Goal: Task Accomplishment & Management: Use online tool/utility

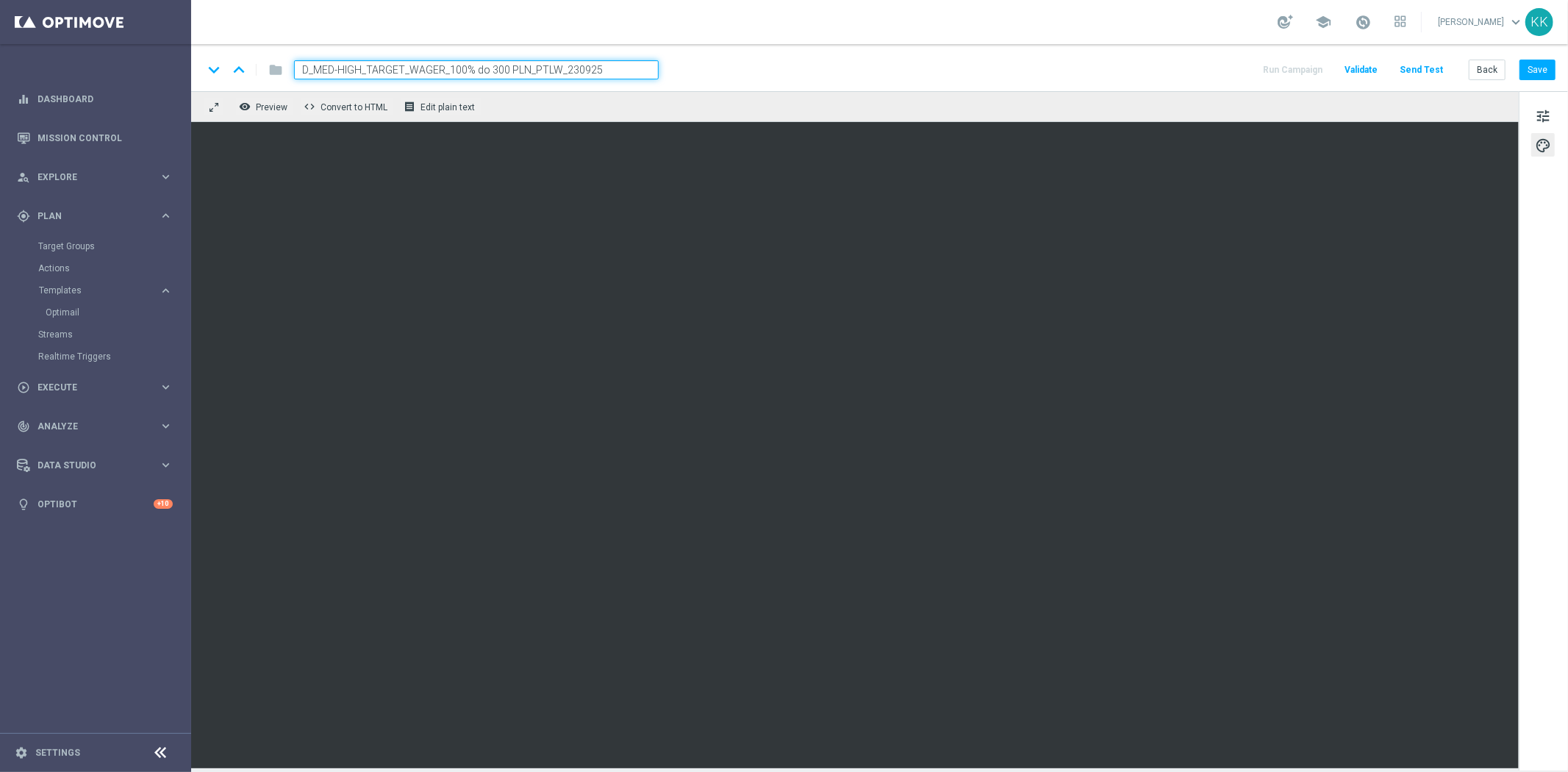
click at [1424, 77] on button "Send Test" at bounding box center [1421, 71] width 48 height 20
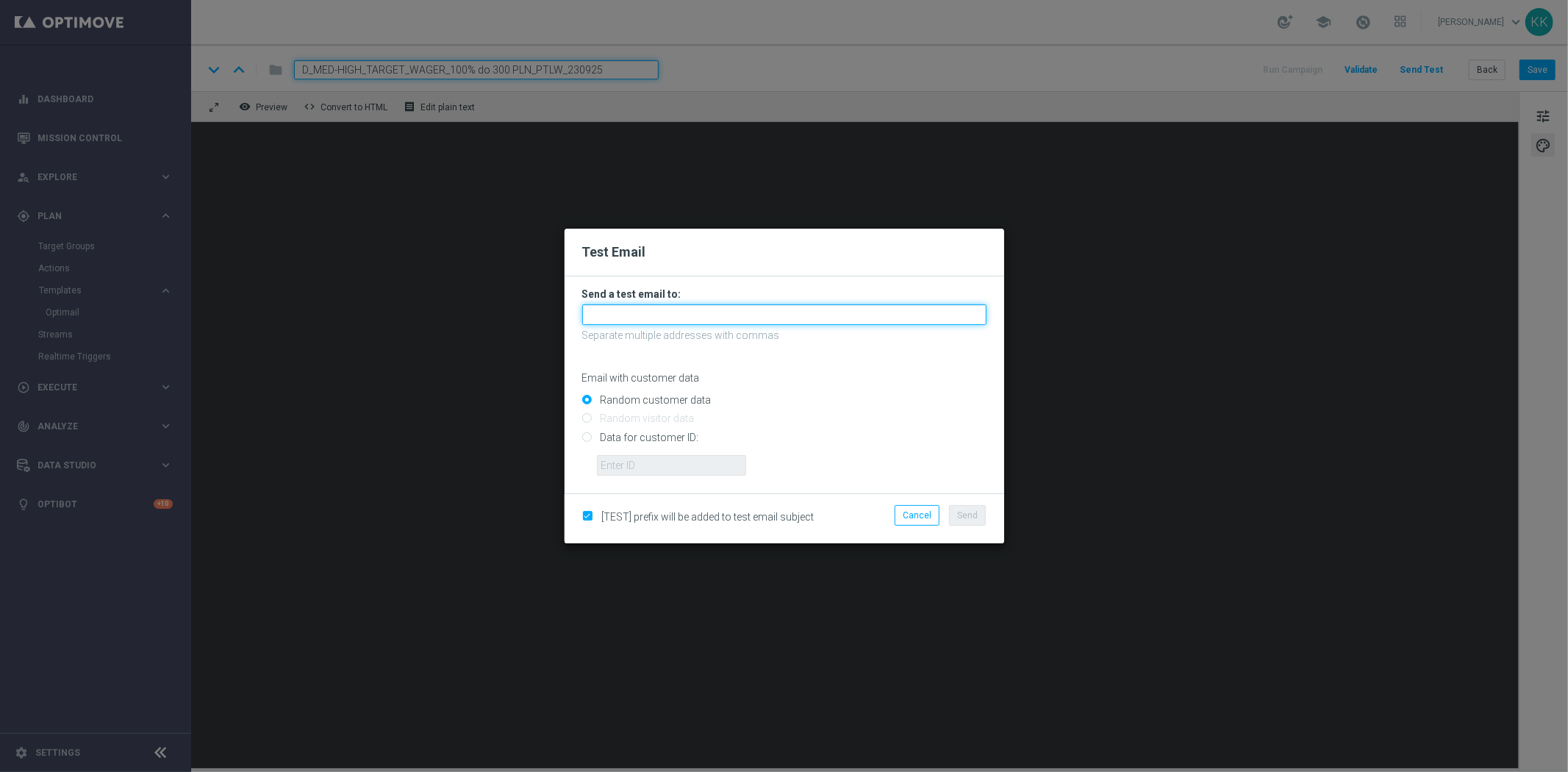
click at [708, 304] on input "text" at bounding box center [784, 314] width 404 height 21
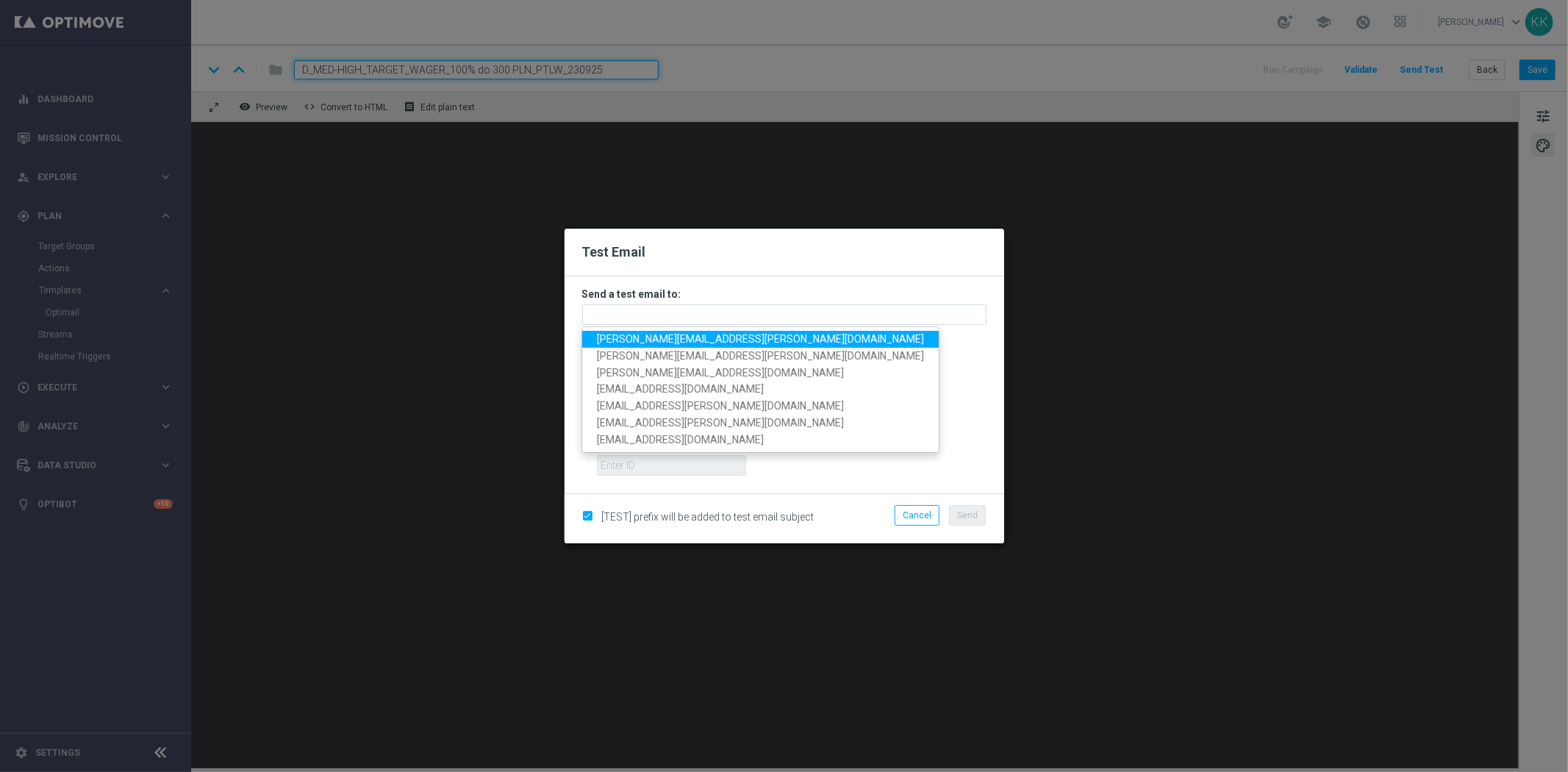
click at [680, 331] on link "katarzyna.kaminska@sts.pl" at bounding box center [760, 339] width 356 height 17
type input "katarzyna.kaminska@sts.pl"
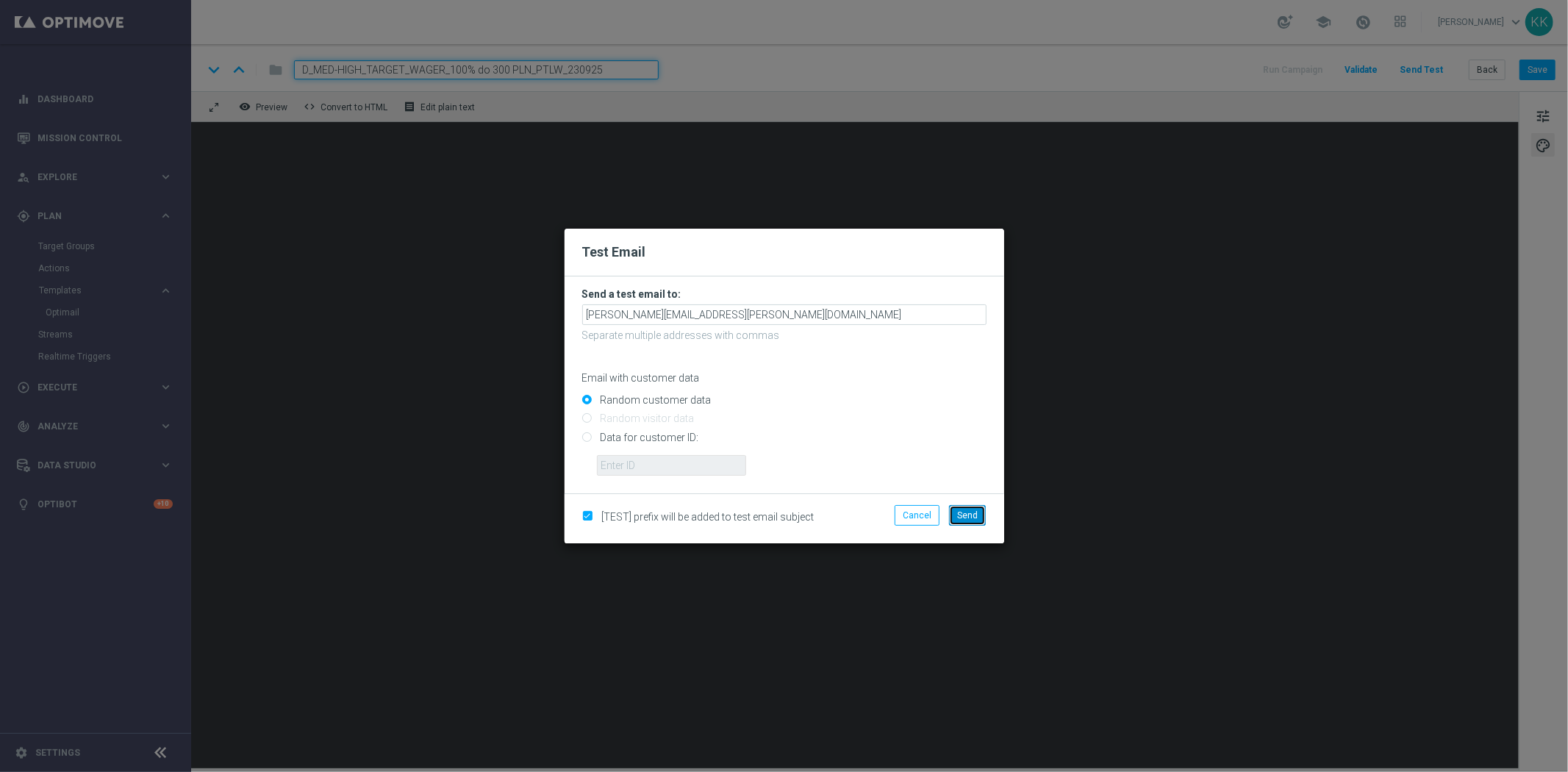
click at [964, 522] on button "Send" at bounding box center [967, 515] width 36 height 21
click at [961, 511] on span "Send" at bounding box center [967, 514] width 21 height 10
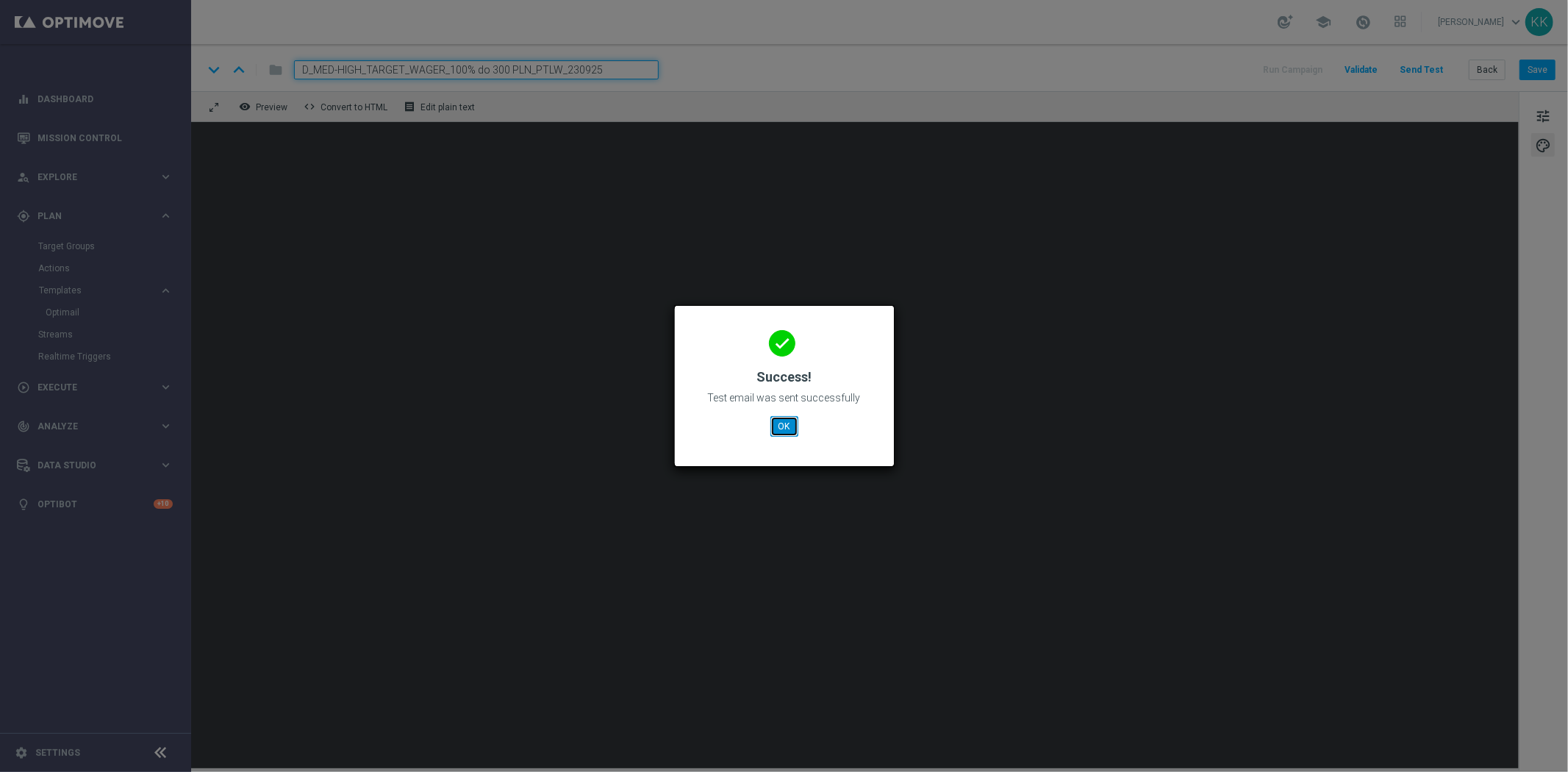
click at [784, 427] on button "OK" at bounding box center [784, 426] width 28 height 21
click at [773, 431] on button "OK" at bounding box center [784, 426] width 28 height 21
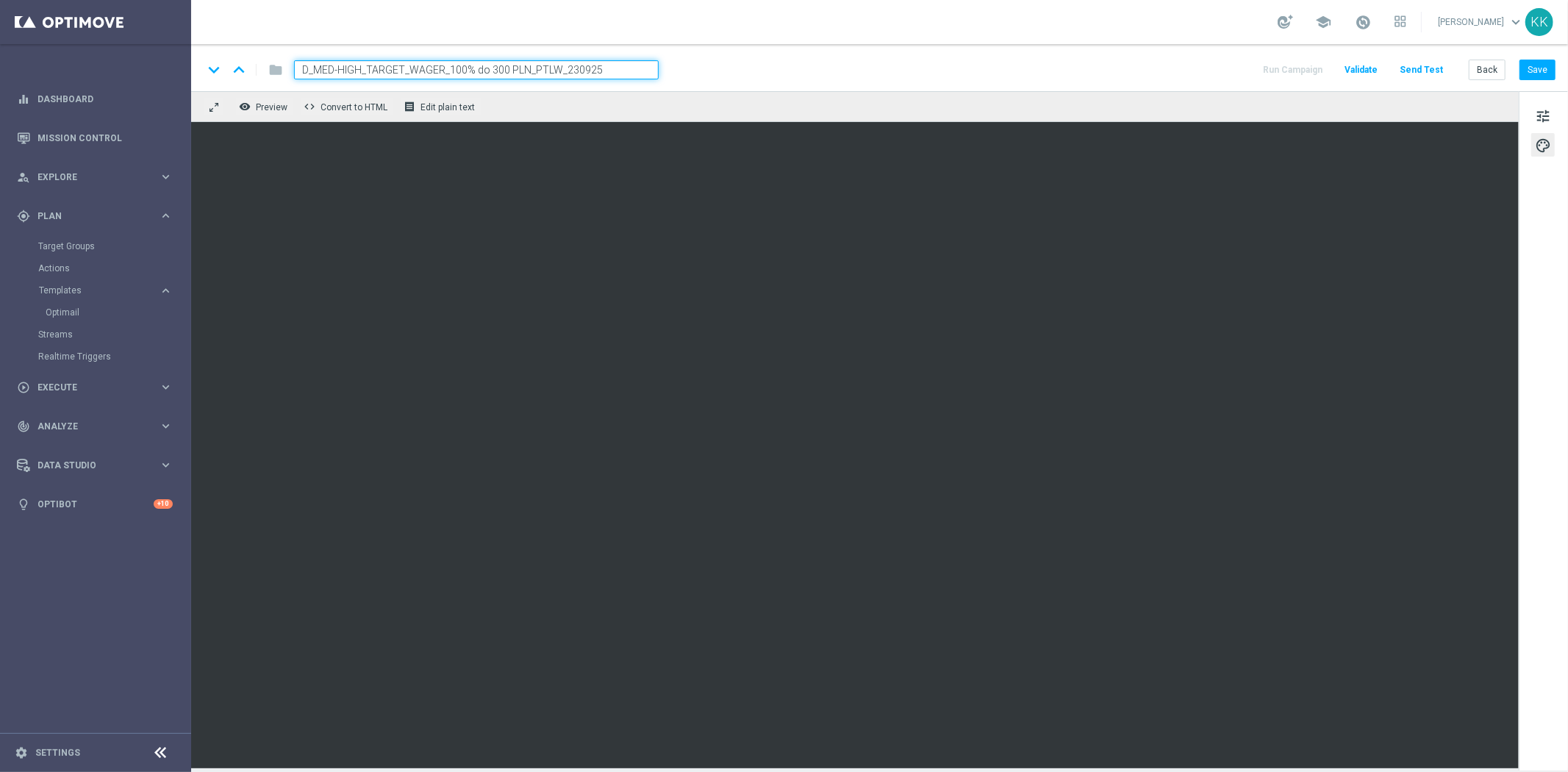
click at [1428, 79] on div "keyboard_arrow_down keyboard_arrow_up folder D_MED-HIGH_TARGET_WAGER_100% do 30…" at bounding box center [879, 68] width 1376 height 47
click at [1406, 72] on button "Send Test" at bounding box center [1421, 71] width 48 height 20
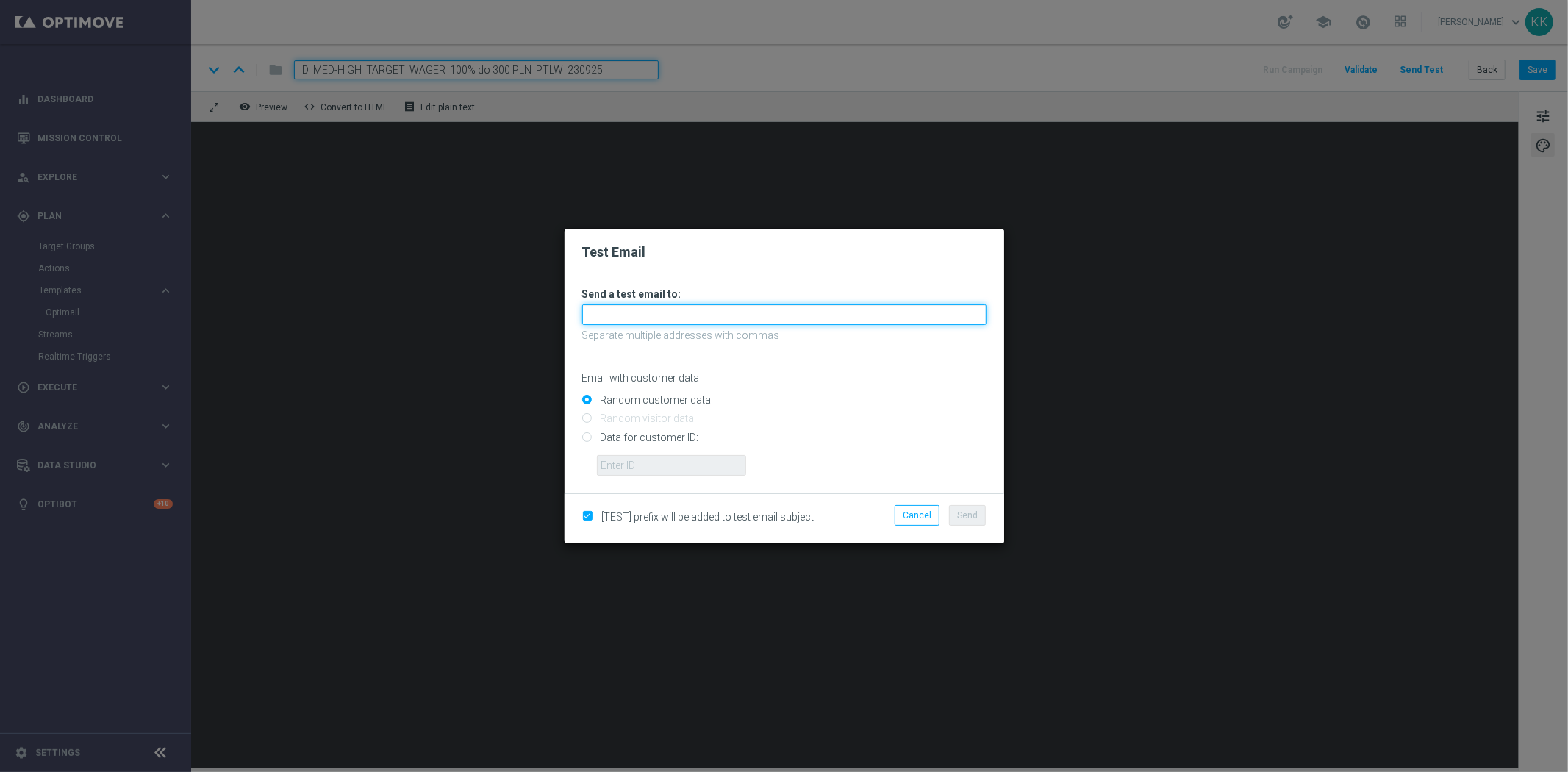
click at [772, 319] on input "text" at bounding box center [784, 314] width 404 height 21
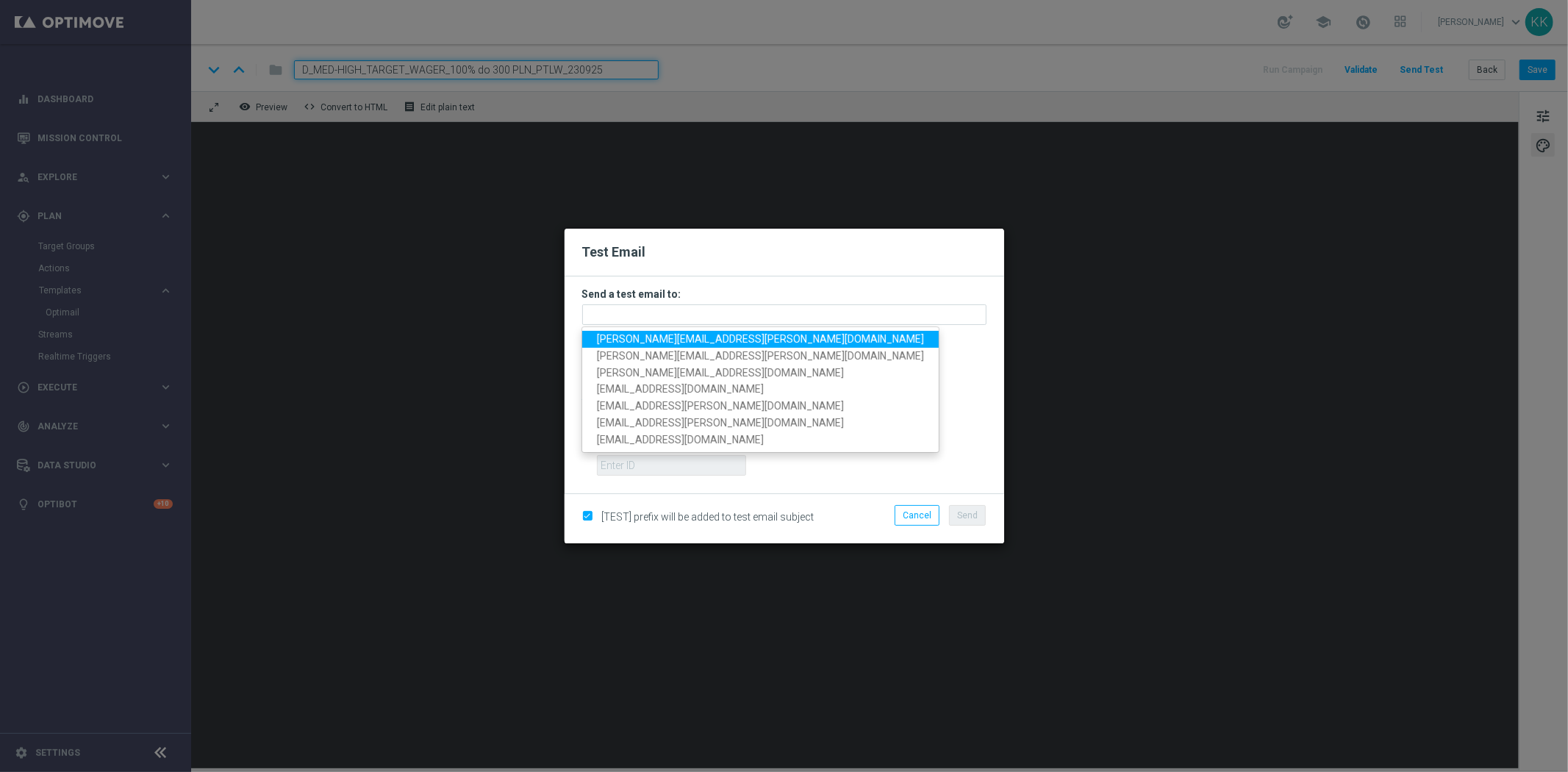
click at [750, 341] on link "katarzyna.kaminska@sts.pl" at bounding box center [760, 339] width 356 height 17
type input "katarzyna.kaminska@sts.pl"
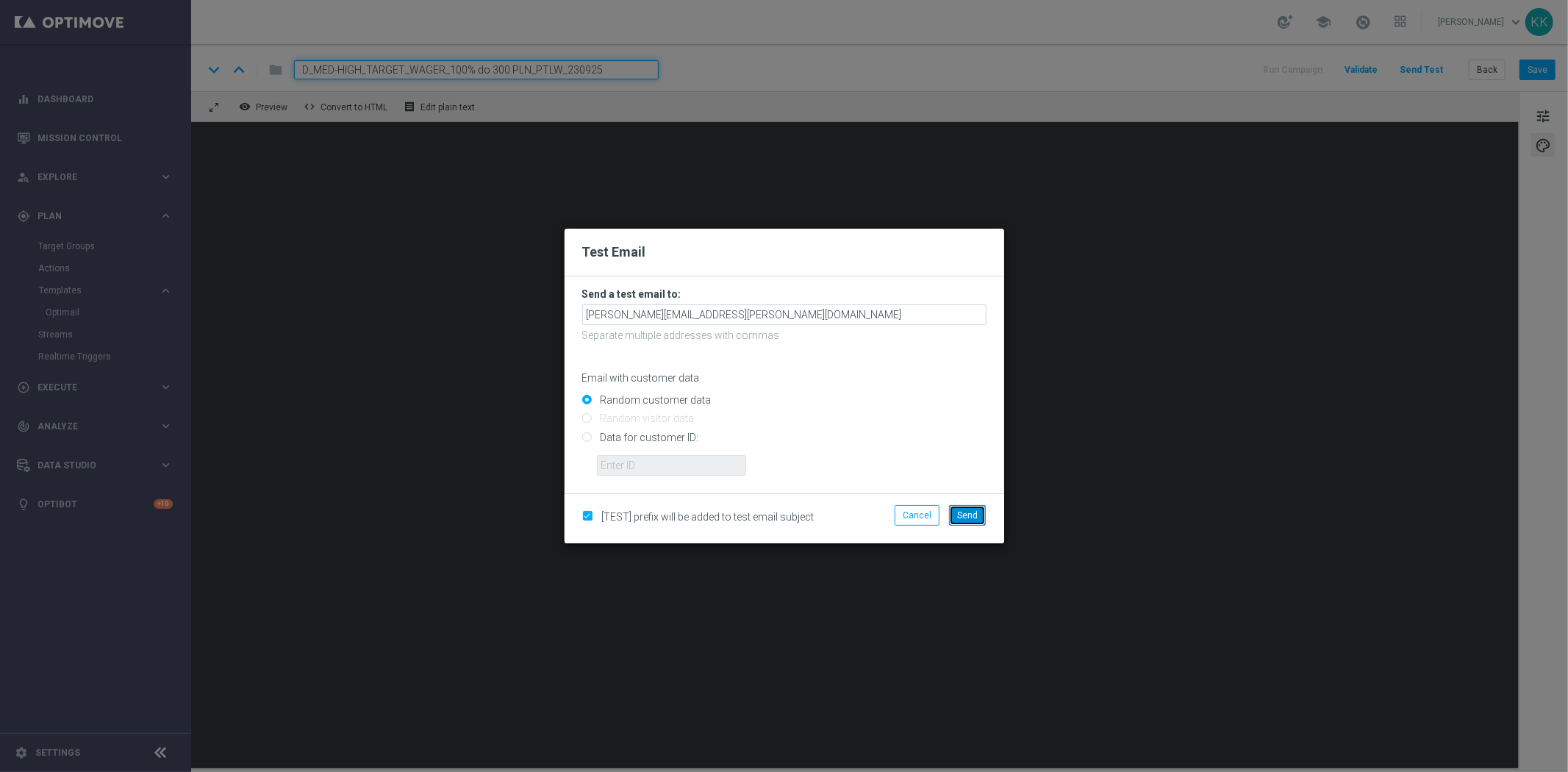
click at [978, 525] on button "Send" at bounding box center [967, 515] width 36 height 21
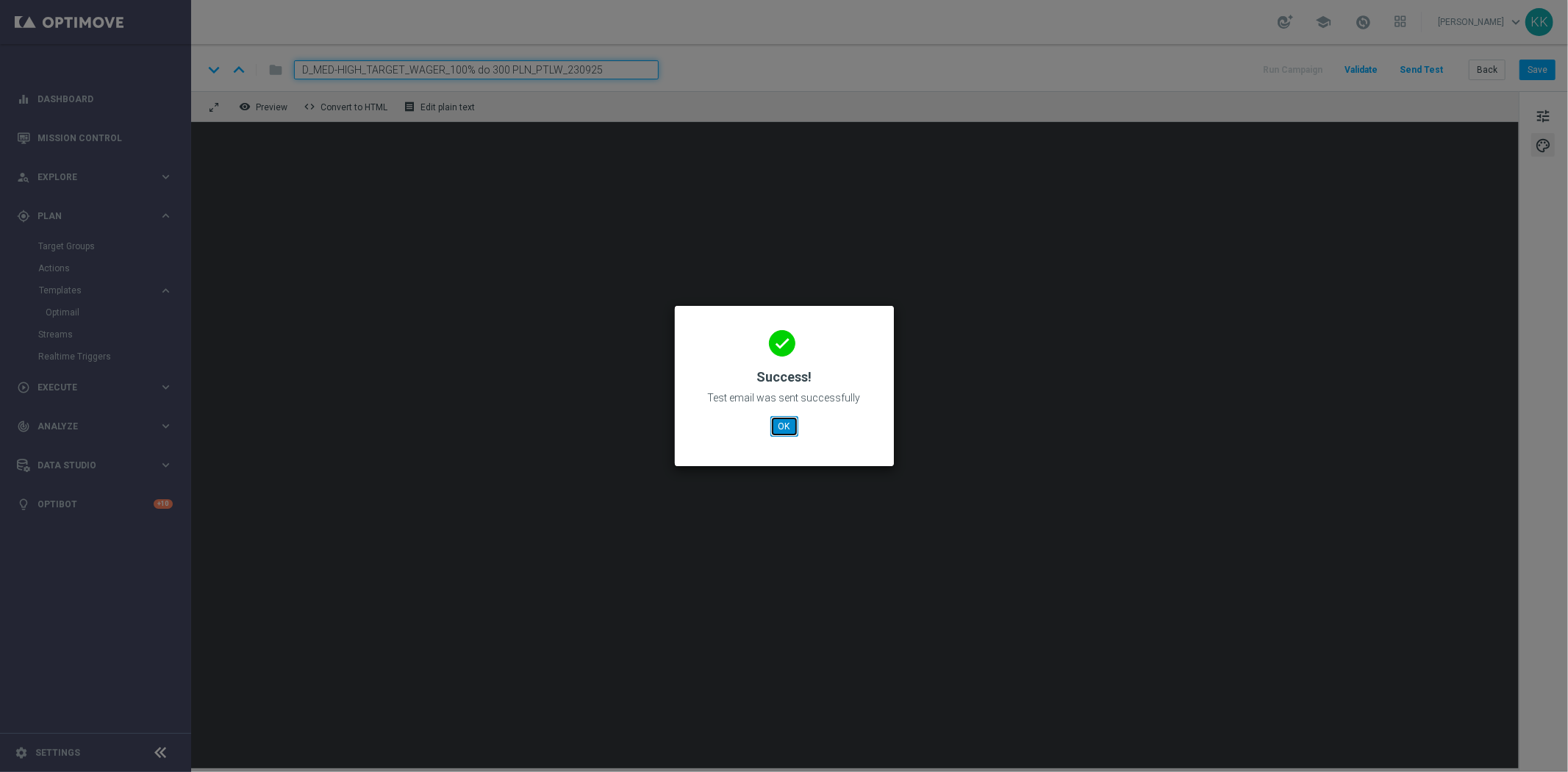
click at [791, 422] on button "OK" at bounding box center [784, 426] width 28 height 21
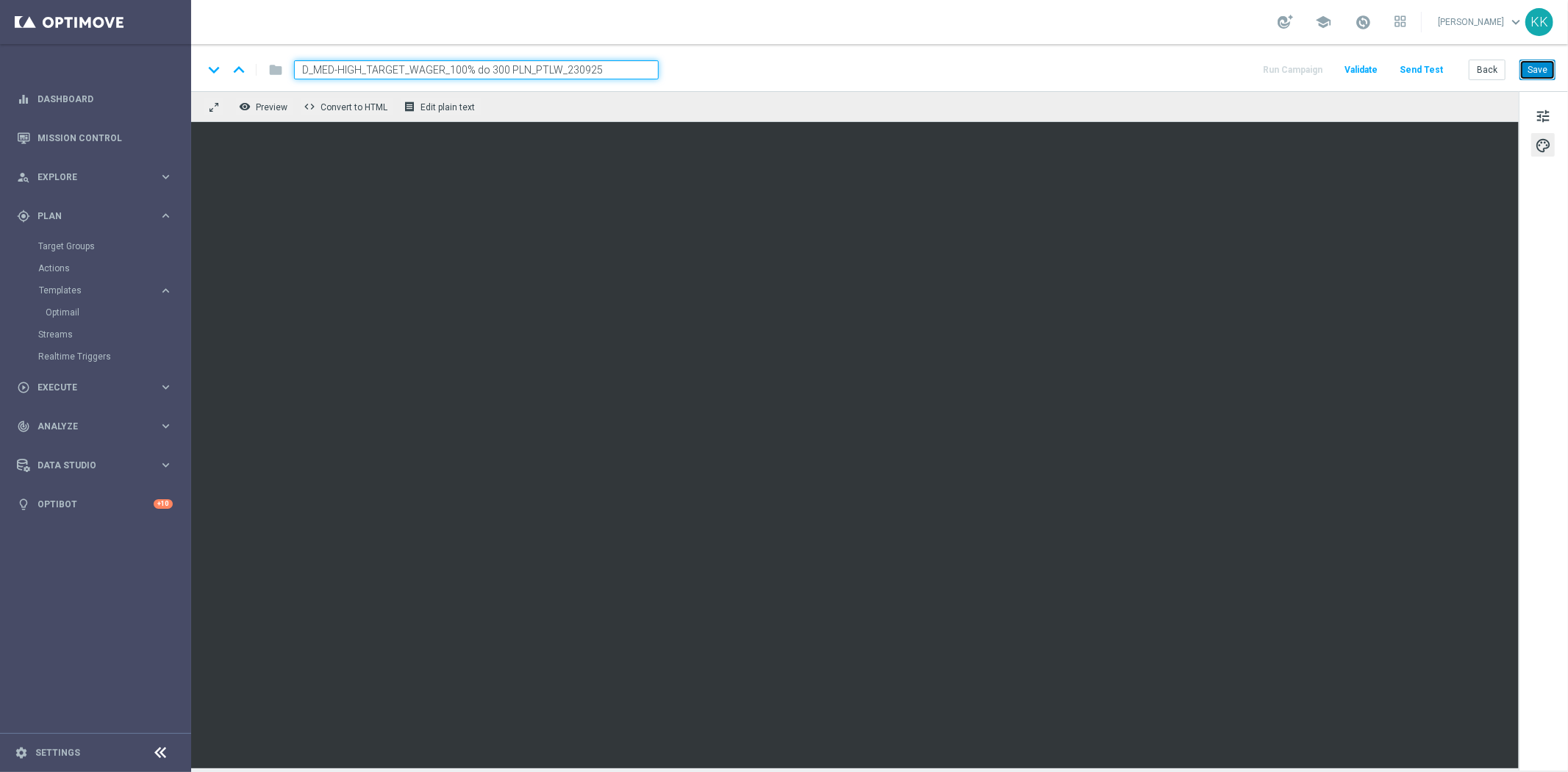
click at [1541, 64] on button "Save" at bounding box center [1537, 70] width 36 height 21
click at [1539, 64] on button "Save" at bounding box center [1537, 70] width 36 height 21
click at [1532, 67] on button "Save" at bounding box center [1537, 70] width 36 height 21
click at [1498, 81] on div "keyboard_arrow_down keyboard_arrow_up folder D_MED-HIGH_TARGET_WAGER_100% do 30…" at bounding box center [879, 68] width 1376 height 47
click at [1487, 71] on button "Back" at bounding box center [1487, 70] width 36 height 21
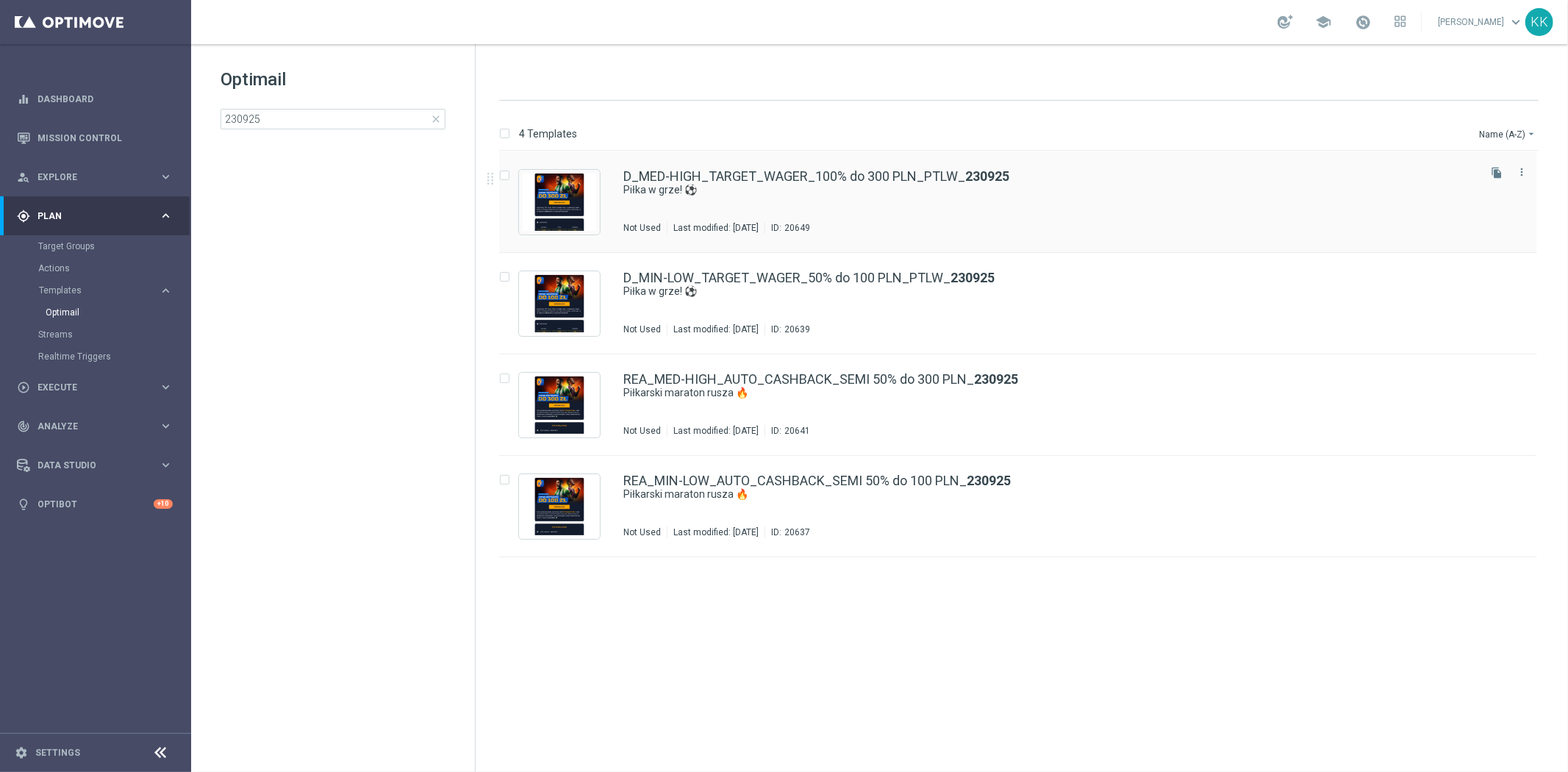
click at [814, 211] on div "D_MED-HIGH_TARGET_WAGER_100% do 300 PLN_PTLW_ 230925 Piłka w grze! ⚽ Not Used L…" at bounding box center [1049, 202] width 852 height 64
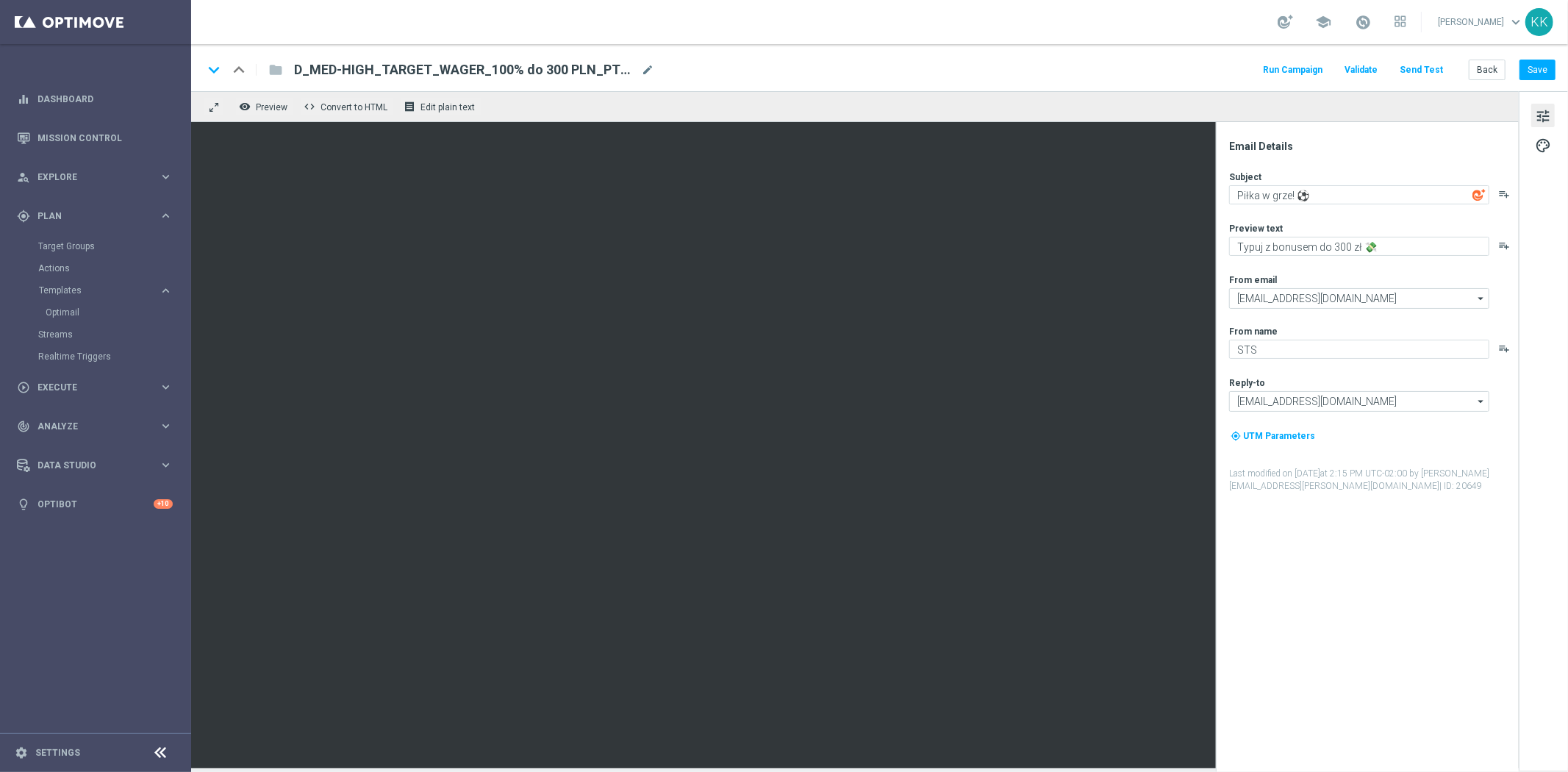
click at [1430, 72] on button "Send Test" at bounding box center [1421, 71] width 48 height 20
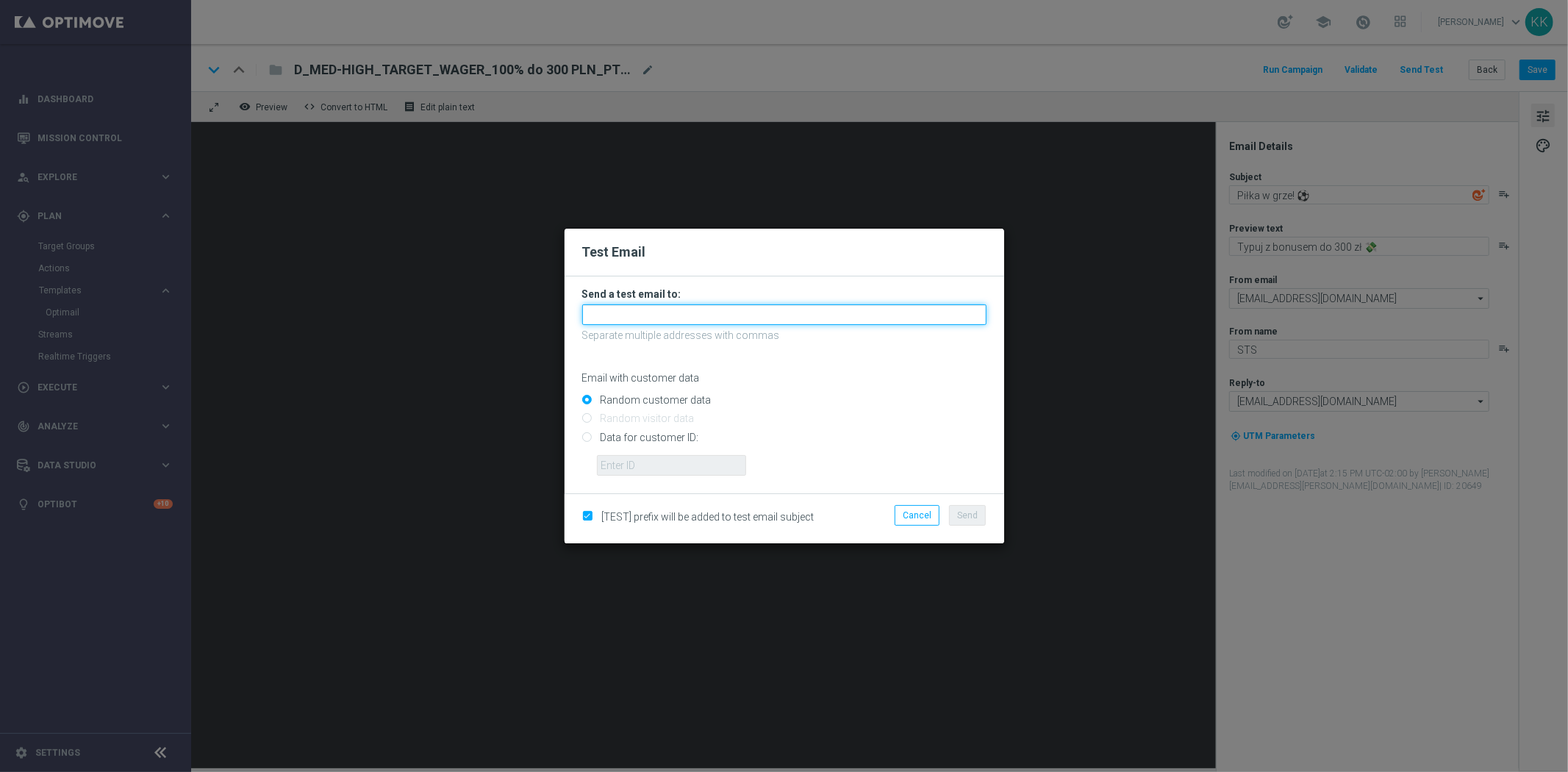
click at [655, 317] on input "text" at bounding box center [784, 314] width 404 height 21
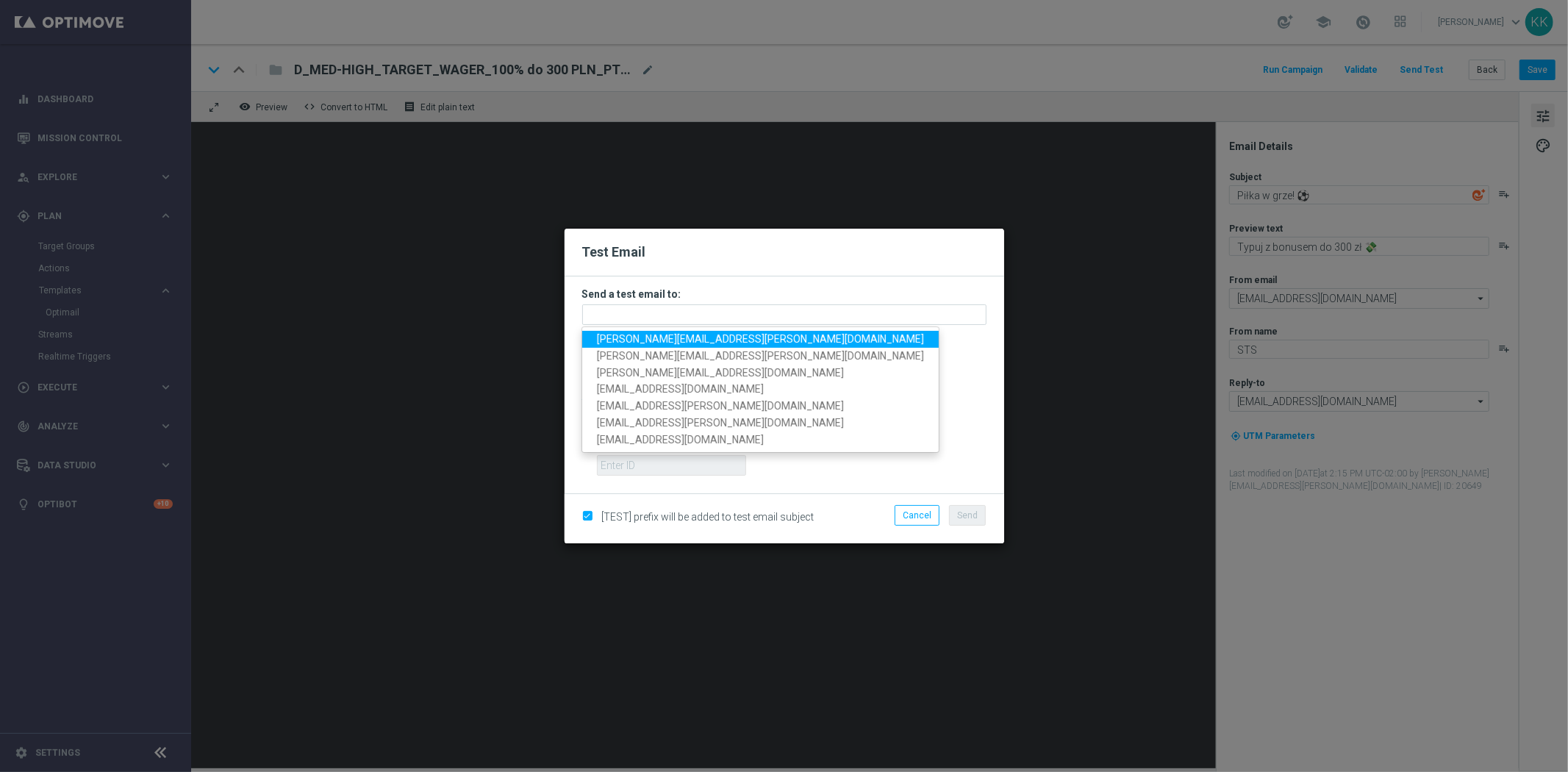
click at [642, 333] on span "katarzyna.kaminska@sts.pl" at bounding box center [760, 338] width 327 height 12
type input "katarzyna.kaminska@sts.pl"
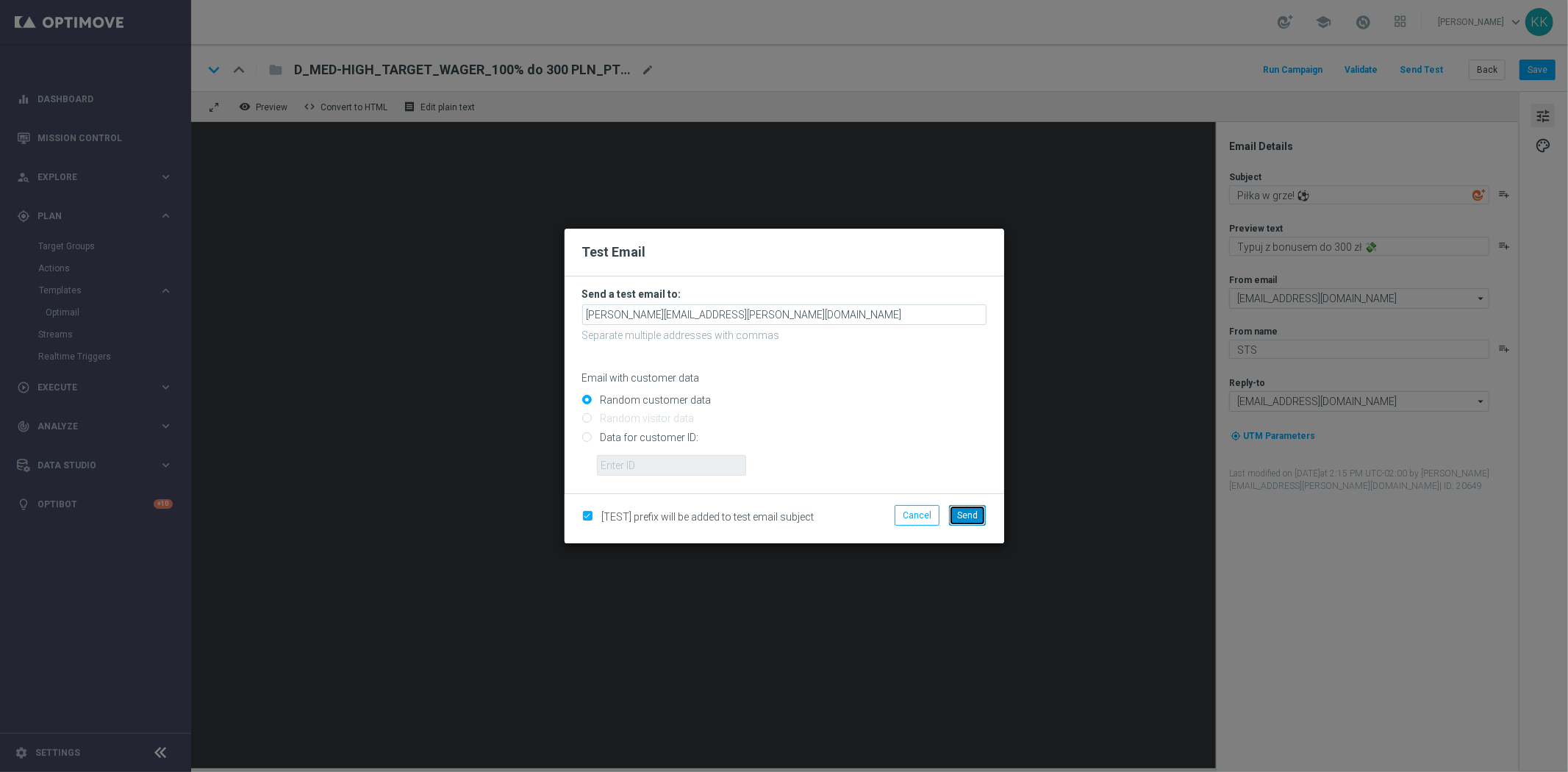
click at [971, 518] on span "Send" at bounding box center [967, 514] width 21 height 10
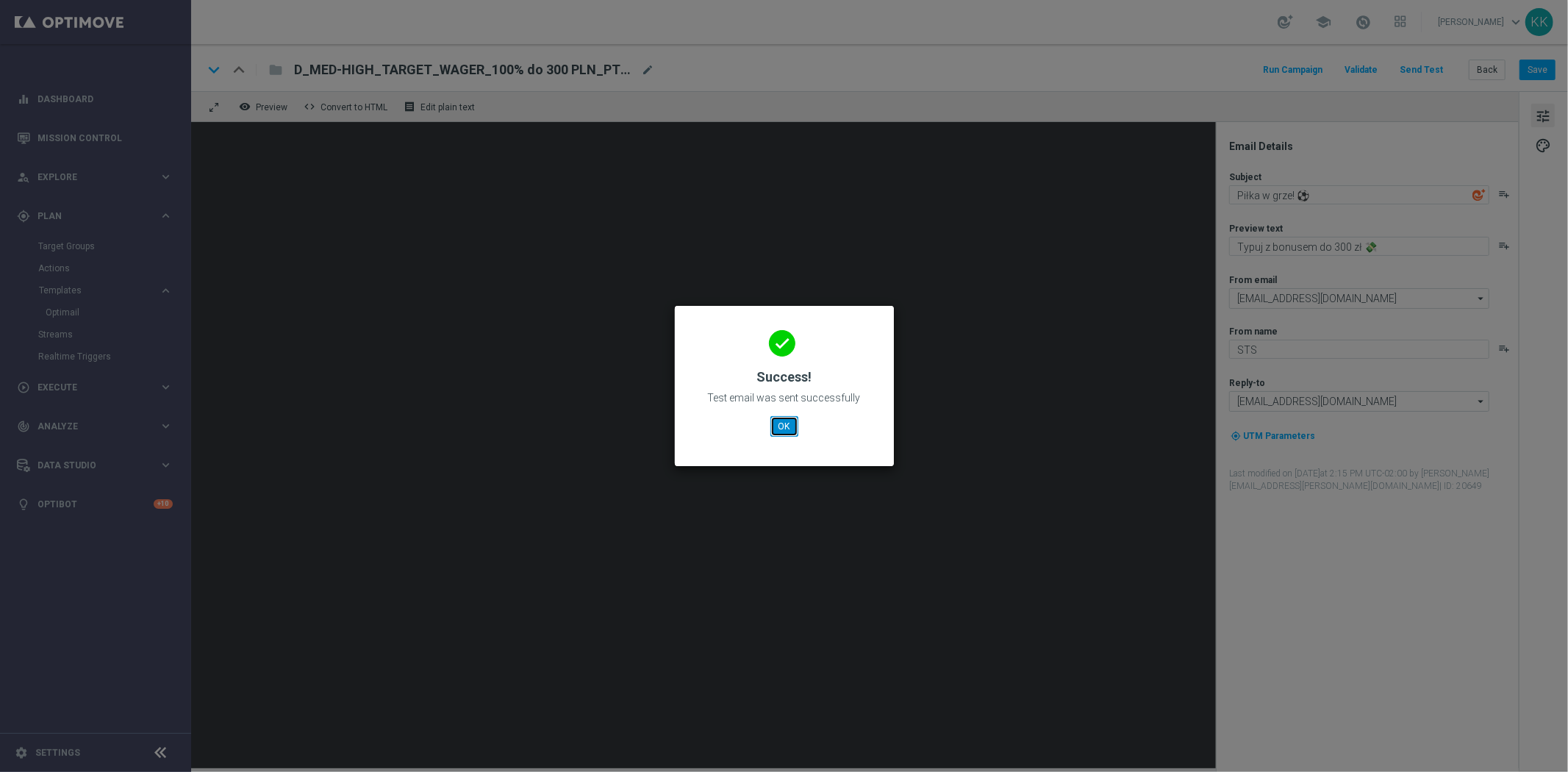
click at [781, 426] on button "OK" at bounding box center [784, 426] width 28 height 21
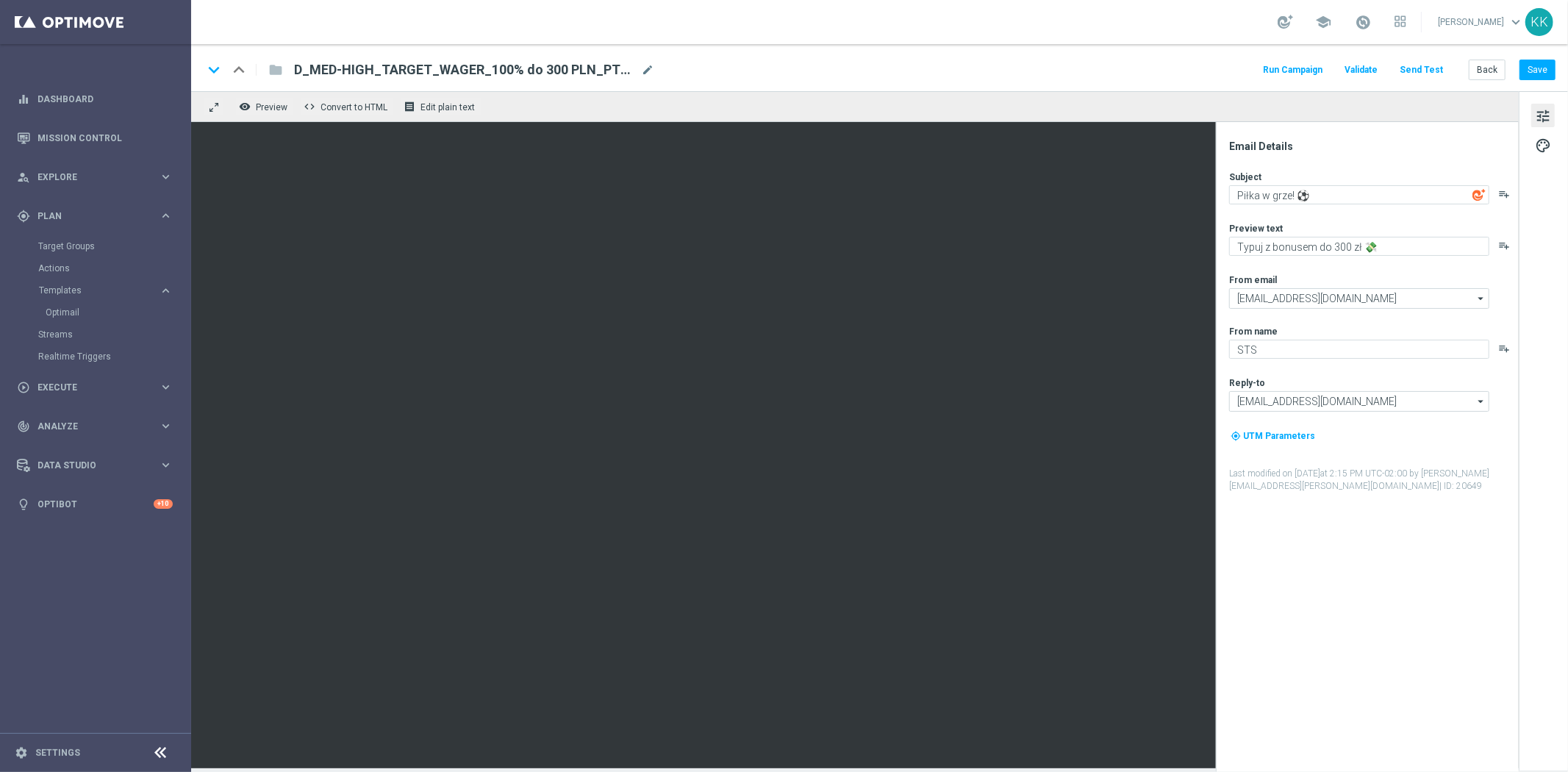
click at [1507, 22] on link "Katarzyna Kamińska keyboard_arrow_down" at bounding box center [1480, 22] width 89 height 22
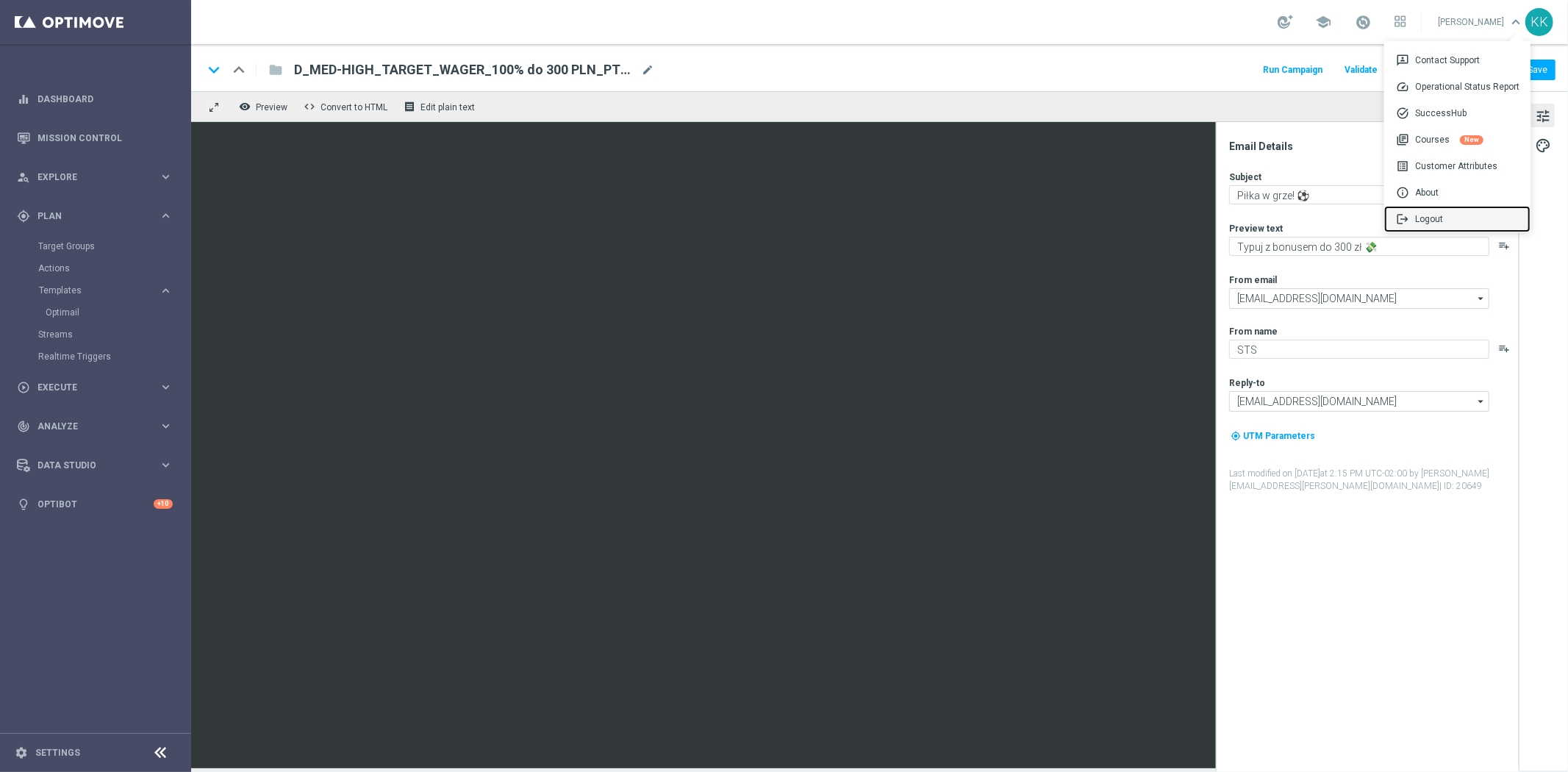
click at [1420, 214] on div "logout Logout" at bounding box center [1457, 219] width 147 height 26
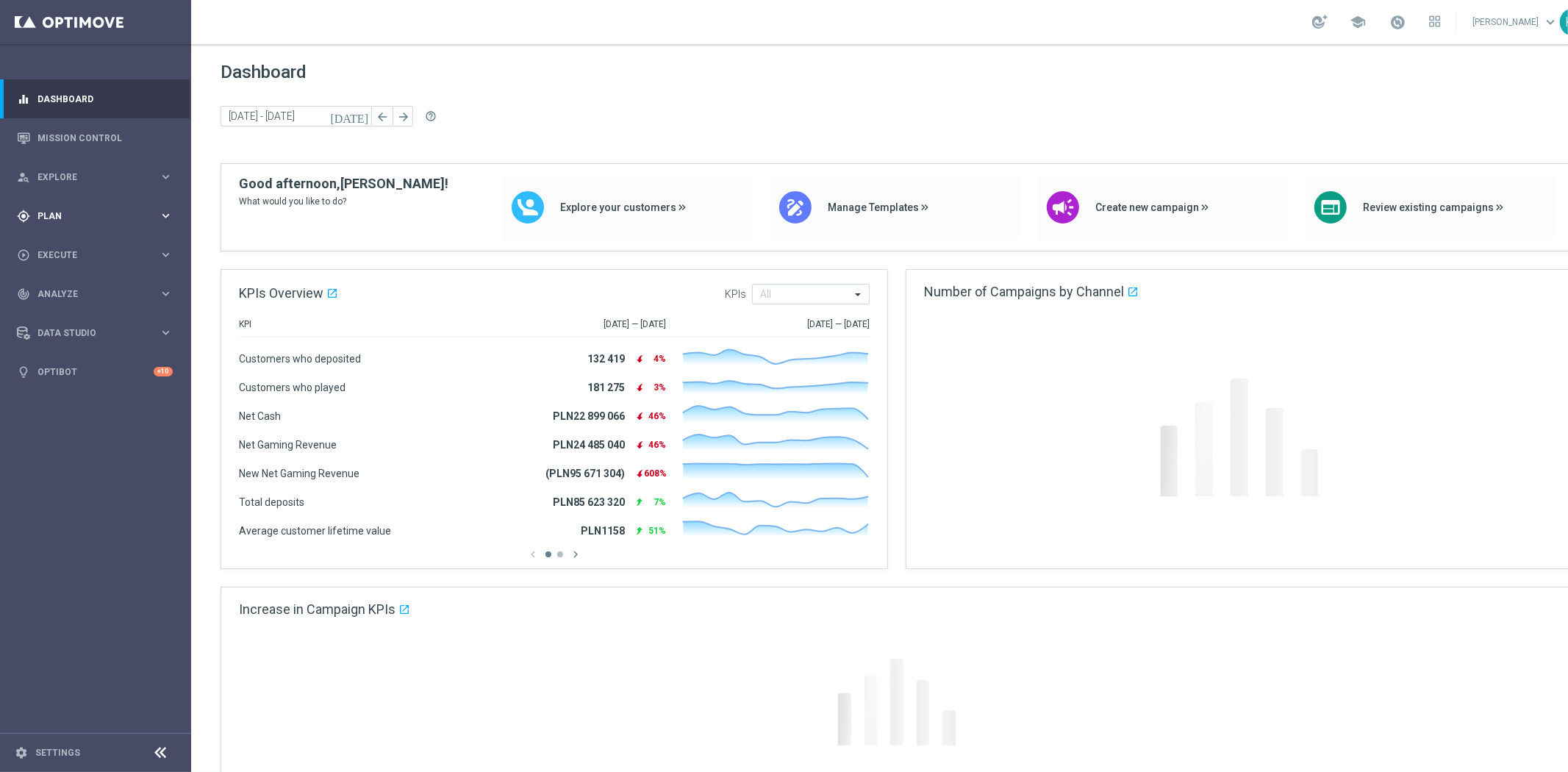
click at [95, 212] on span "Plan" at bounding box center [98, 216] width 121 height 9
click at [76, 241] on link "Target Groups" at bounding box center [95, 246] width 115 height 12
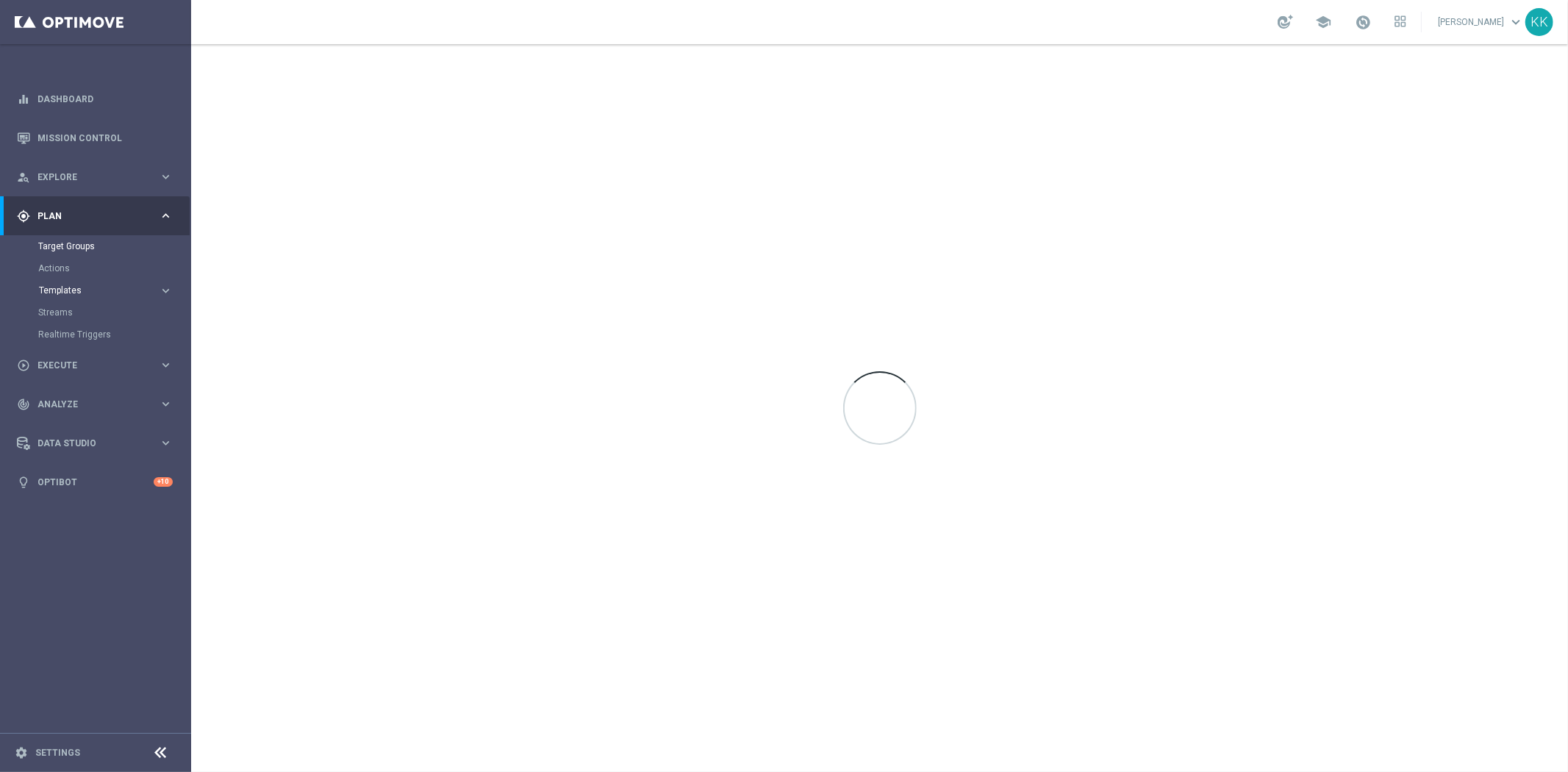
click at [90, 286] on span "Templates" at bounding box center [91, 290] width 105 height 9
drag, startPoint x: 72, startPoint y: 307, endPoint x: 111, endPoint y: 317, distance: 40.3
click at [72, 309] on link "Optimail" at bounding box center [99, 312] width 107 height 12
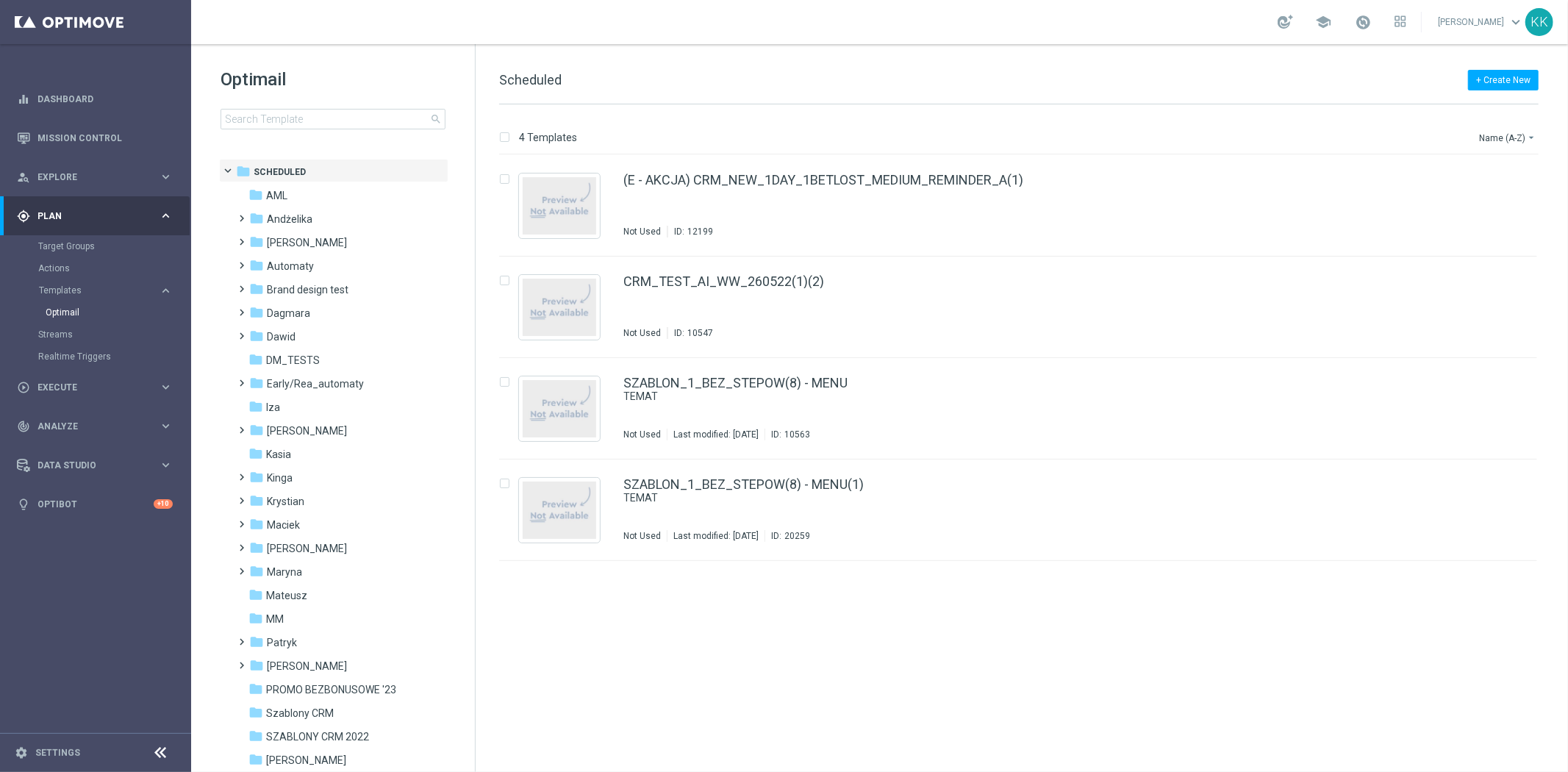
click at [278, 131] on div "Optimail search folder 1 Folder folder Scheduled more_vert folder AML more_vert" at bounding box center [333, 135] width 284 height 182
click at [278, 130] on div "Optimail search folder 1 Folder folder Scheduled more_vert folder AML more_vert" at bounding box center [333, 135] width 284 height 182
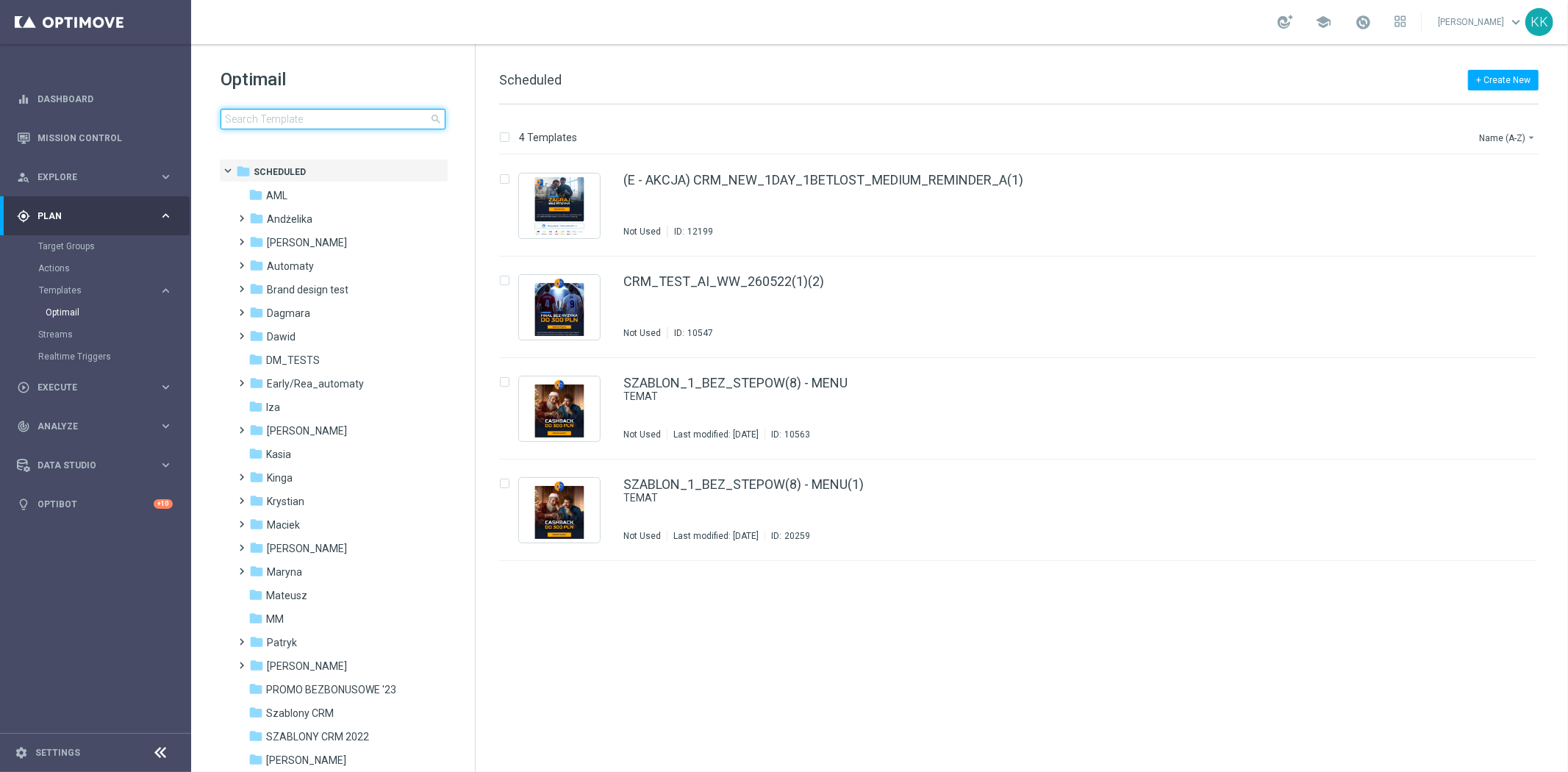
click at [279, 119] on input at bounding box center [333, 119] width 225 height 21
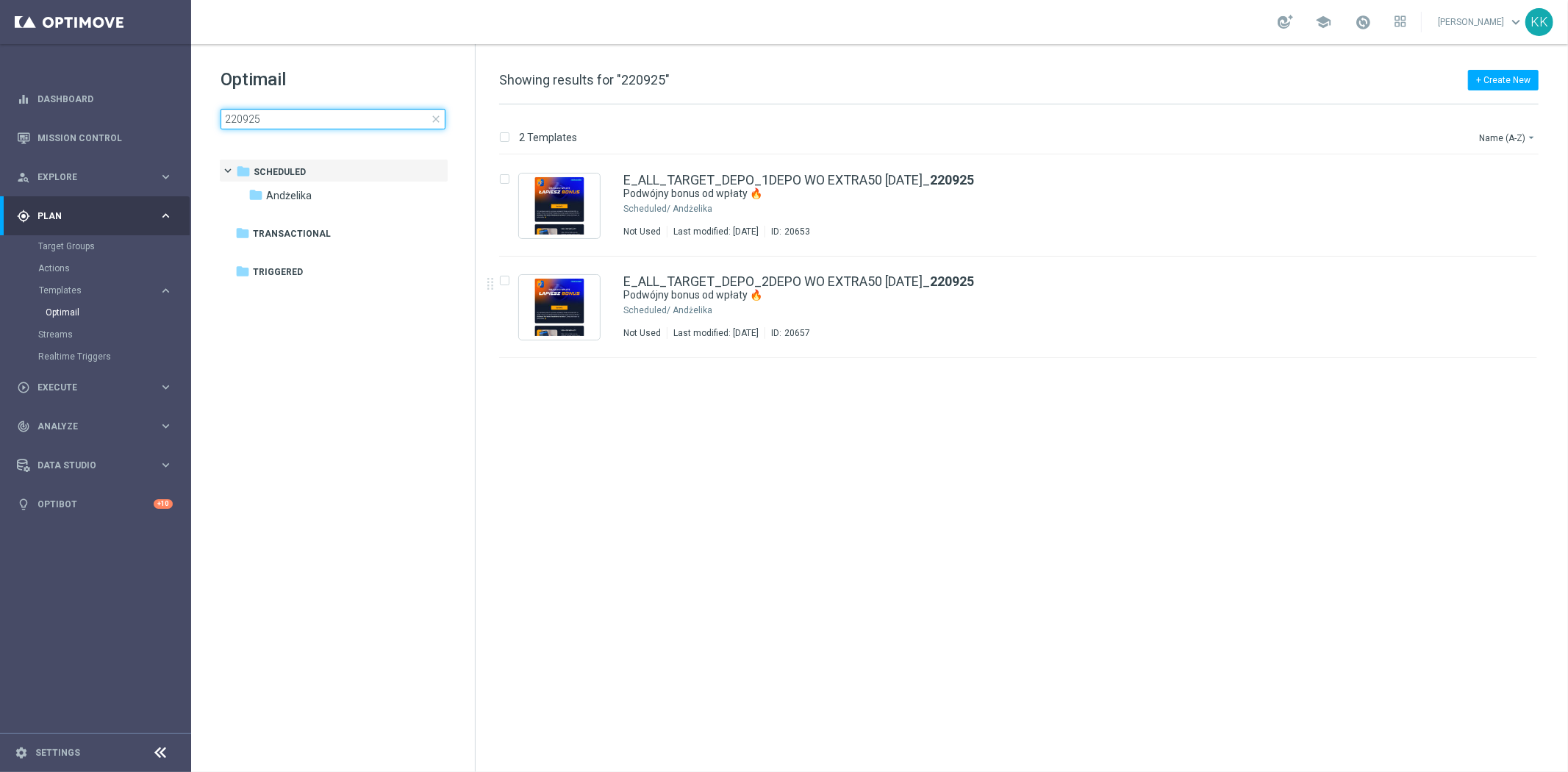
click at [238, 119] on input "220925" at bounding box center [333, 119] width 225 height 21
type input "230925"
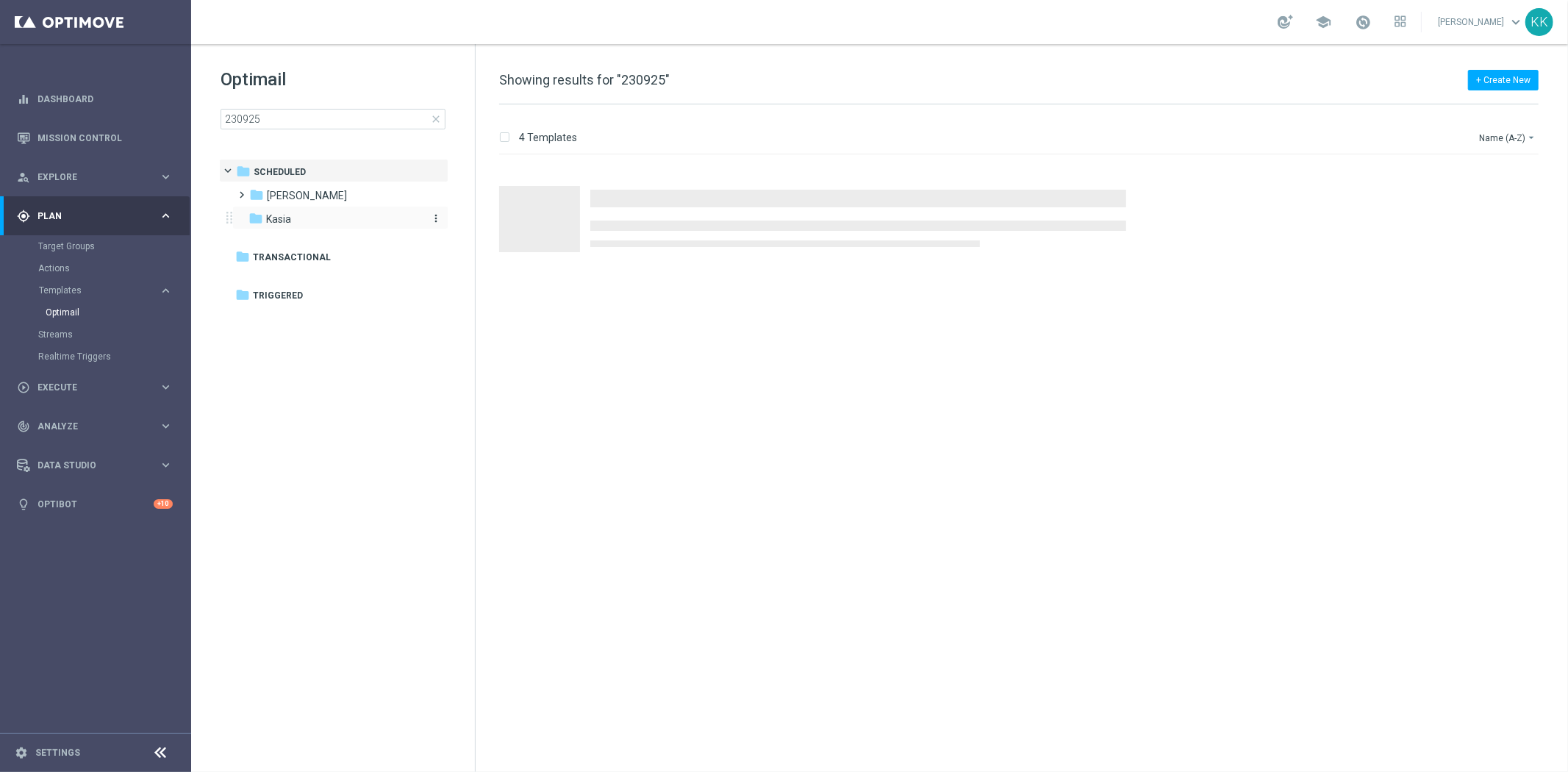
click at [300, 213] on div "folder Kasia" at bounding box center [333, 220] width 169 height 17
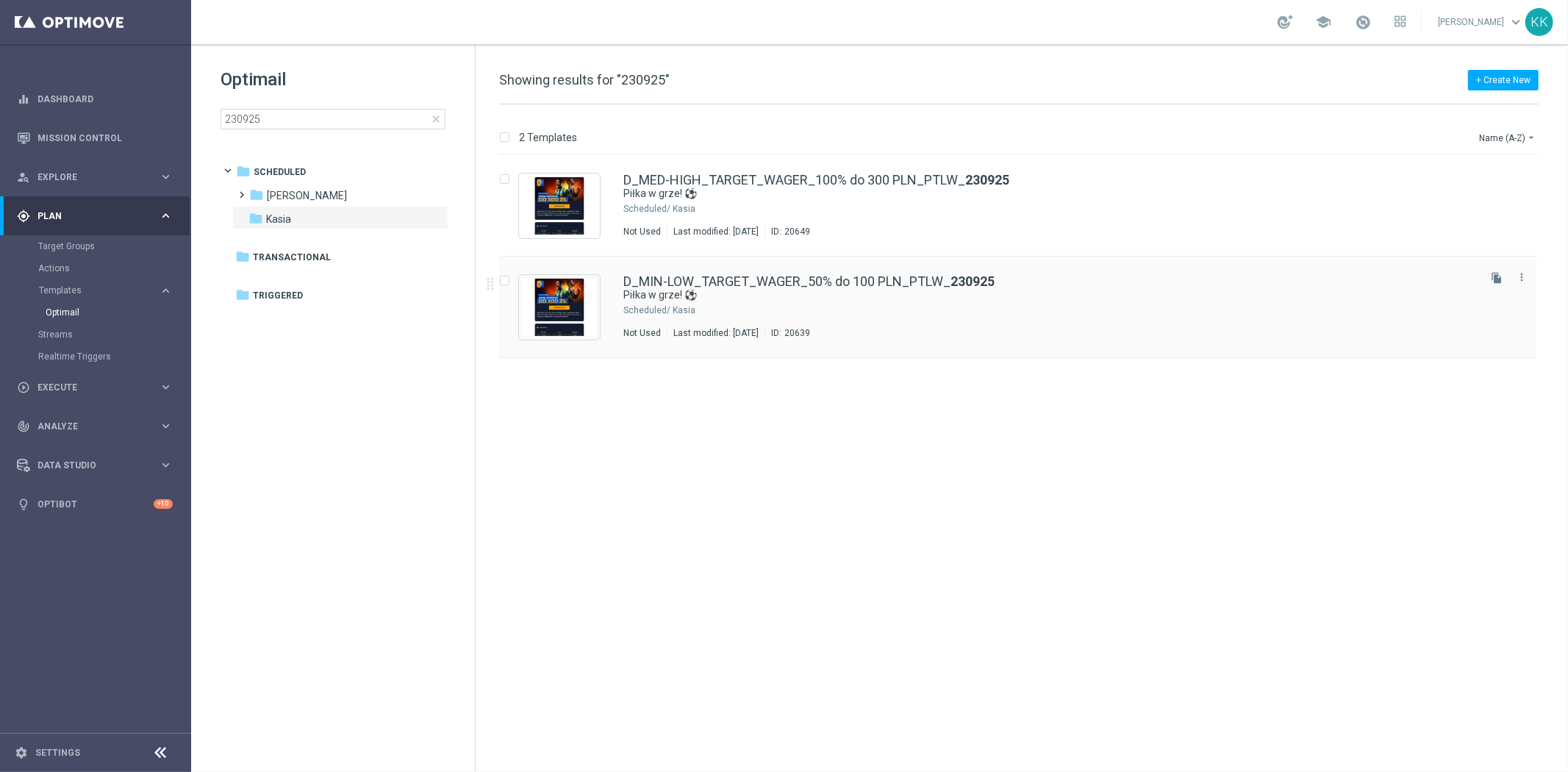
click at [794, 321] on div "D_MIN-LOW_TARGET_WAGER_50% do 100 PLN_PTLW_ 230925 Piłka w grze! ⚽ Scheduled/ K…" at bounding box center [1049, 306] width 852 height 64
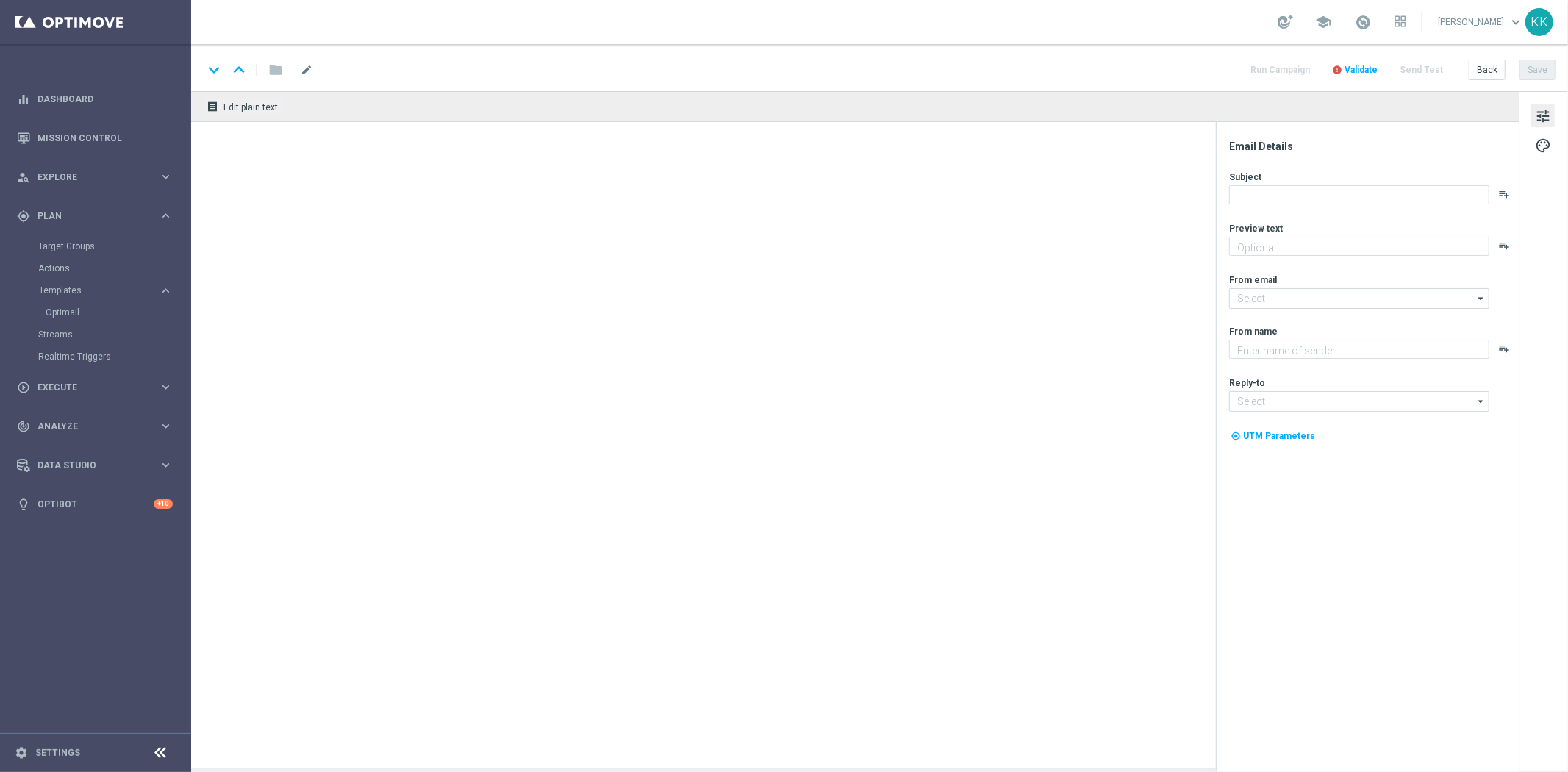
type textarea "Typuj z bonusem do 100 zł 💸"
type input "[EMAIL_ADDRESS][DOMAIN_NAME]"
type textarea "STS"
type input "[EMAIL_ADDRESS][DOMAIN_NAME]"
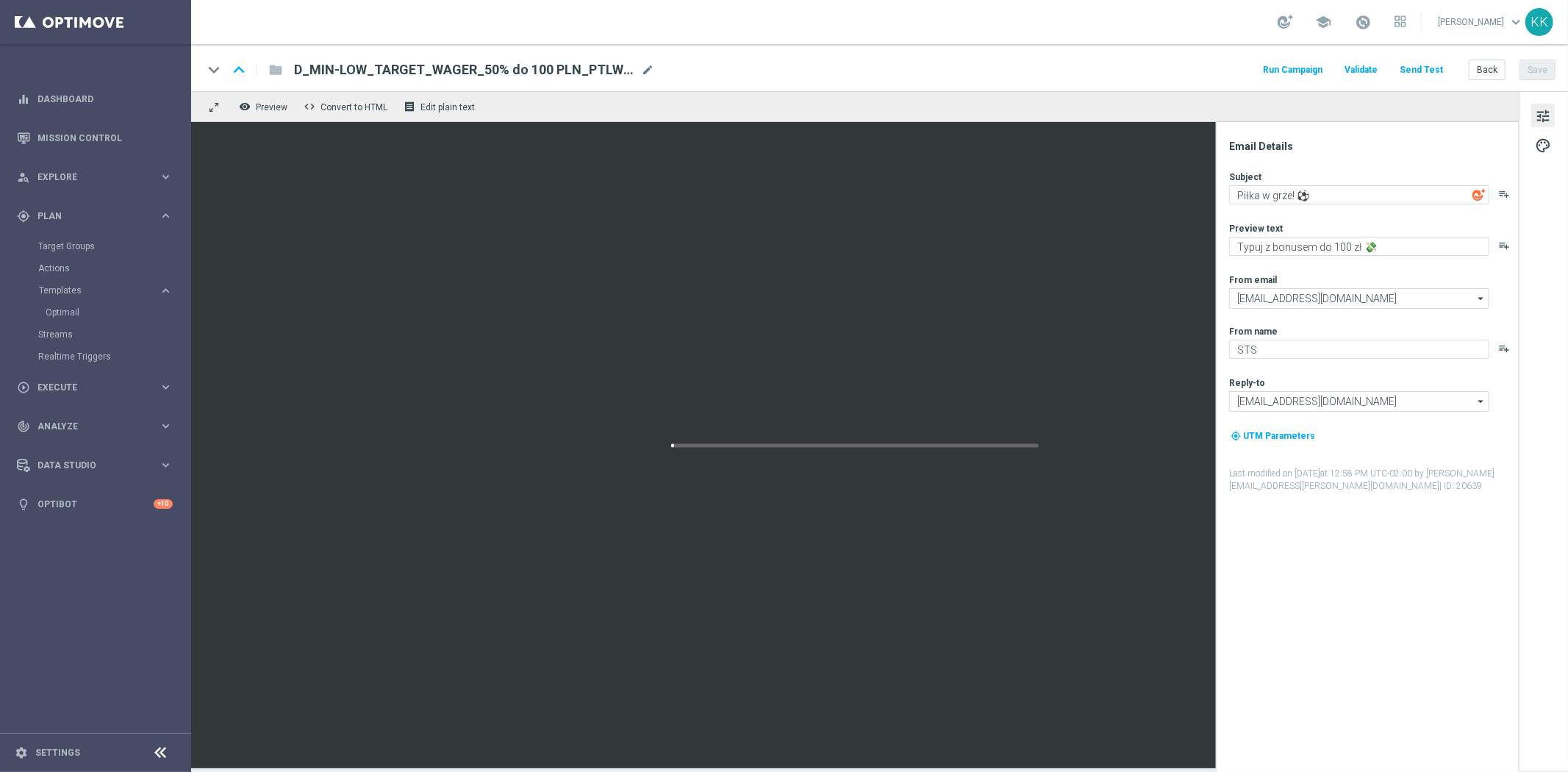
click at [1421, 67] on button "Send Test" at bounding box center [1421, 71] width 48 height 20
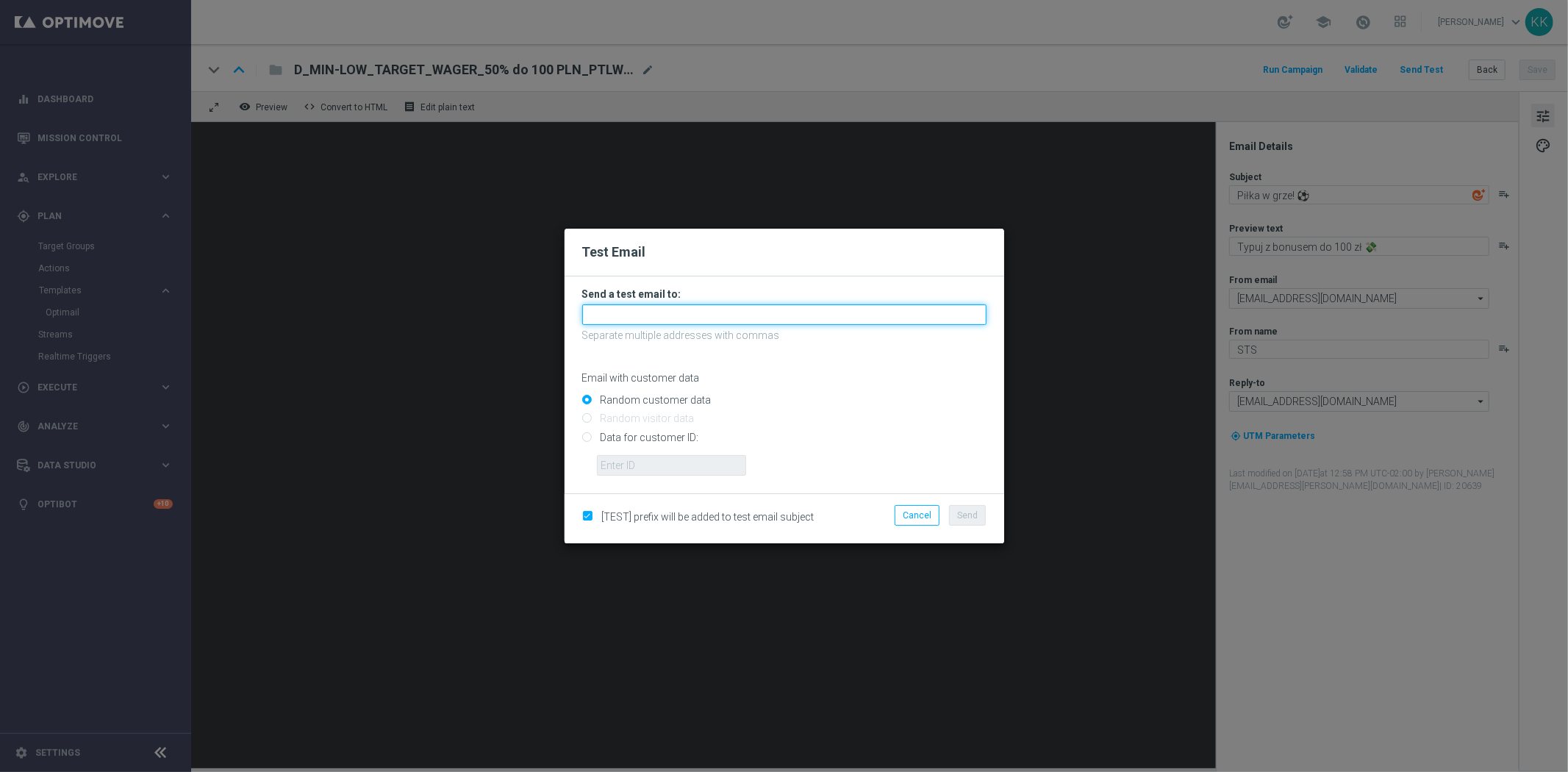
click at [649, 318] on input "text" at bounding box center [784, 314] width 404 height 21
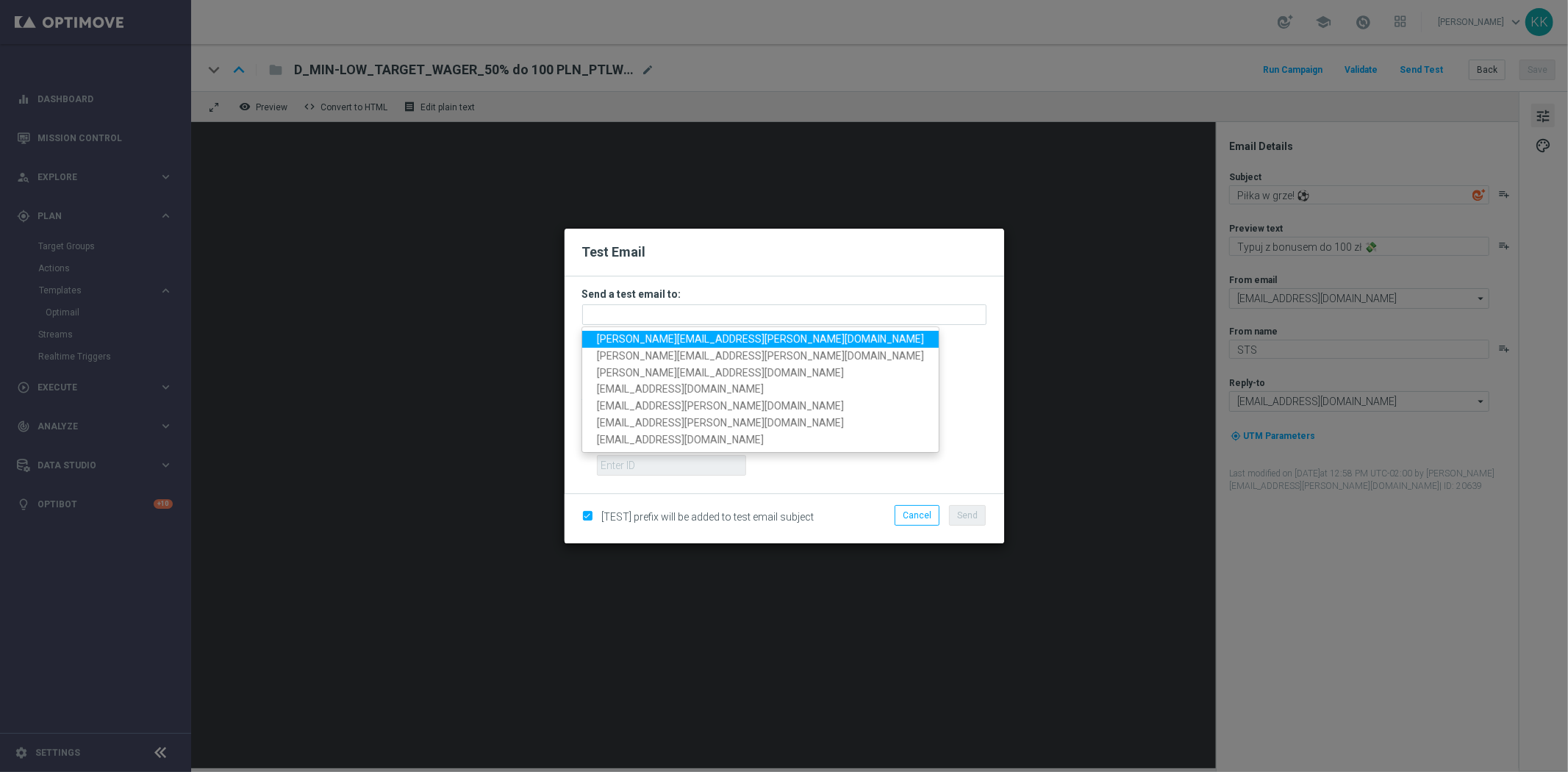
click at [631, 341] on span "katarzyna.kaminska@sts.pl" at bounding box center [760, 338] width 327 height 12
type input "katarzyna.kaminska@sts.pl"
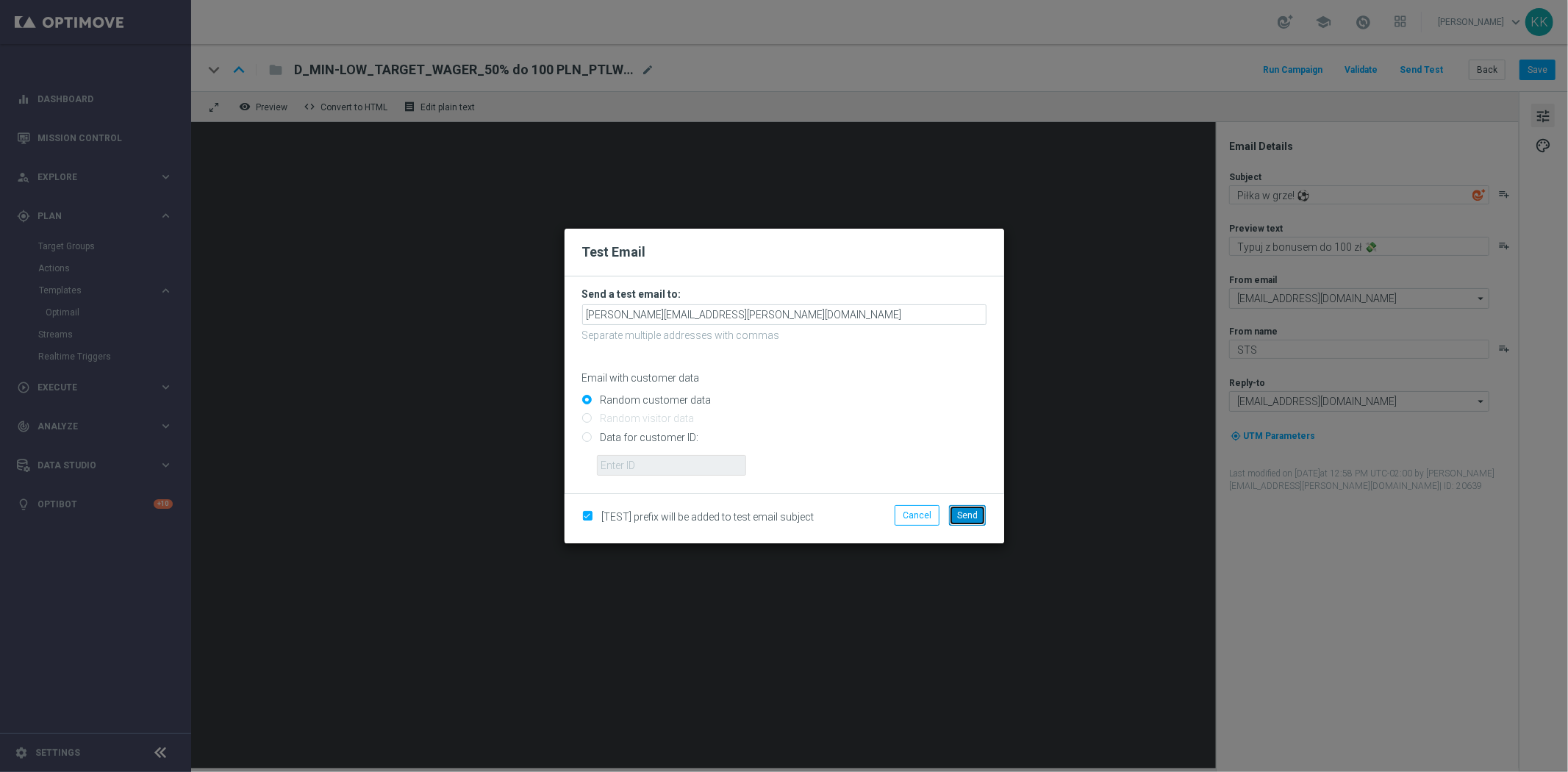
click at [975, 518] on span "Send" at bounding box center [967, 514] width 21 height 10
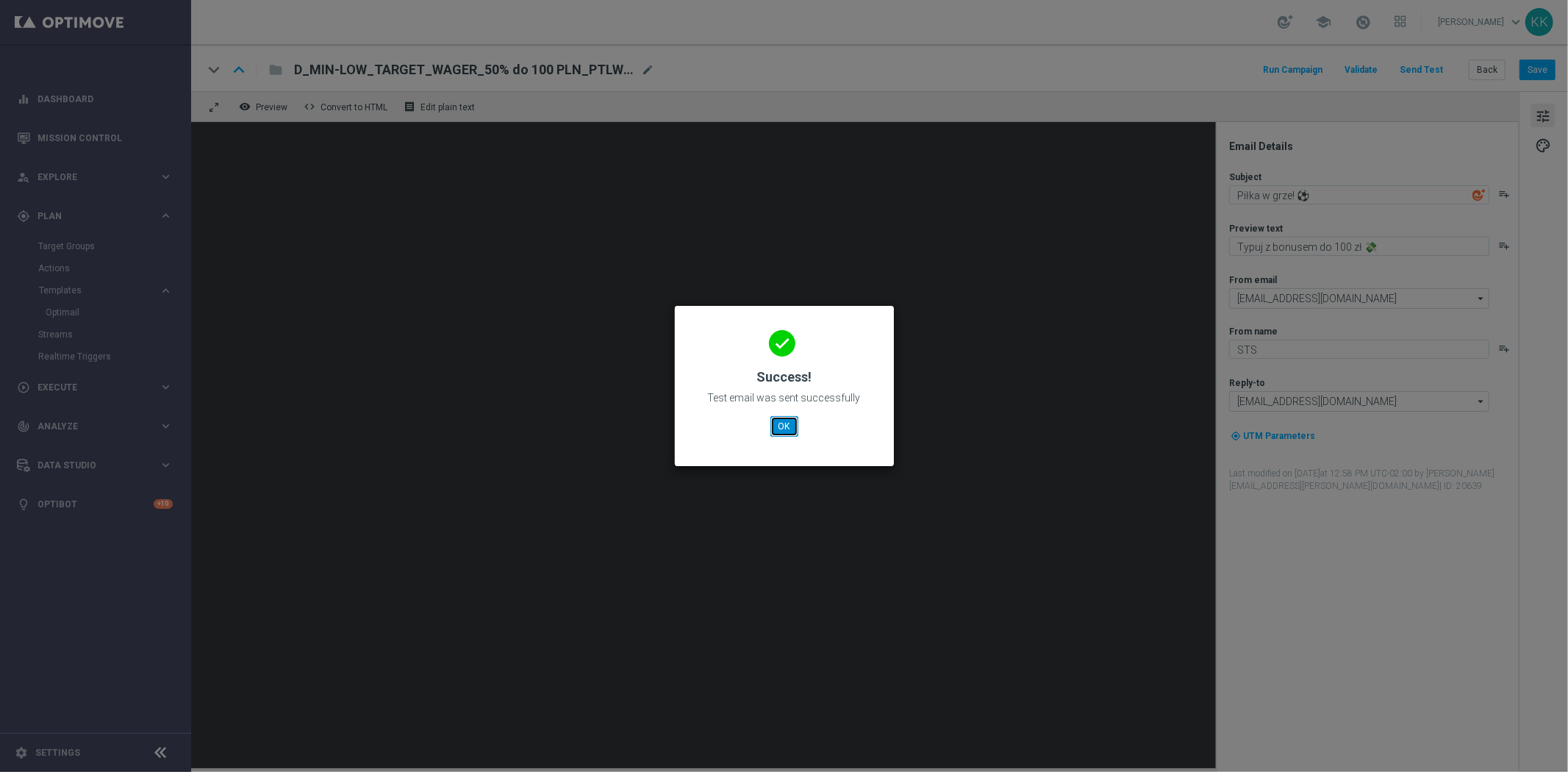
click at [787, 426] on button "OK" at bounding box center [784, 426] width 28 height 21
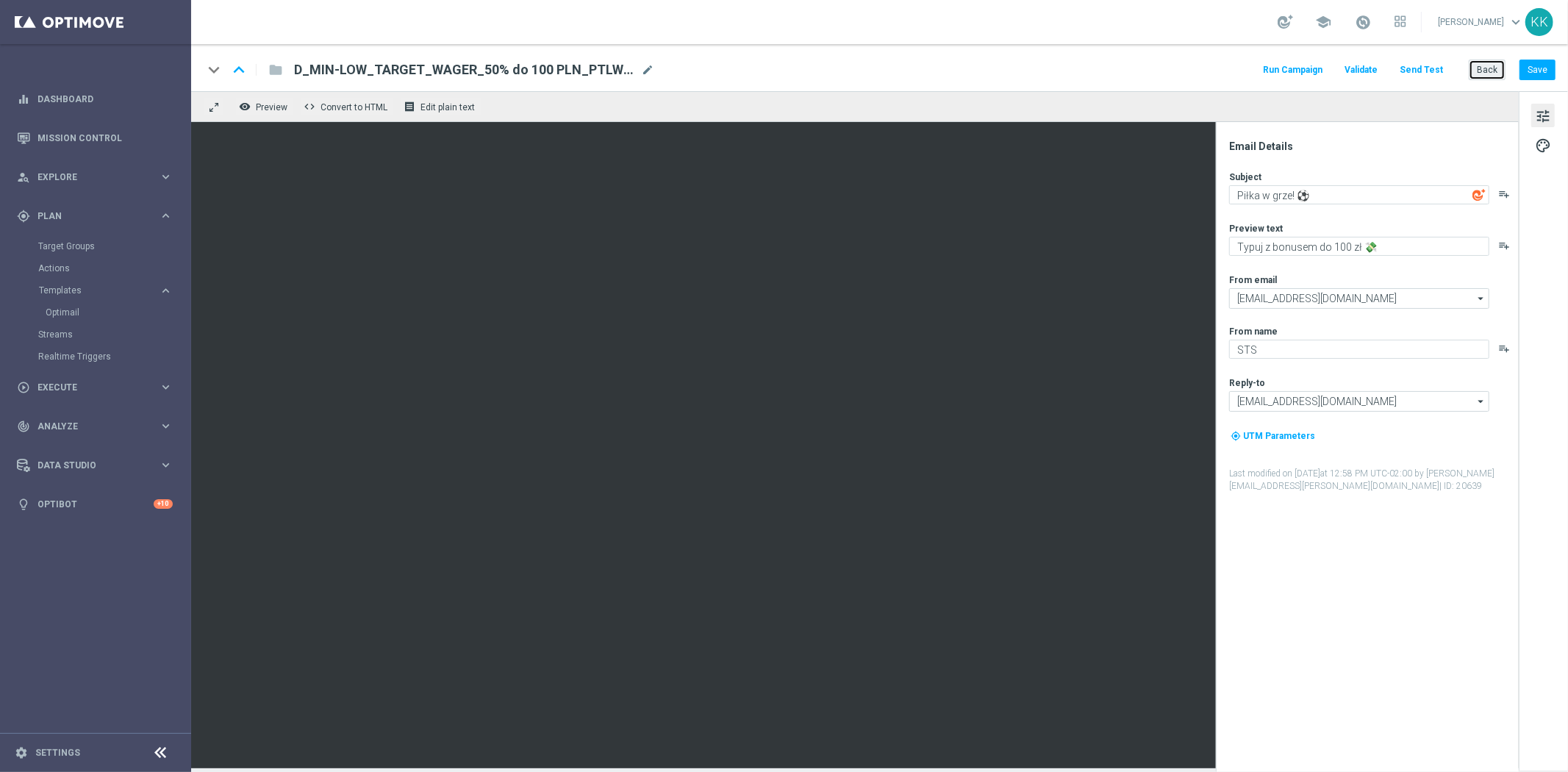
click at [1489, 63] on button "Back" at bounding box center [1487, 70] width 36 height 21
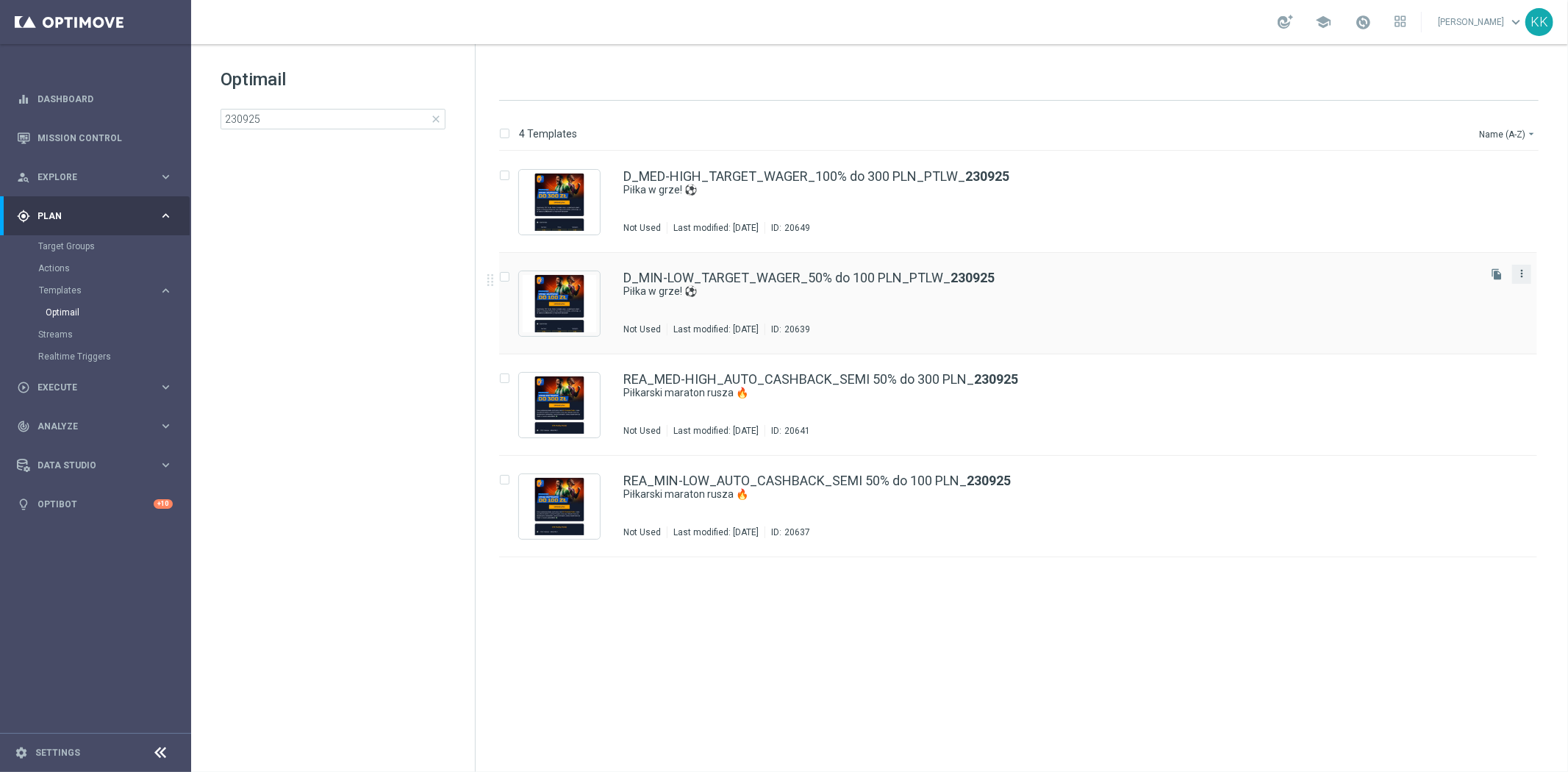
click at [1527, 272] on icon "more_vert" at bounding box center [1521, 273] width 12 height 12
click at [1465, 335] on div "Delete" at bounding box center [1462, 331] width 89 height 10
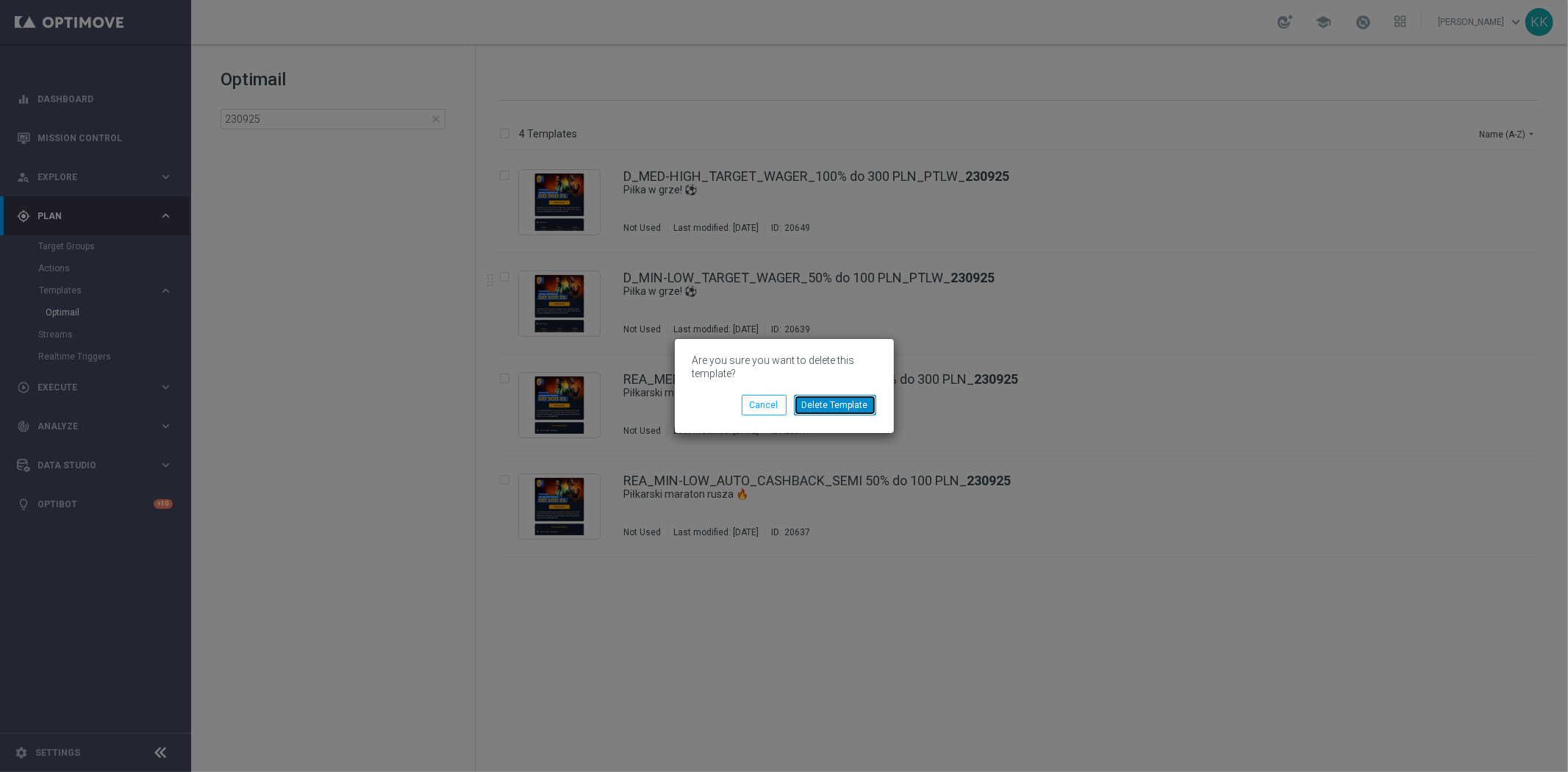
click at [858, 408] on button "Delete Template" at bounding box center [835, 405] width 82 height 21
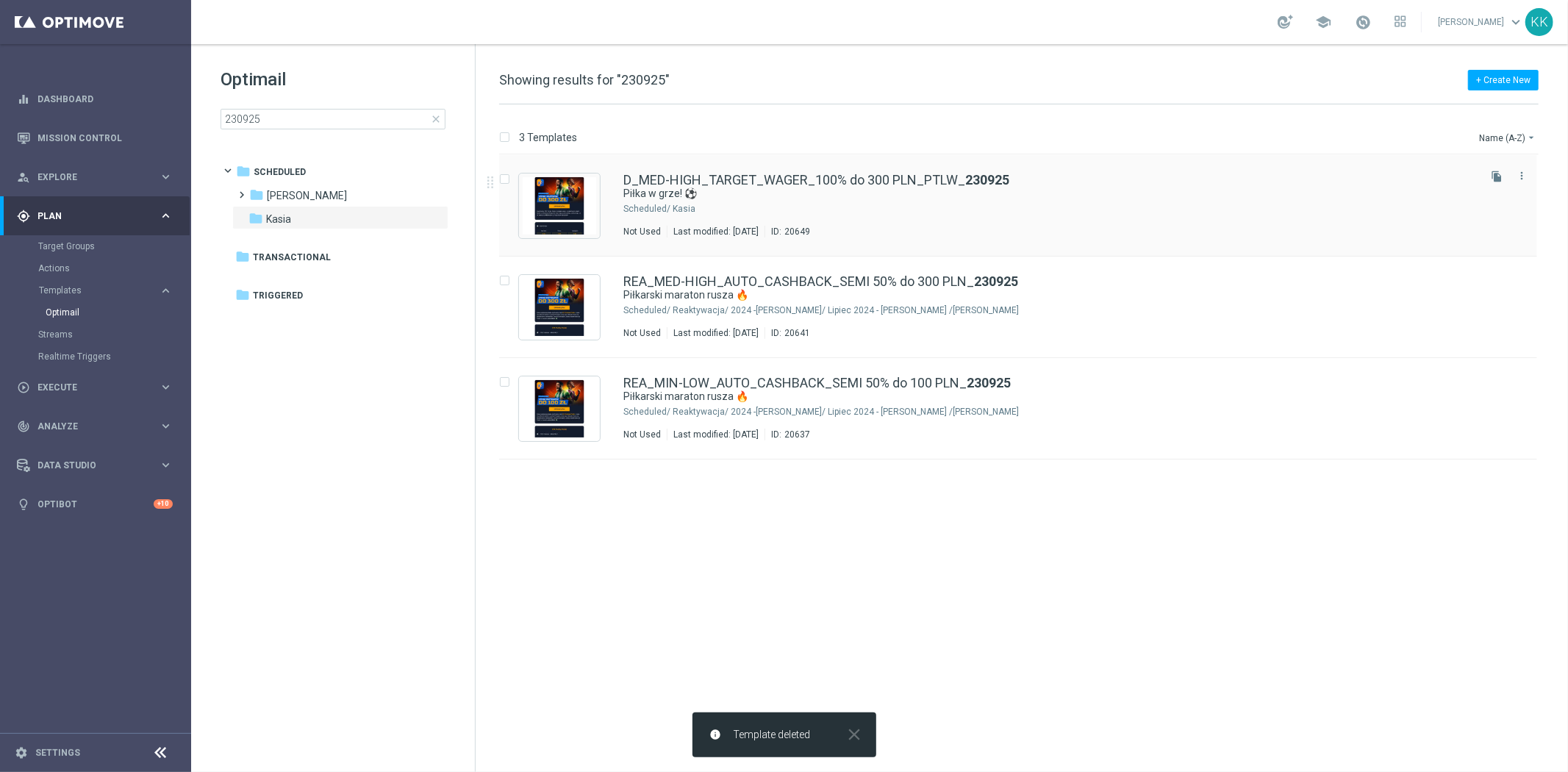
click at [895, 217] on div "D_MED-HIGH_TARGET_WAGER_100% do 300 PLN_PTLW_ 230925 Piłka w grze! ⚽ Scheduled/…" at bounding box center [1049, 206] width 852 height 64
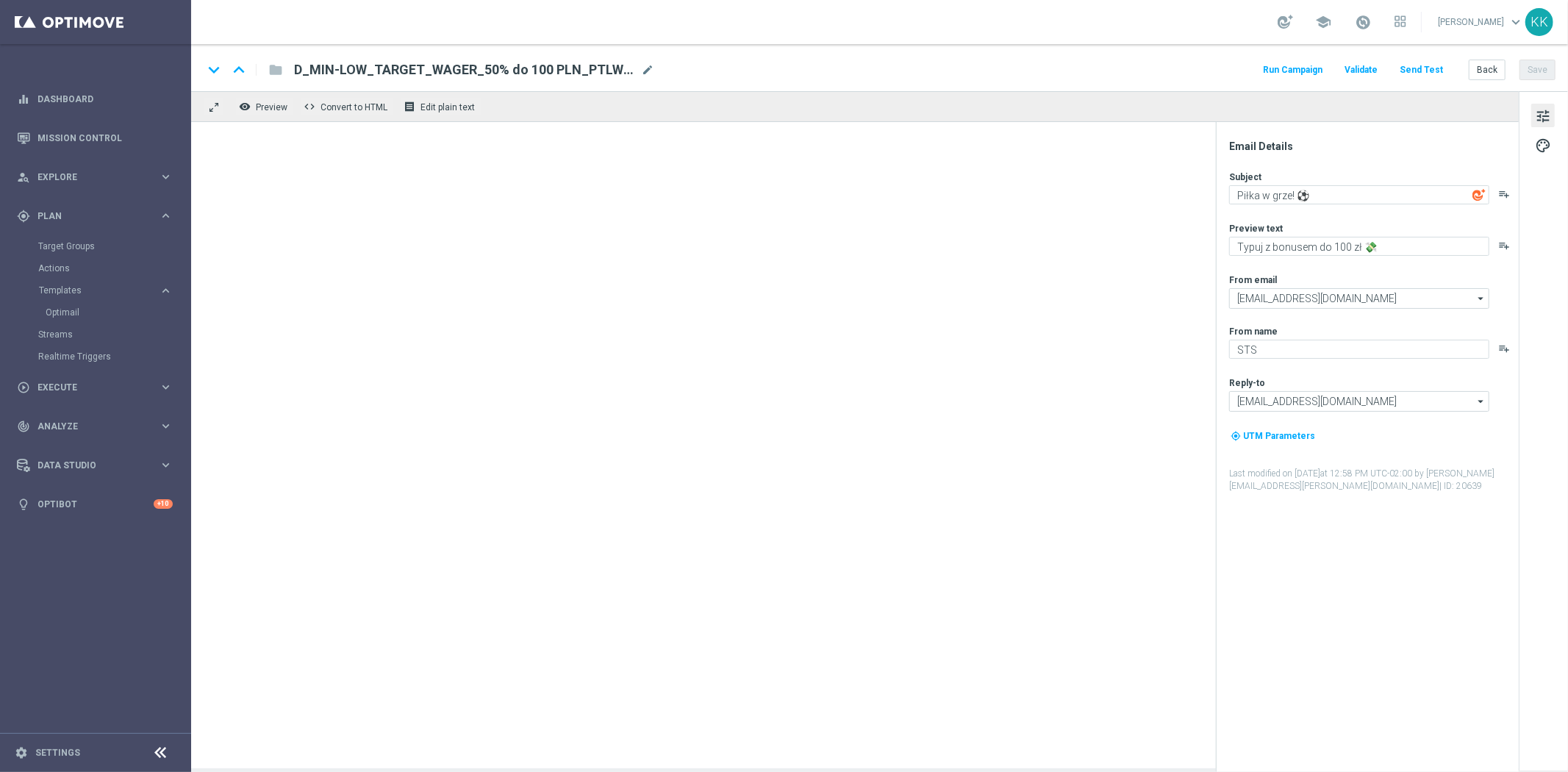
type textarea "Typuj z bonusem do 300 zł 💸"
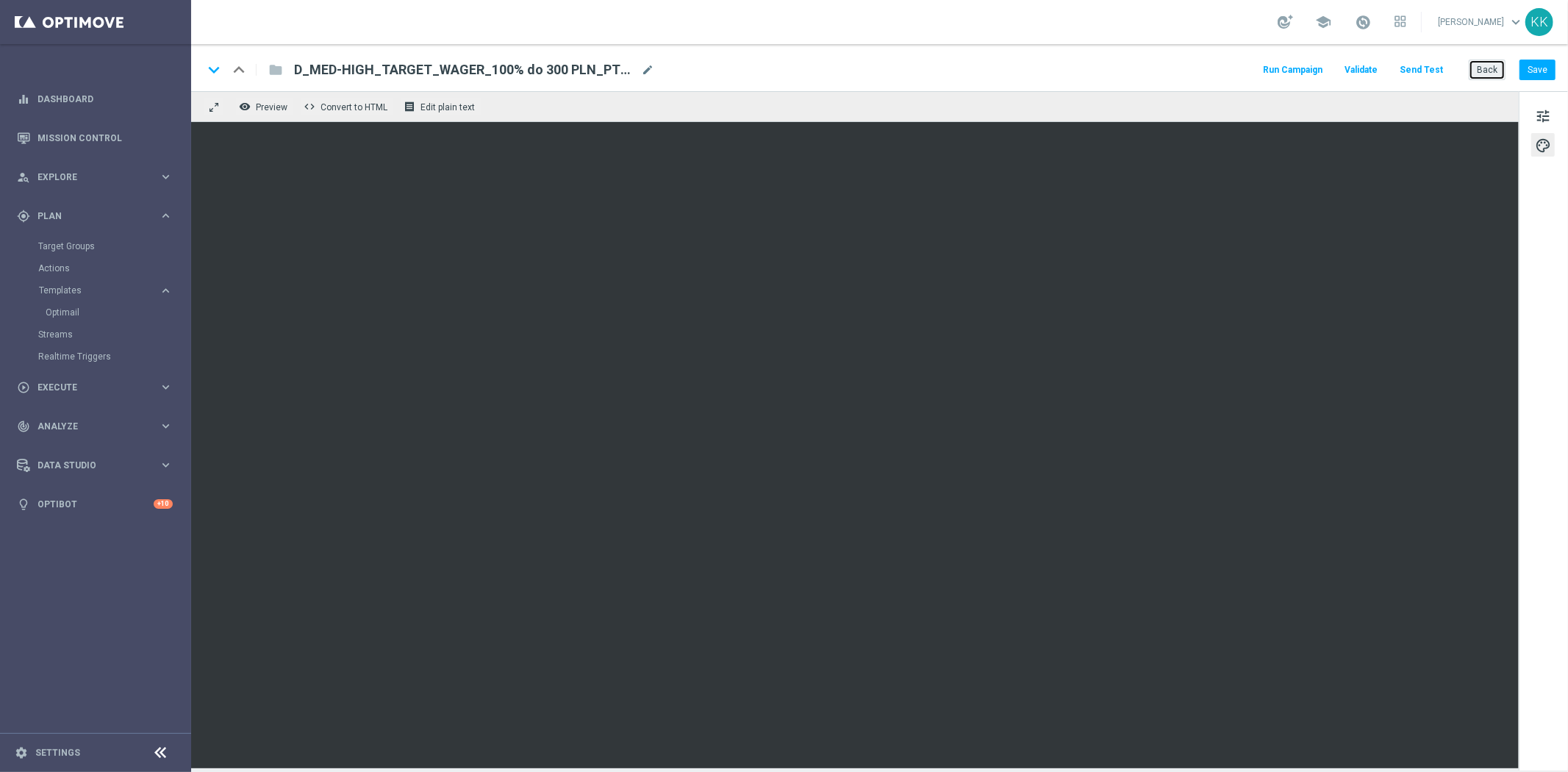
click at [1487, 68] on button "Back" at bounding box center [1487, 70] width 36 height 21
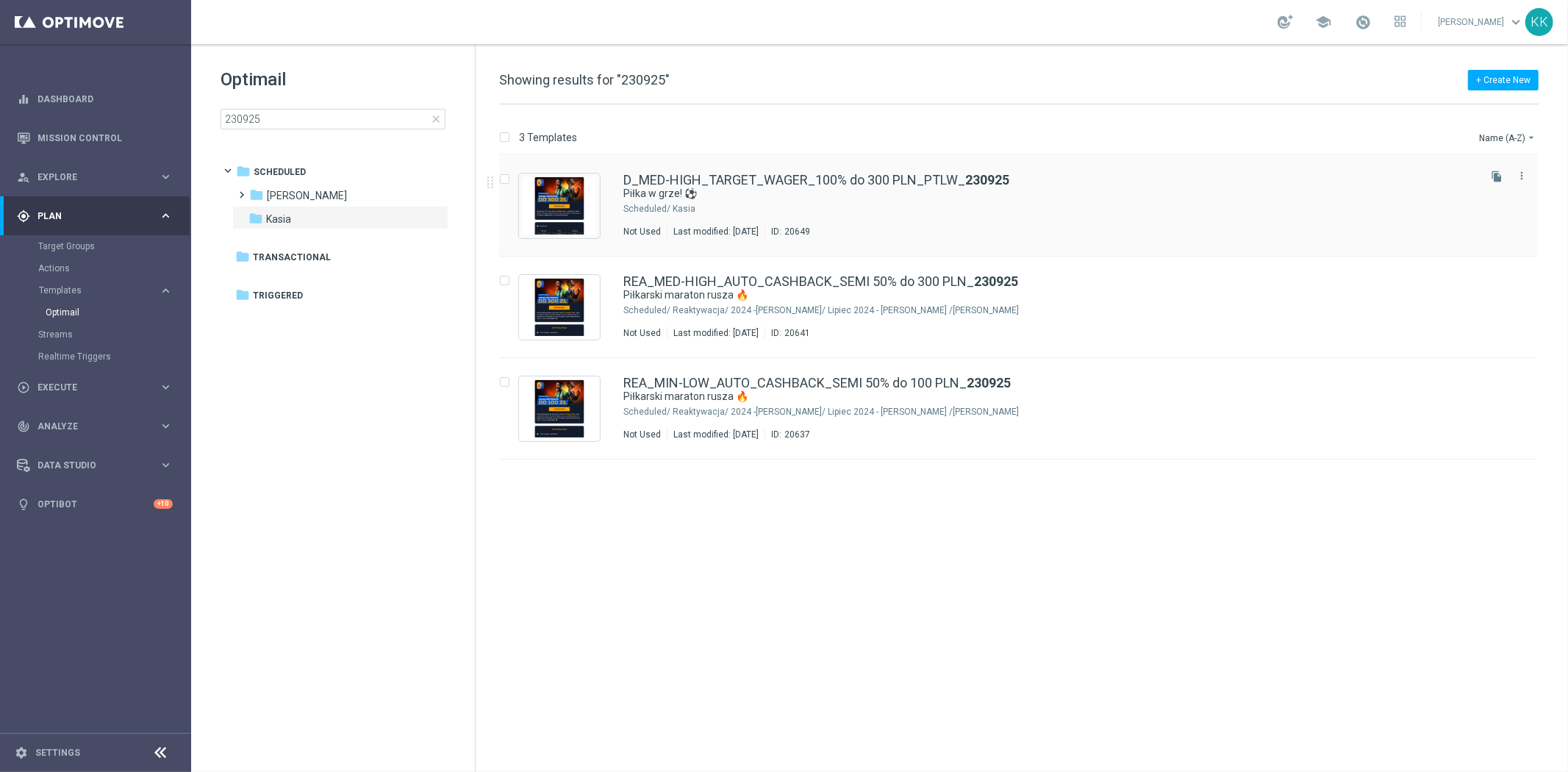
click at [1495, 179] on icon "file_copy" at bounding box center [1496, 176] width 12 height 12
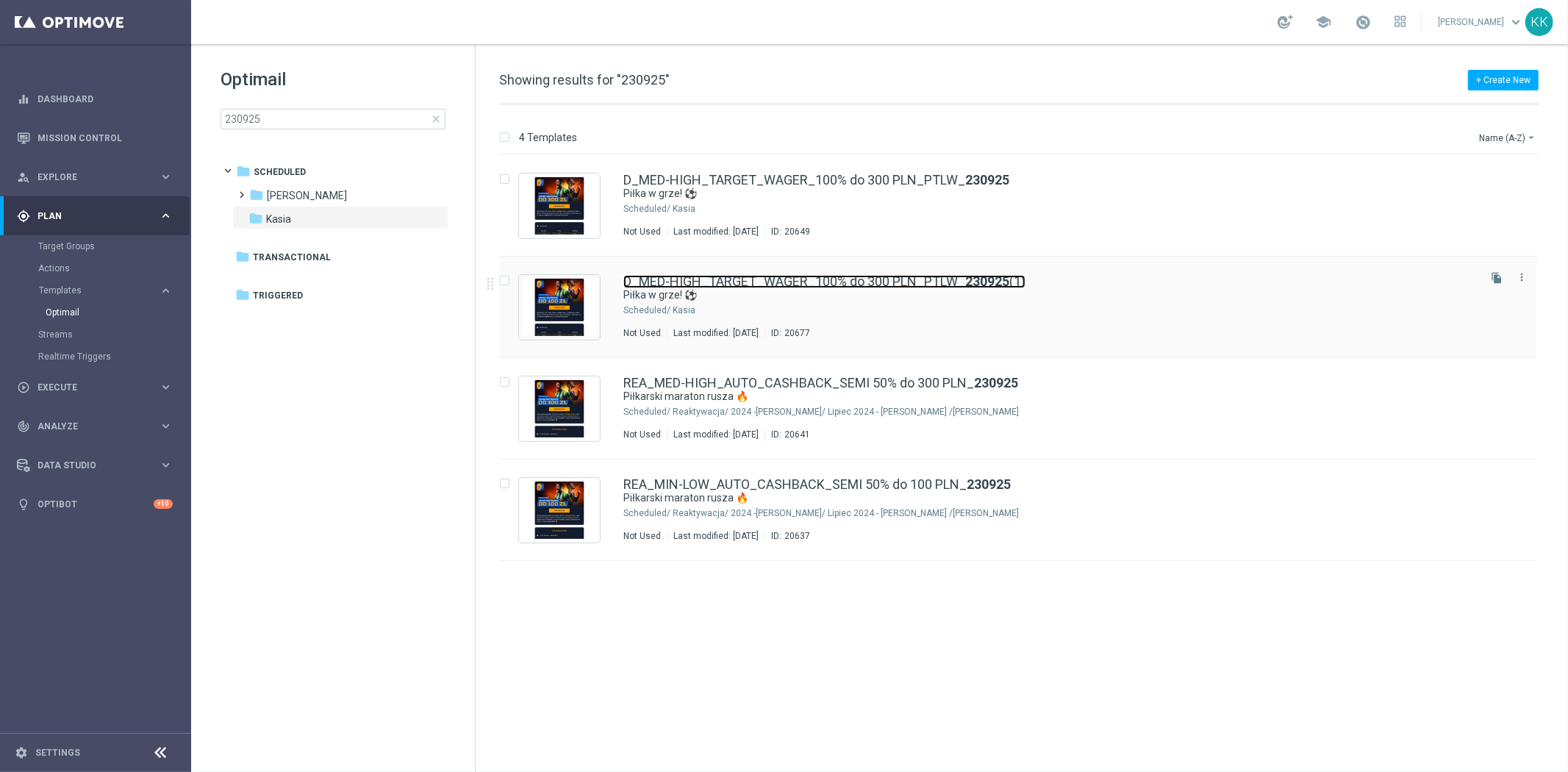
click at [796, 281] on link "D_MED-HIGH_TARGET_WAGER_100% do 300 PLN_PTLW_ 230925 (1)" at bounding box center [824, 281] width 402 height 13
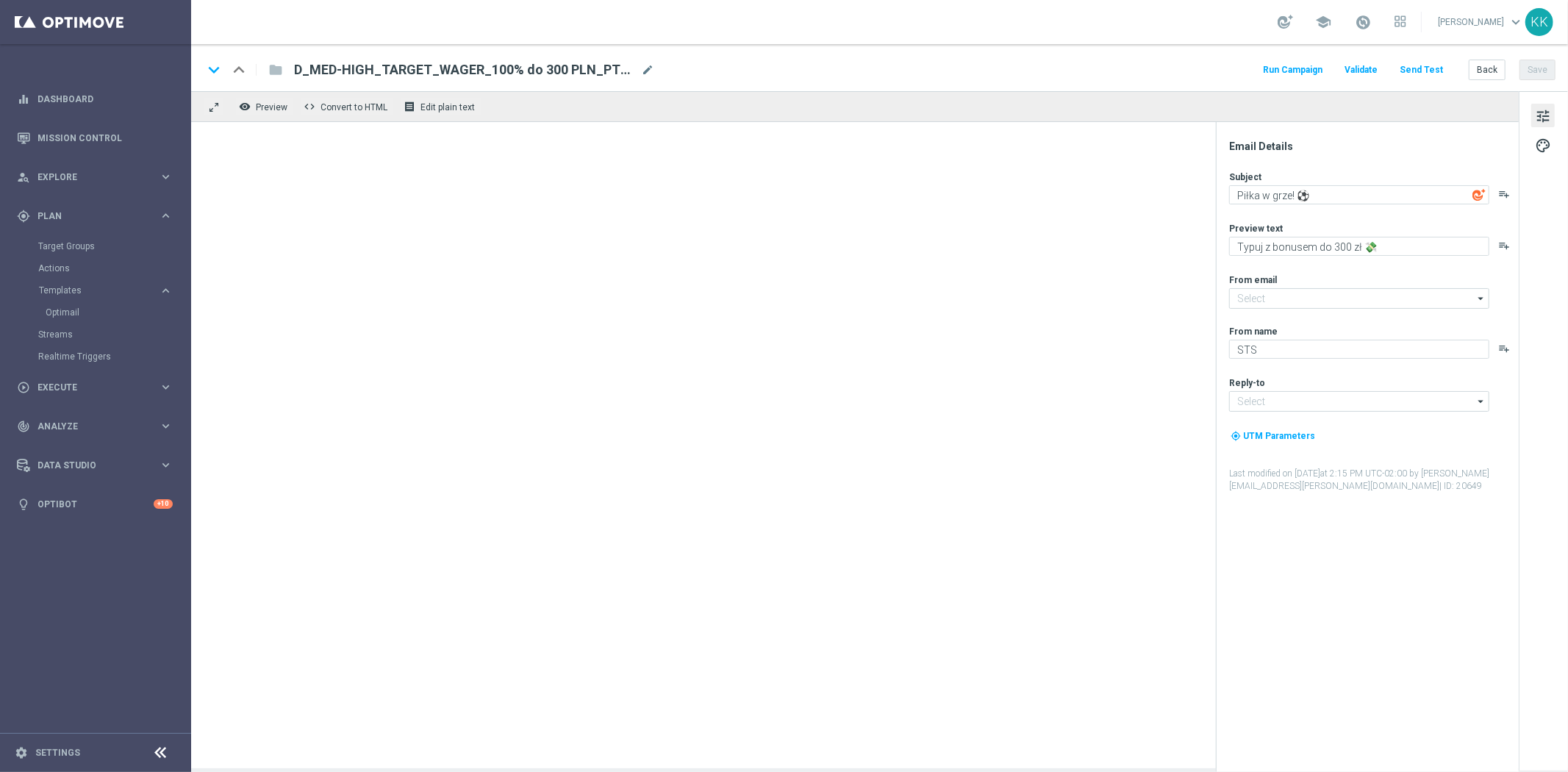
type input "oferta@sts.pl"
type input "kontakt@sts.pl"
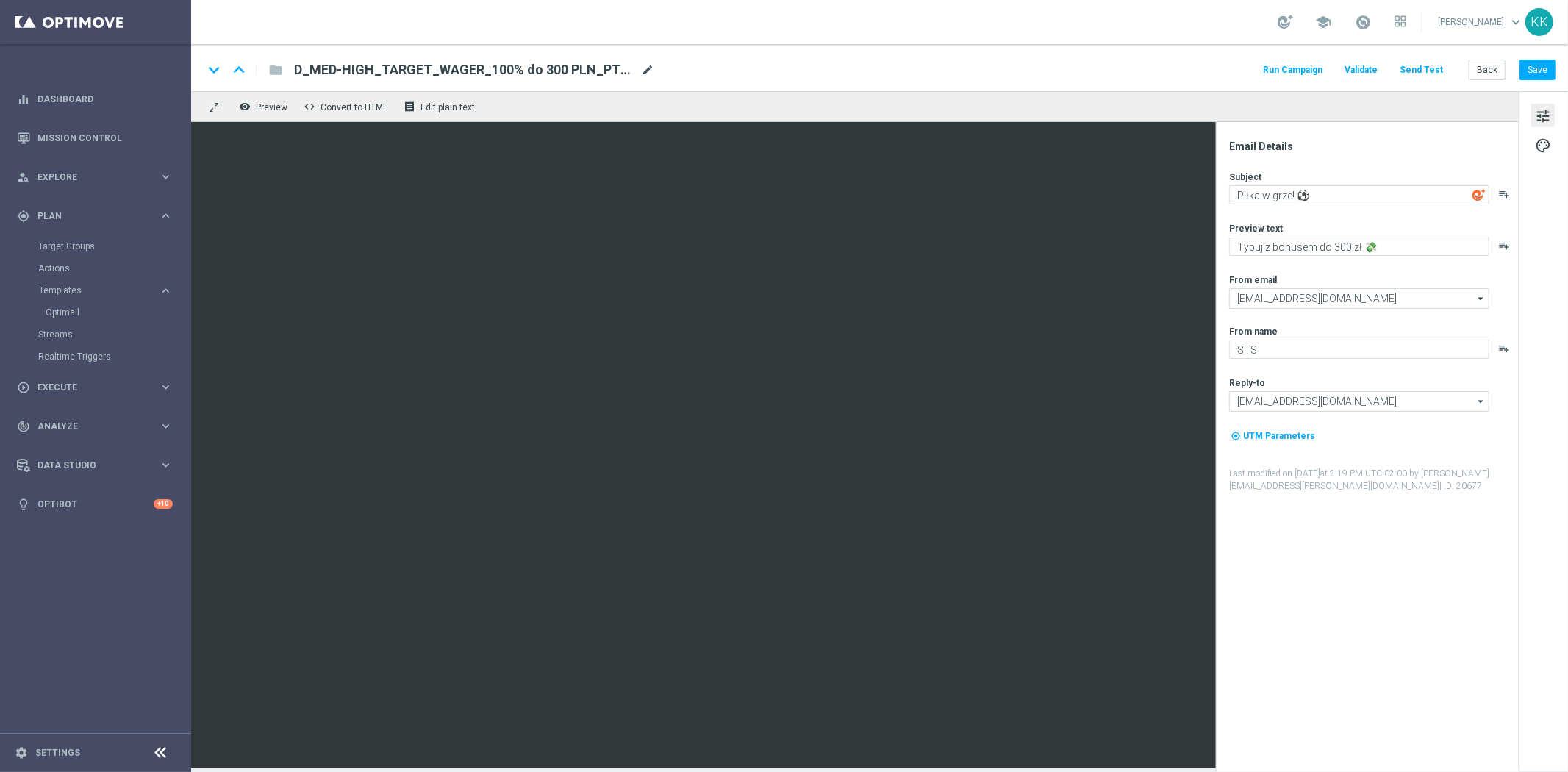
click at [652, 63] on span "mode_edit" at bounding box center [647, 69] width 13 height 13
click at [582, 64] on input "D_MED-HIGH_TARGET_WAGER_100% do 300 PLN_PTLW_230925(1)" at bounding box center [476, 70] width 365 height 19
paste input "IN-LOW_TARGET_WAGER_50% do 100 PLN_PTLW_230925"
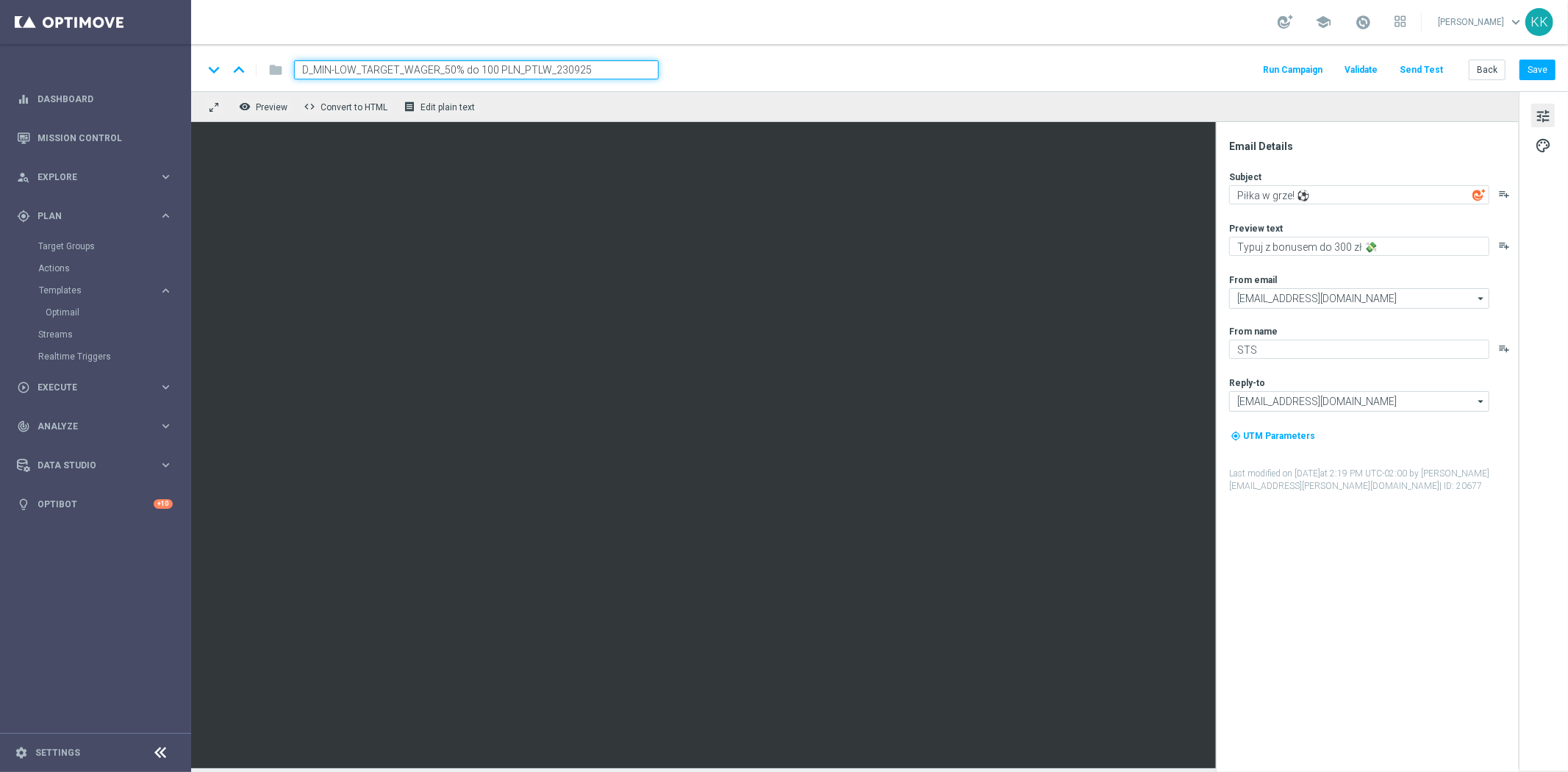
type input "D_MIN-LOW_TARGET_WAGER_50% do 100 PLN_PTLW_230925"
click at [845, 57] on div "keyboard_arrow_down keyboard_arrow_up folder D_MIN-LOW_TARGET_WAGER_50% do 100 …" at bounding box center [879, 68] width 1376 height 47
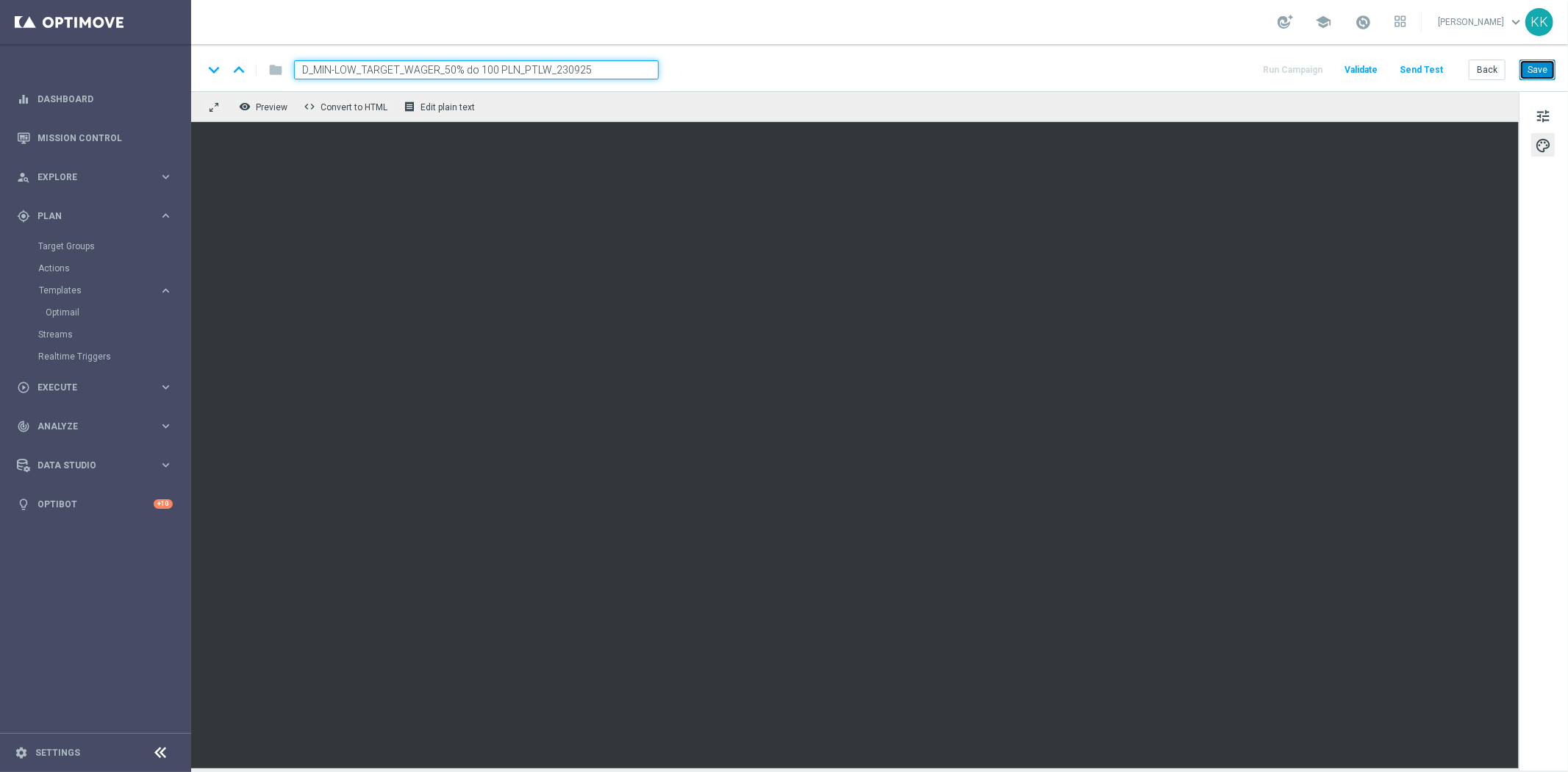
click at [1545, 61] on button "Save" at bounding box center [1537, 70] width 36 height 21
click at [1549, 71] on button "Save" at bounding box center [1537, 70] width 36 height 21
click at [1548, 64] on button "Save" at bounding box center [1537, 70] width 36 height 21
click at [1542, 70] on button "Save" at bounding box center [1537, 70] width 36 height 21
click at [1532, 122] on button "tune" at bounding box center [1542, 116] width 23 height 23
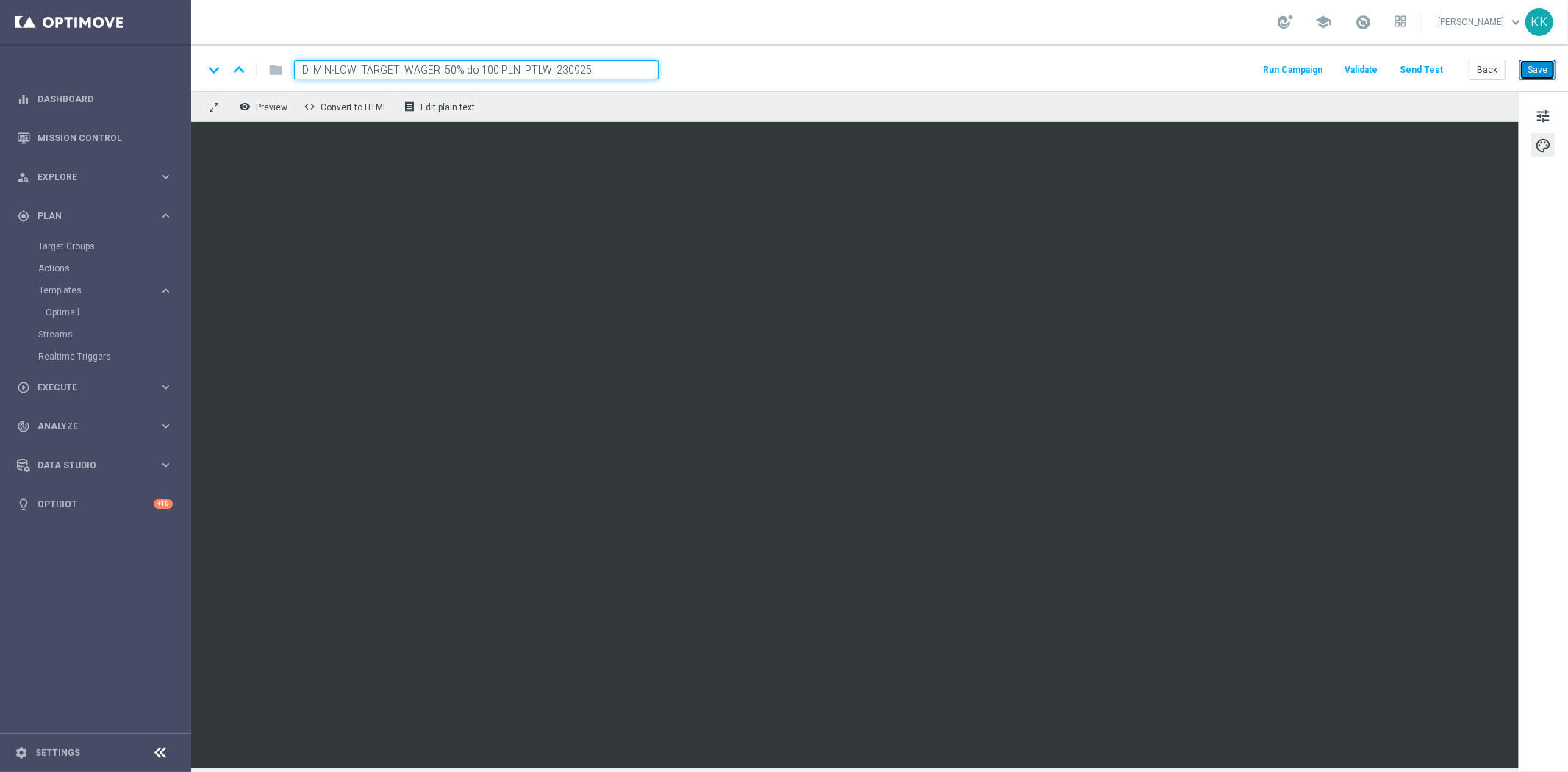
click at [1536, 68] on button "Save" at bounding box center [1537, 70] width 36 height 21
click at [1538, 55] on div "keyboard_arrow_down keyboard_arrow_up folder D_MIN-LOW_TARGET_WAGER_50% do 100 …" at bounding box center [879, 68] width 1376 height 47
click at [1542, 64] on button "Save" at bounding box center [1537, 70] width 36 height 21
click at [1545, 113] on span "tune" at bounding box center [1542, 116] width 16 height 19
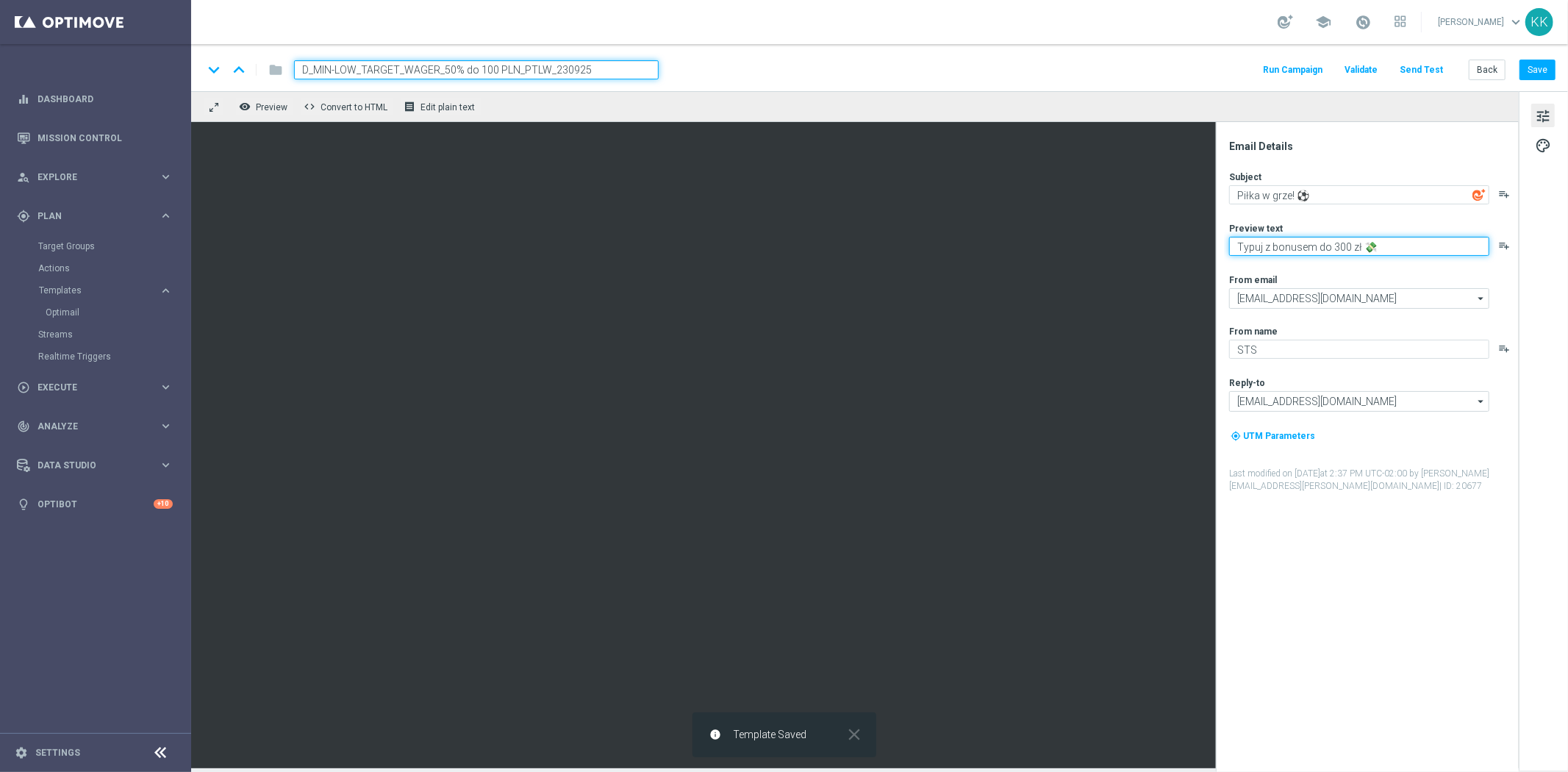
click at [1338, 248] on textarea "Typuj z bonusem do 300 zł 💸" at bounding box center [1359, 246] width 260 height 19
type textarea "Typuj z bonusem do 100 zł 💸"
click at [1535, 63] on button "Save" at bounding box center [1537, 70] width 36 height 21
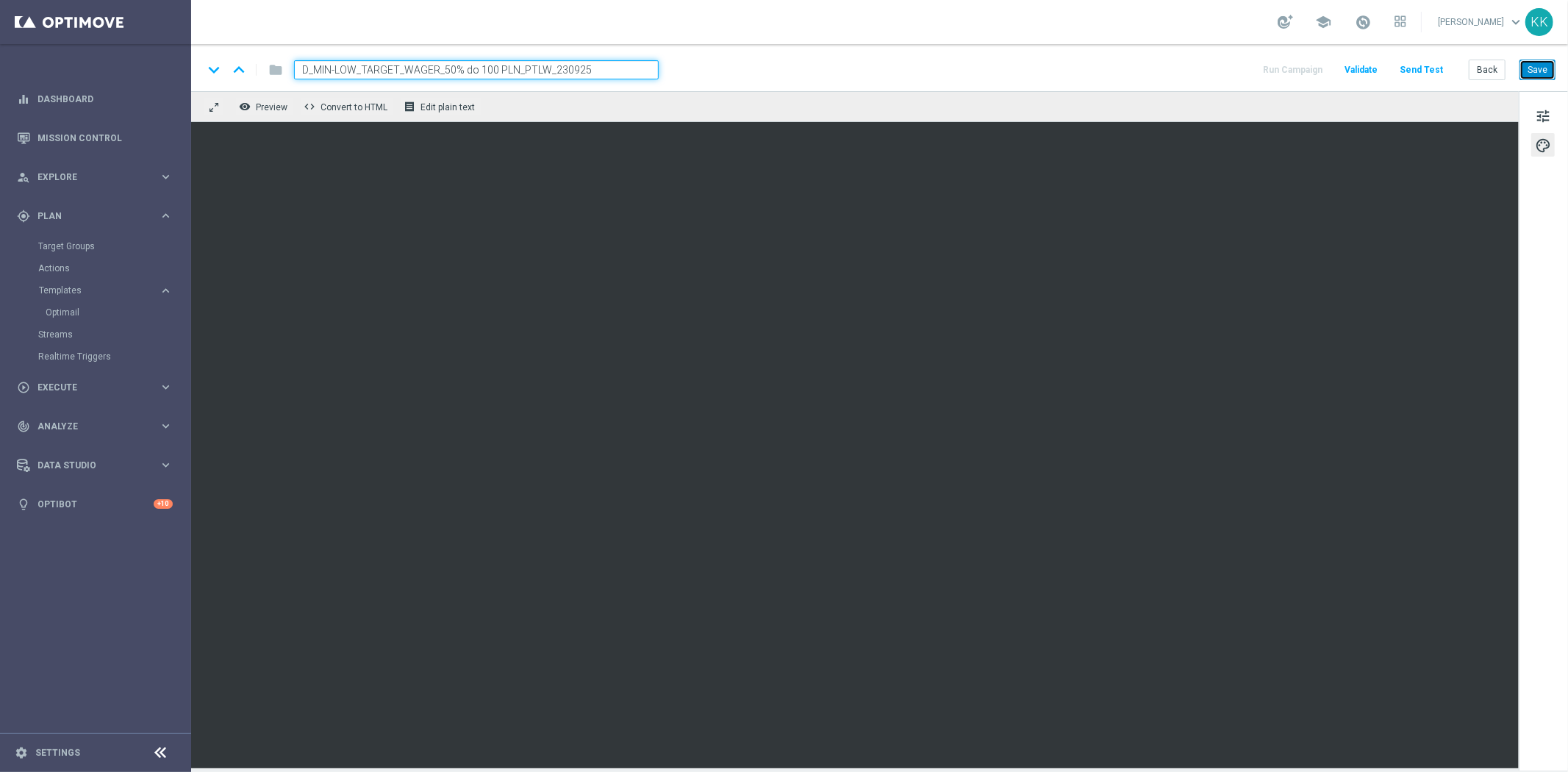
click at [1531, 62] on button "Save" at bounding box center [1537, 70] width 36 height 21
click at [1541, 77] on button "Save" at bounding box center [1537, 70] width 36 height 21
click at [1495, 69] on button "Back" at bounding box center [1487, 70] width 36 height 21
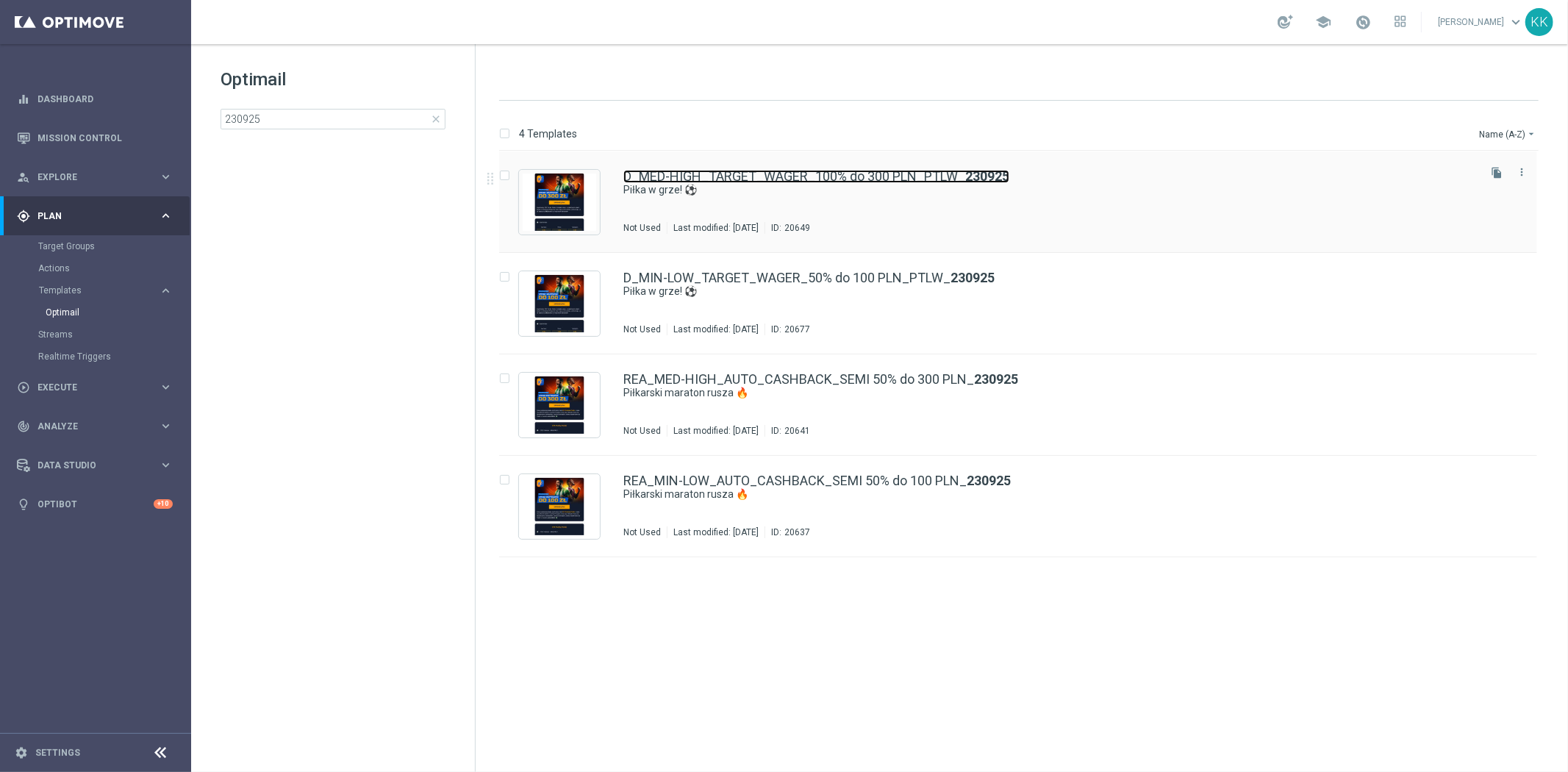
click at [746, 182] on link "D_MED-HIGH_TARGET_WAGER_100% do 300 PLN_PTLW_ 230925" at bounding box center [815, 176] width 386 height 13
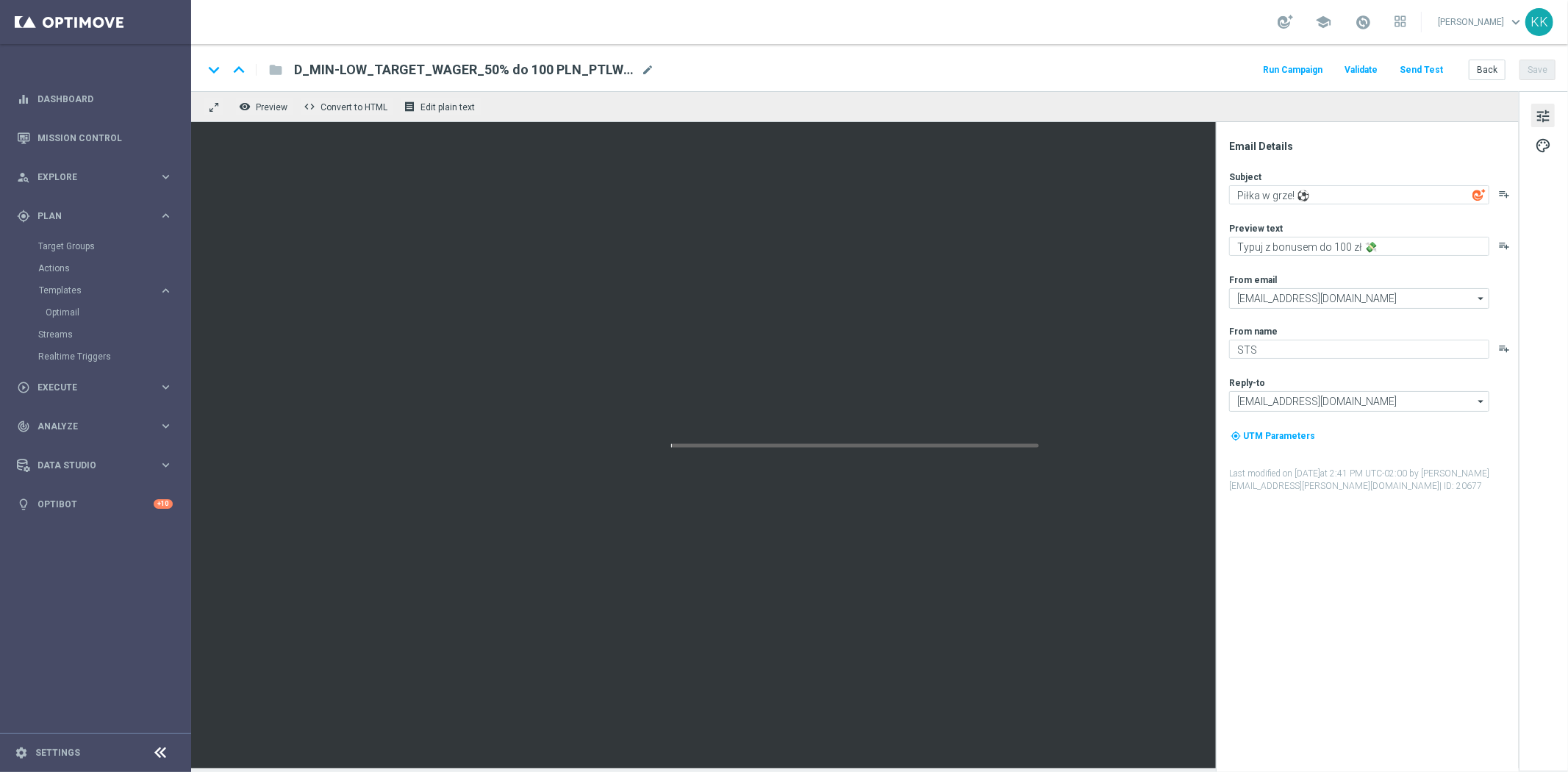
type textarea "Typuj z bonusem do 300 zł 💸"
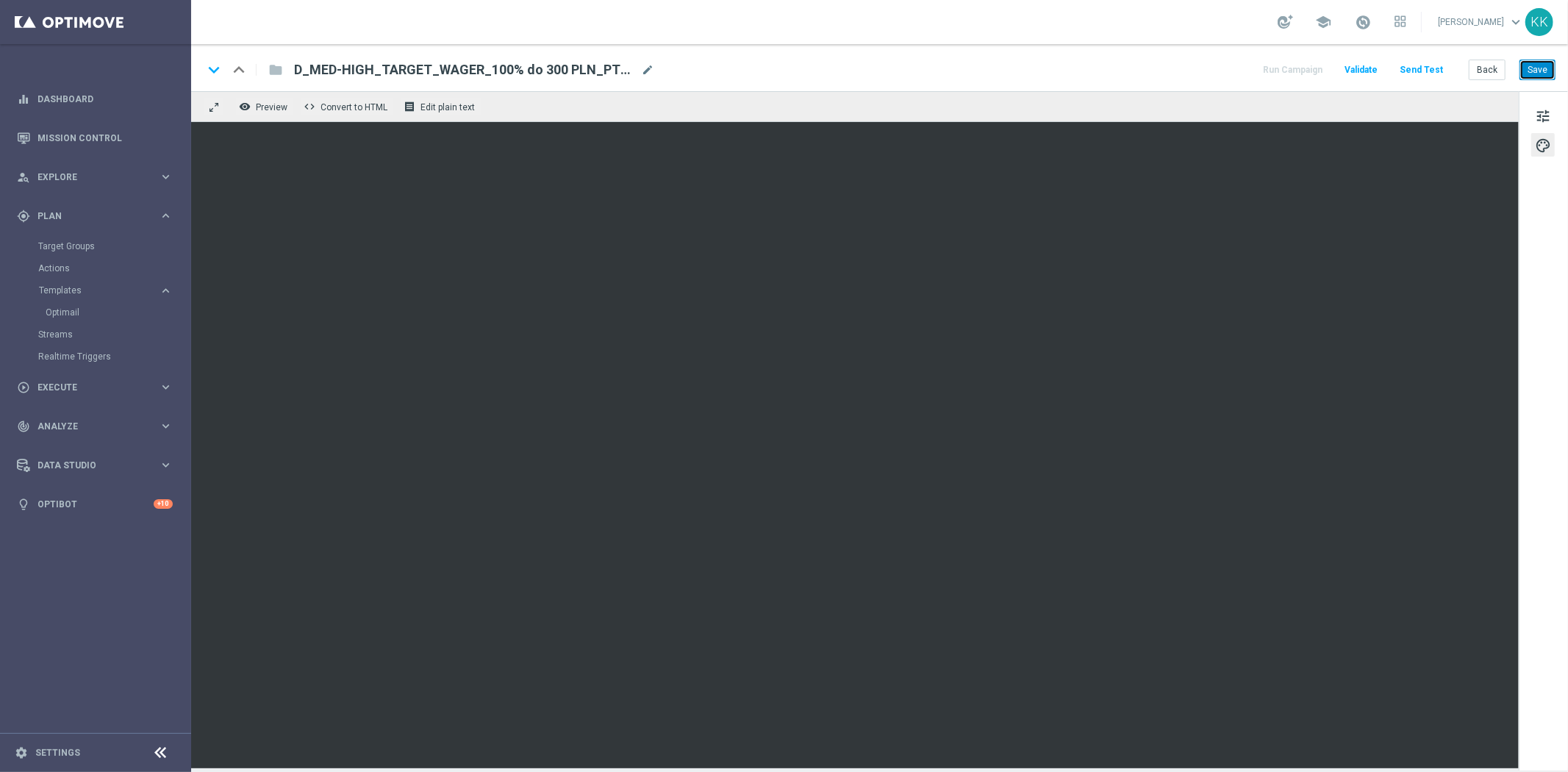
click at [1539, 74] on button "Save" at bounding box center [1537, 70] width 36 height 21
click at [1553, 70] on button "Save" at bounding box center [1537, 70] width 36 height 21
click at [1539, 52] on div "keyboard_arrow_down keyboard_arrow_up folder D_MED-HIGH_TARGET_WAGER_100% do 30…" at bounding box center [879, 68] width 1376 height 47
click at [1539, 60] on button "Save" at bounding box center [1537, 70] width 36 height 21
click at [1530, 61] on button "Save" at bounding box center [1537, 70] width 36 height 21
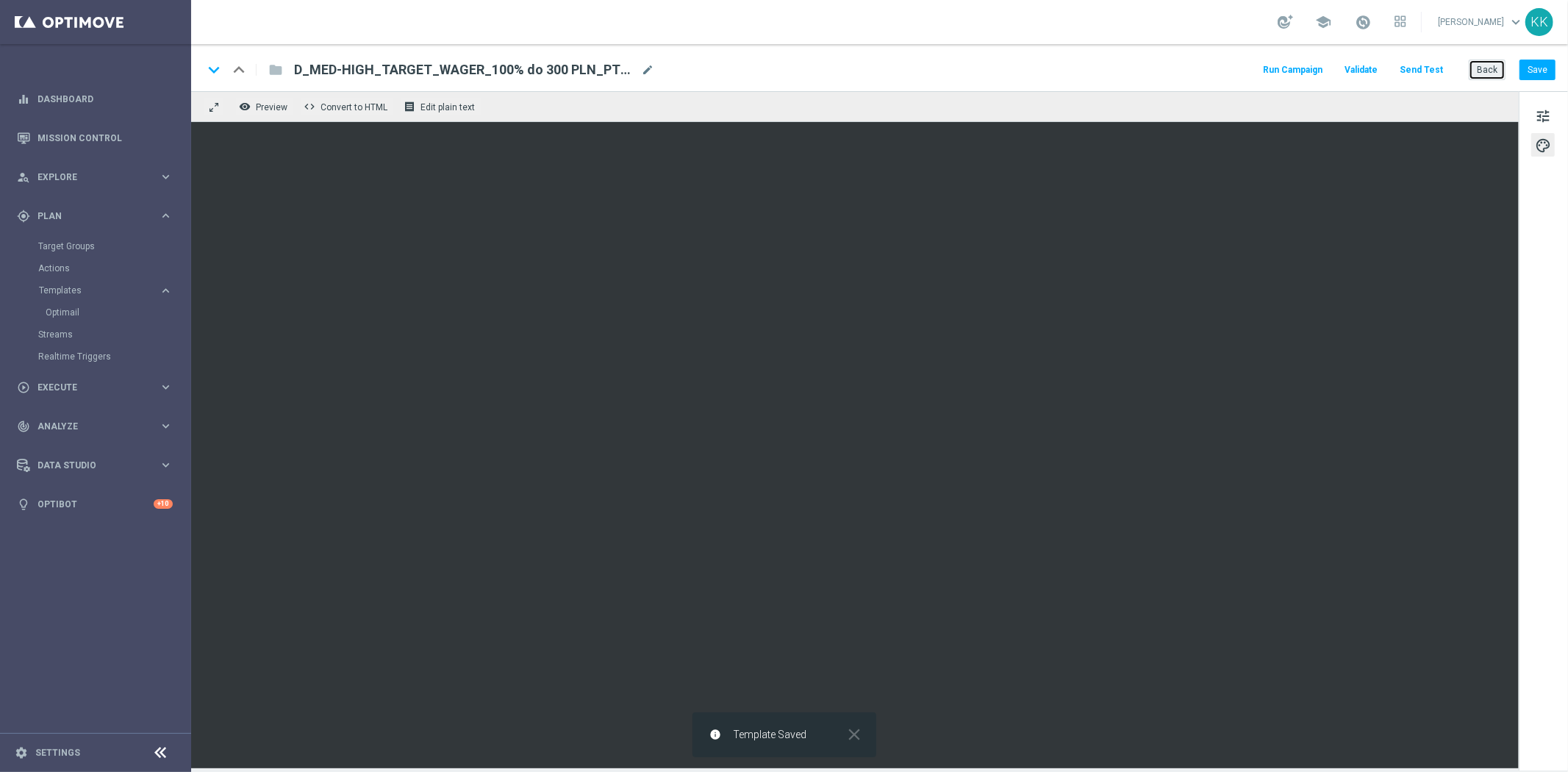
click at [1480, 75] on button "Back" at bounding box center [1487, 70] width 36 height 21
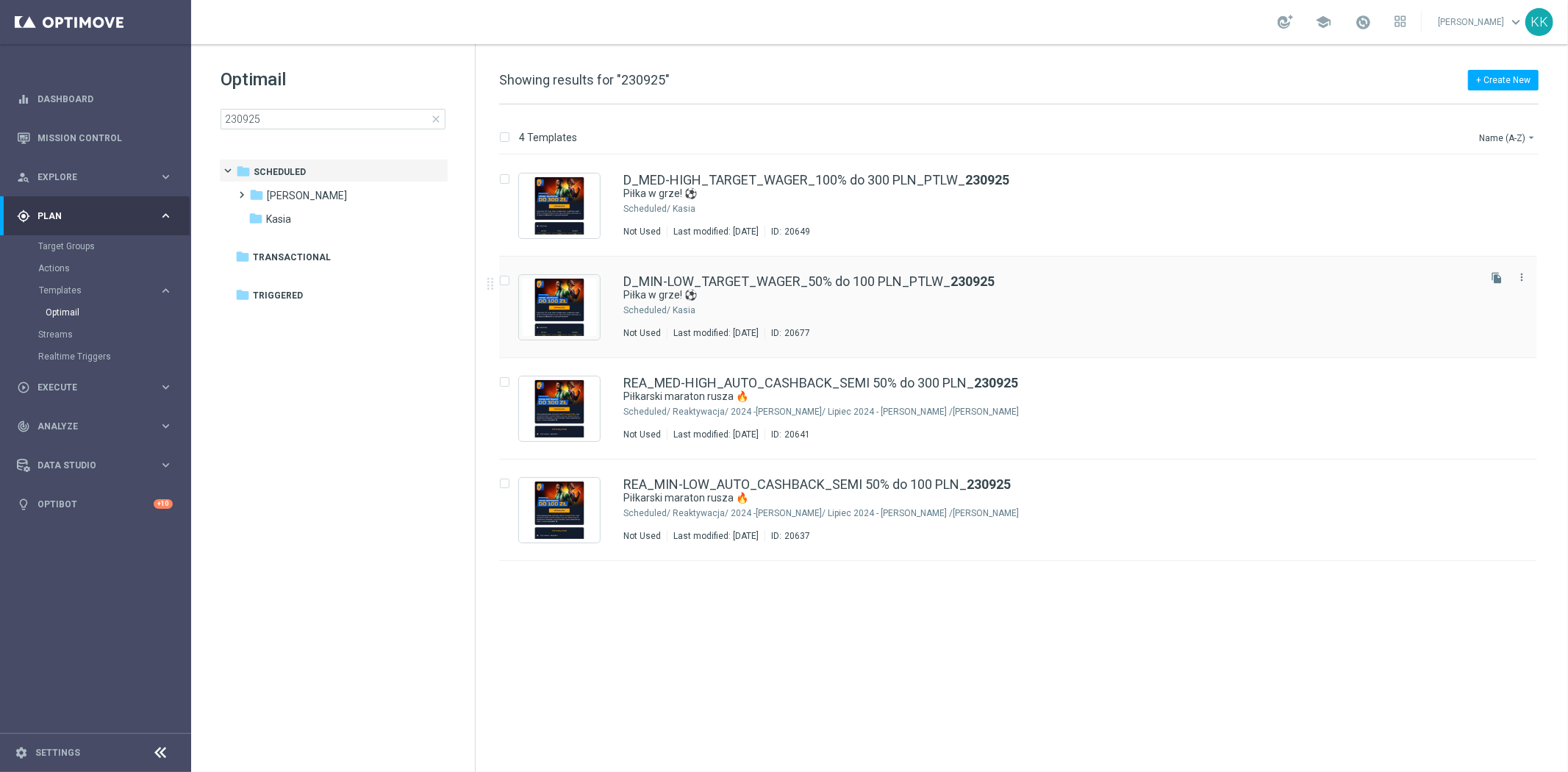
click at [844, 317] on div "D_MIN-LOW_TARGET_WAGER_50% do 100 PLN_PTLW_ 230925 Piłka w grze! ⚽ Scheduled/ K…" at bounding box center [1049, 306] width 852 height 64
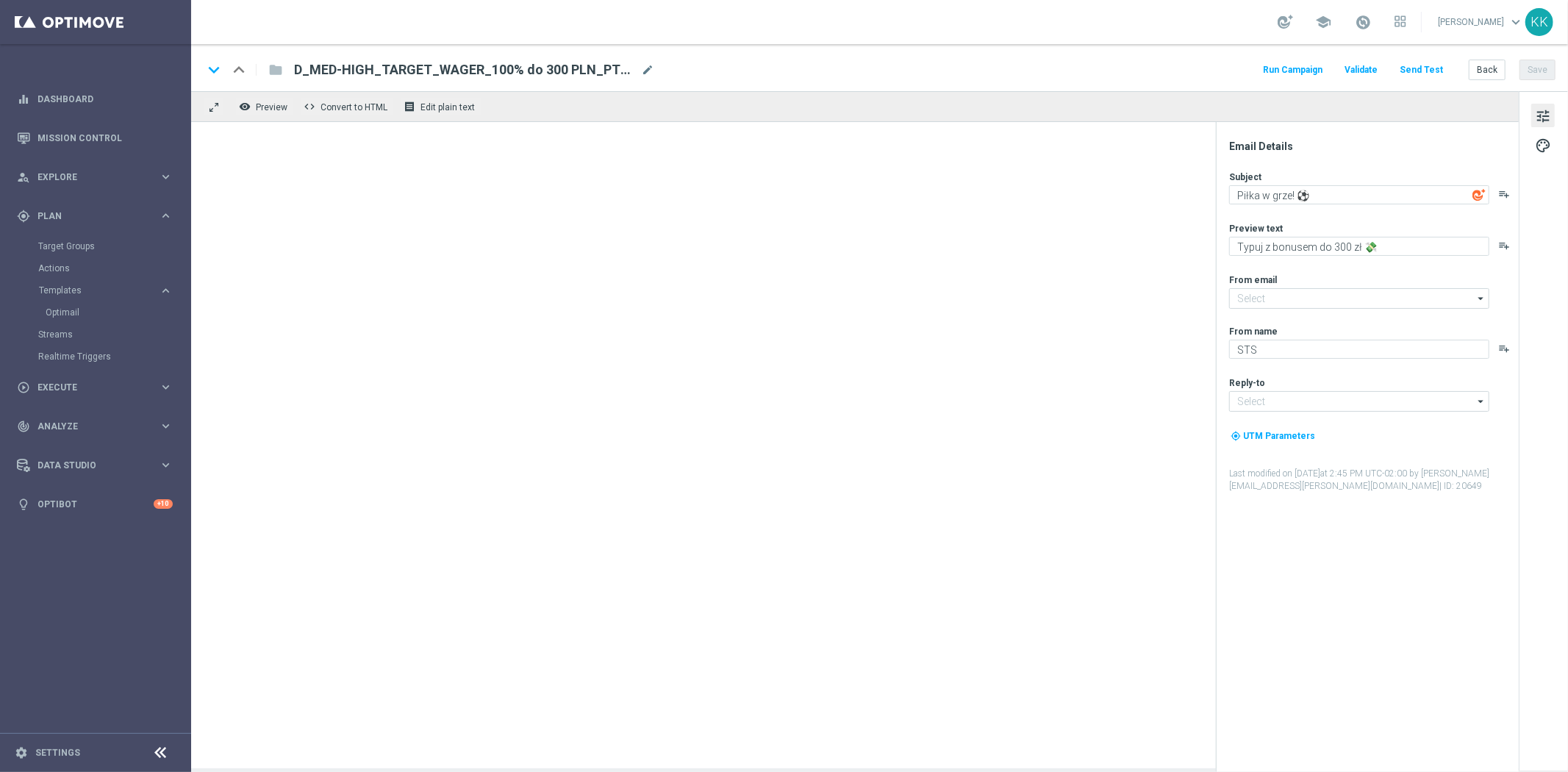
type input "oferta@sts.pl"
type input "kontakt@sts.pl"
type textarea "Typuj z bonusem do 100 zł 💸"
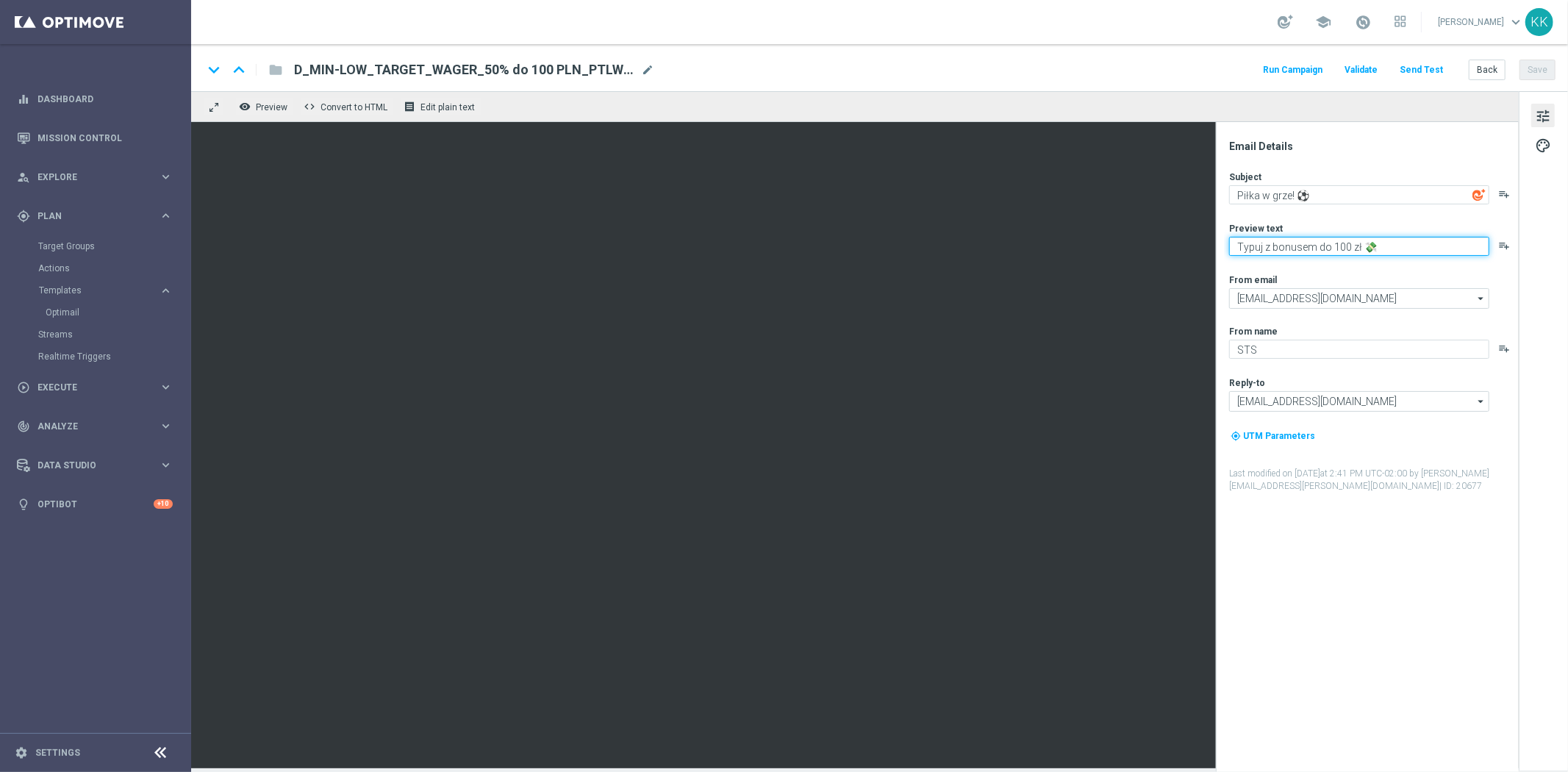
click at [1239, 246] on textarea "Typuj z bonusem do 100 zł 💸" at bounding box center [1359, 246] width 260 height 19
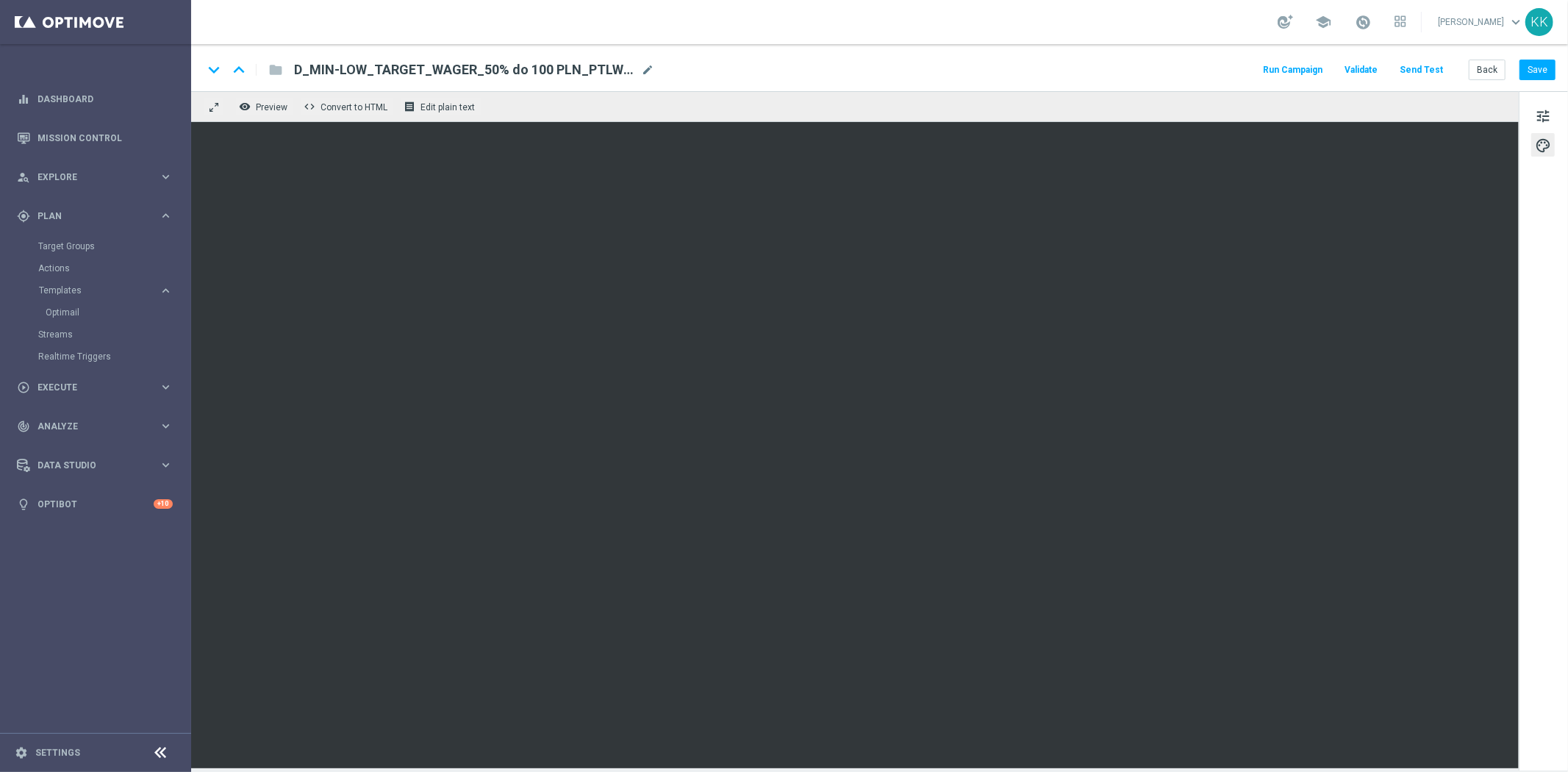
click at [1540, 57] on div "keyboard_arrow_down keyboard_arrow_up folder D_MIN-LOW_TARGET_WAGER_50% do 100 …" at bounding box center [879, 68] width 1376 height 47
click at [1543, 61] on button "Save" at bounding box center [1537, 70] width 36 height 21
click at [1483, 67] on button "Back" at bounding box center [1487, 70] width 36 height 21
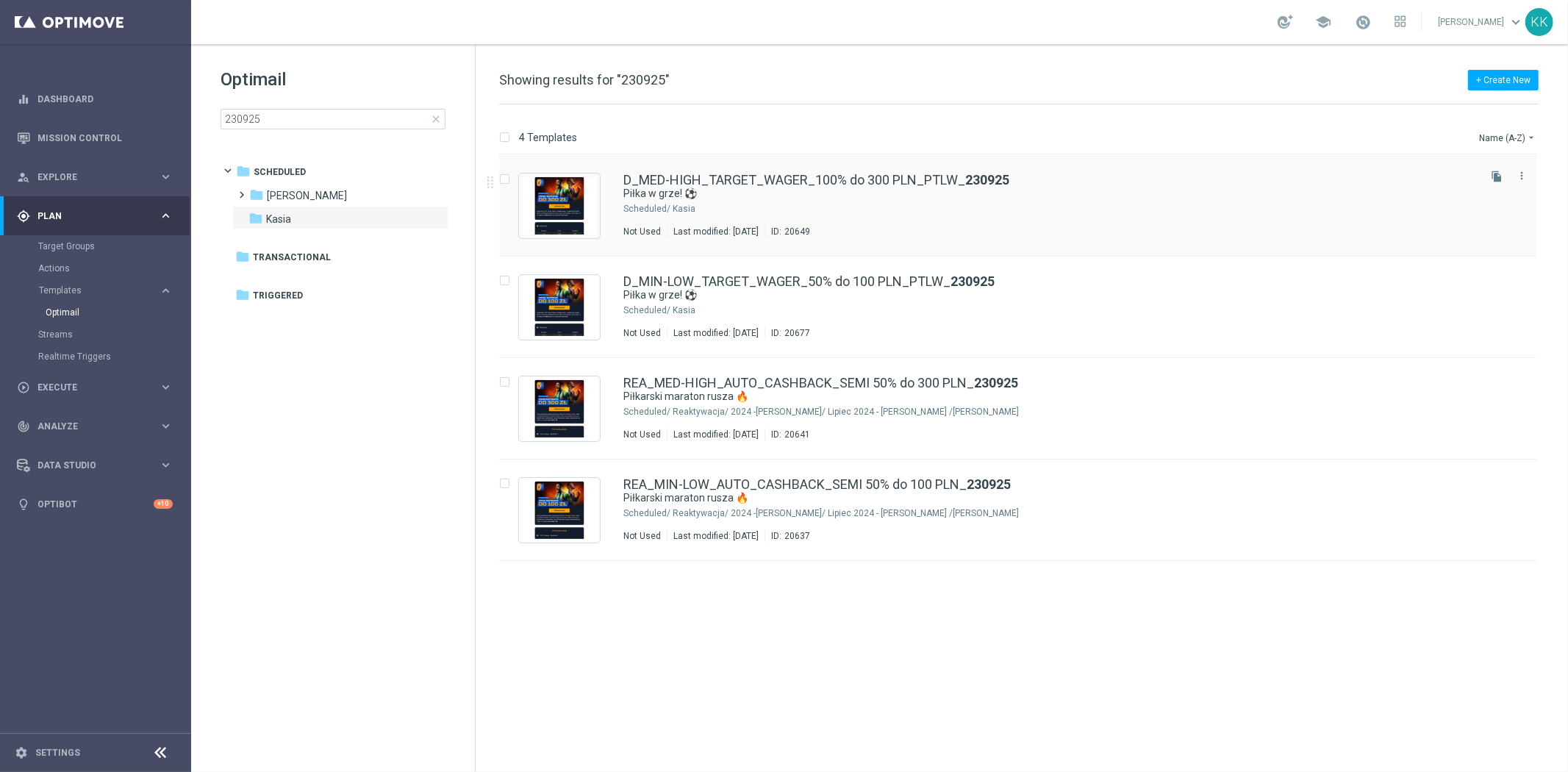
drag, startPoint x: 677, startPoint y: 209, endPoint x: 672, endPoint y: 199, distance: 11.2
click at [677, 206] on div "Kasia" at bounding box center [1074, 208] width 802 height 12
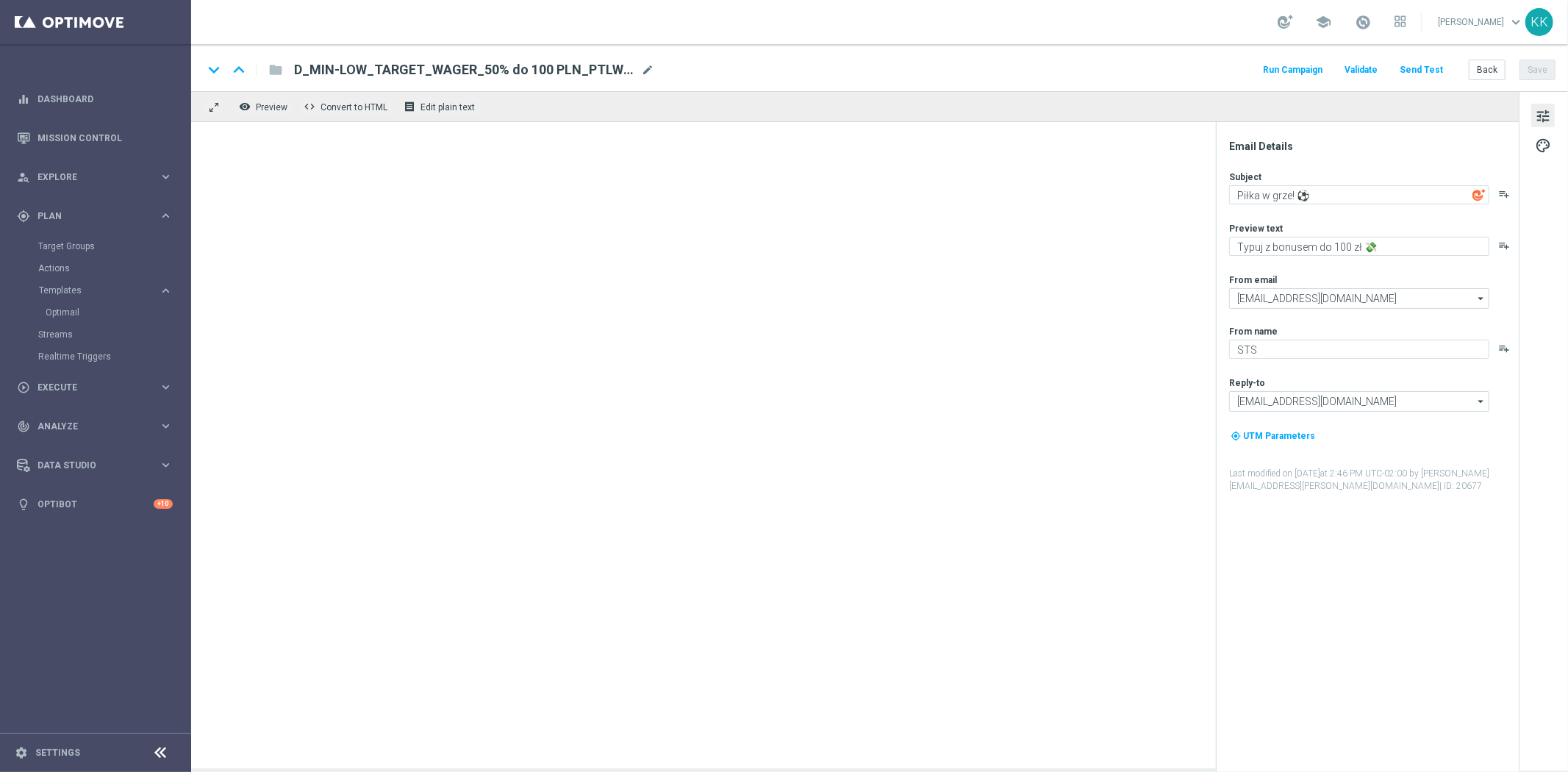
type textarea "Typuj z bonusem do 300 zł 💸"
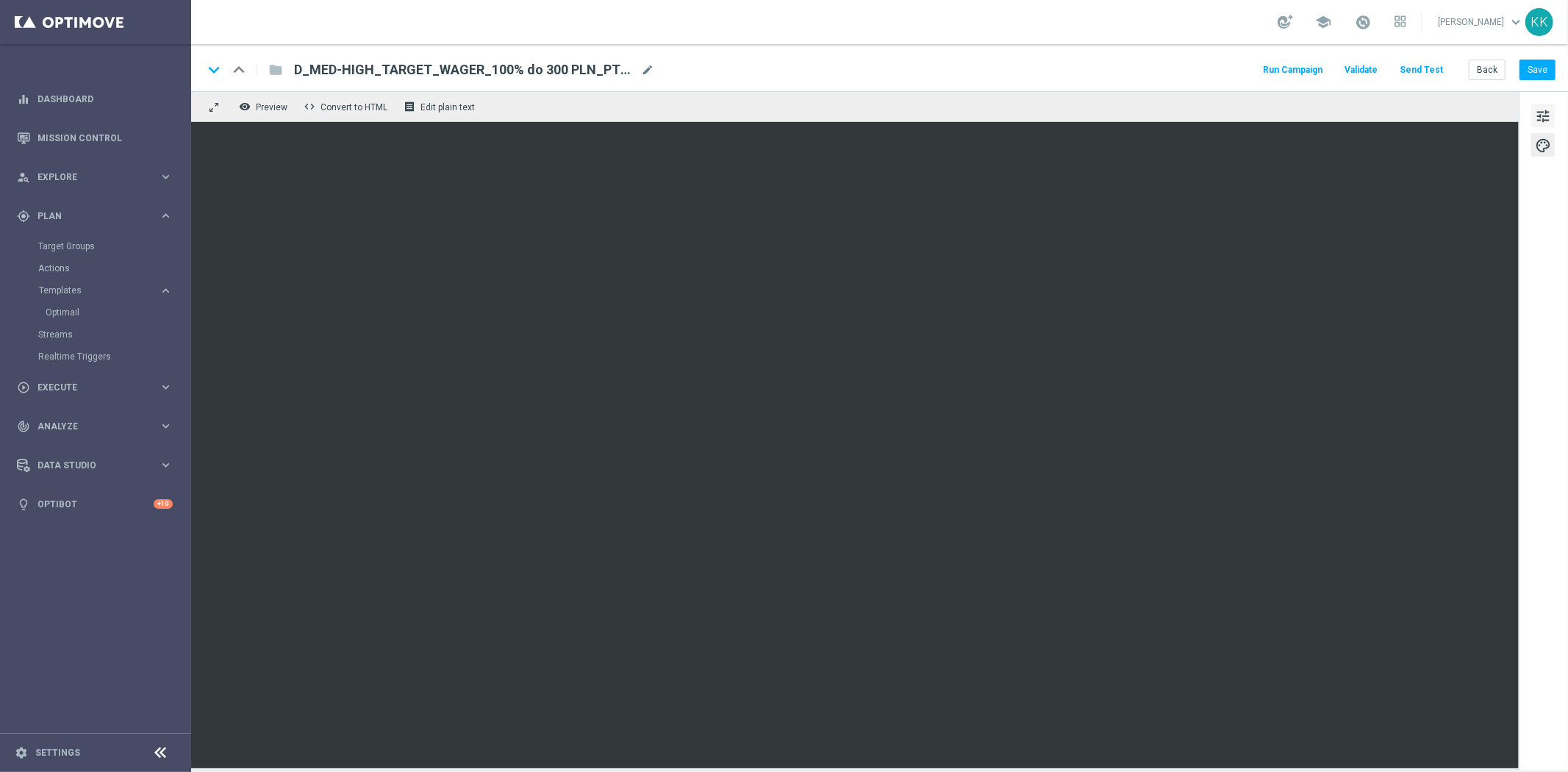
click at [1546, 122] on span "tune" at bounding box center [1542, 116] width 16 height 19
click at [1549, 54] on div "keyboard_arrow_down keyboard_arrow_up folder D_MED-HIGH_TARGET_WAGER_100% do 30…" at bounding box center [879, 68] width 1376 height 47
click at [1542, 68] on button "Save" at bounding box center [1537, 70] width 36 height 21
click at [1540, 74] on button "Save" at bounding box center [1537, 70] width 36 height 21
click at [1472, 72] on button "Back" at bounding box center [1487, 70] width 36 height 21
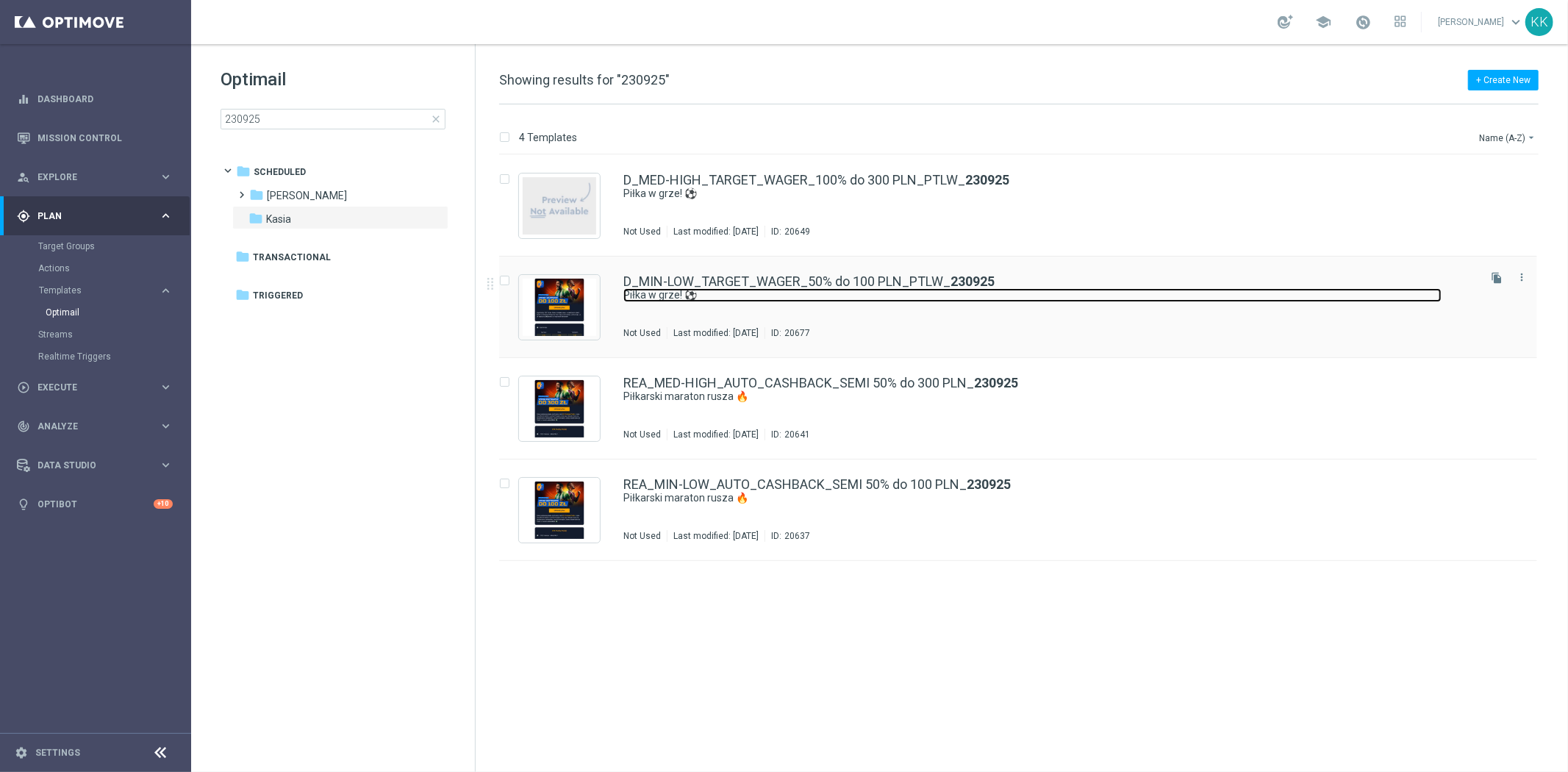
click at [651, 300] on link "Piłka w grze! ⚽" at bounding box center [1032, 295] width 818 height 14
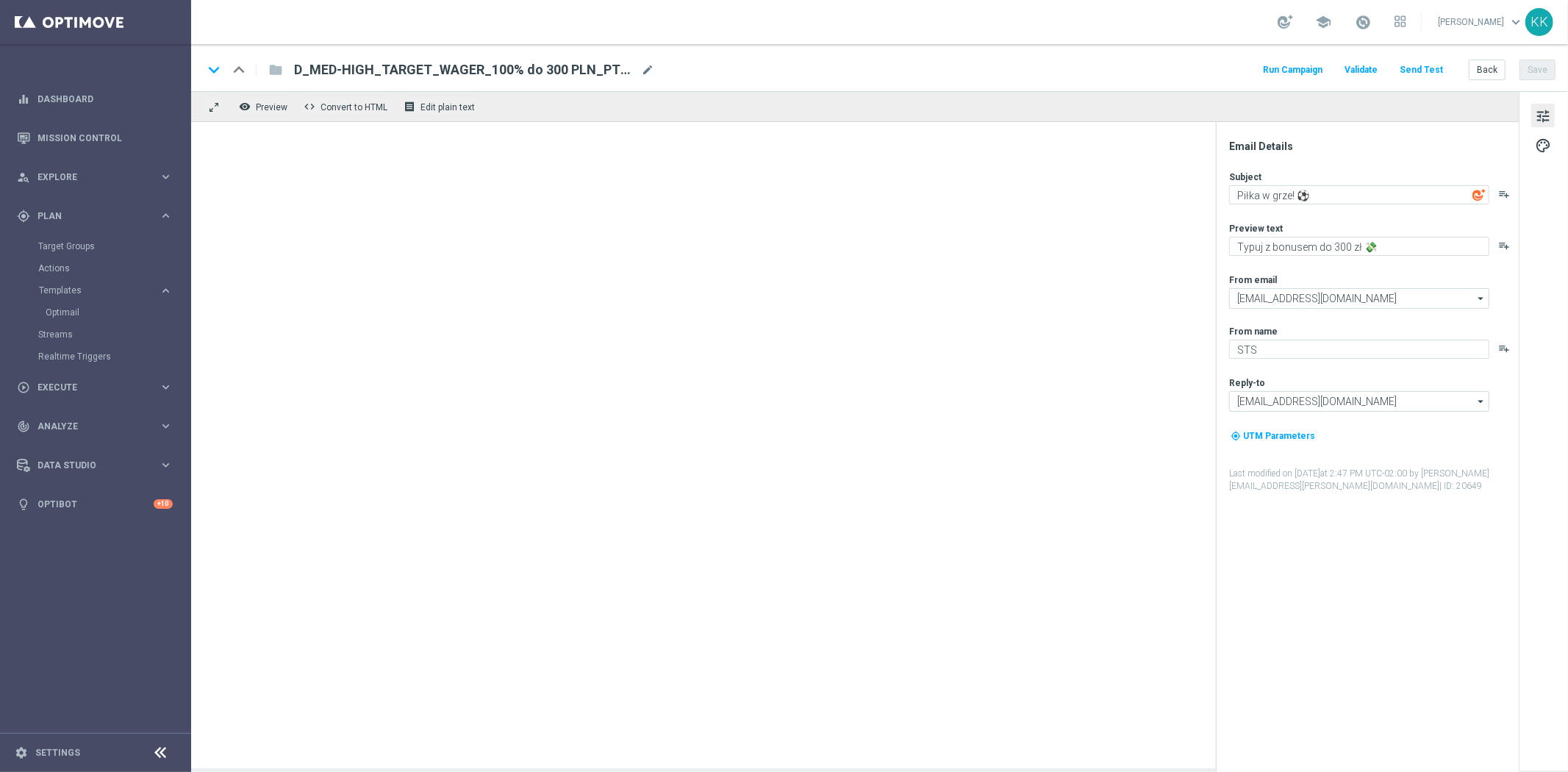
type textarea "Typuj z bonusem do 100 zł 💸"
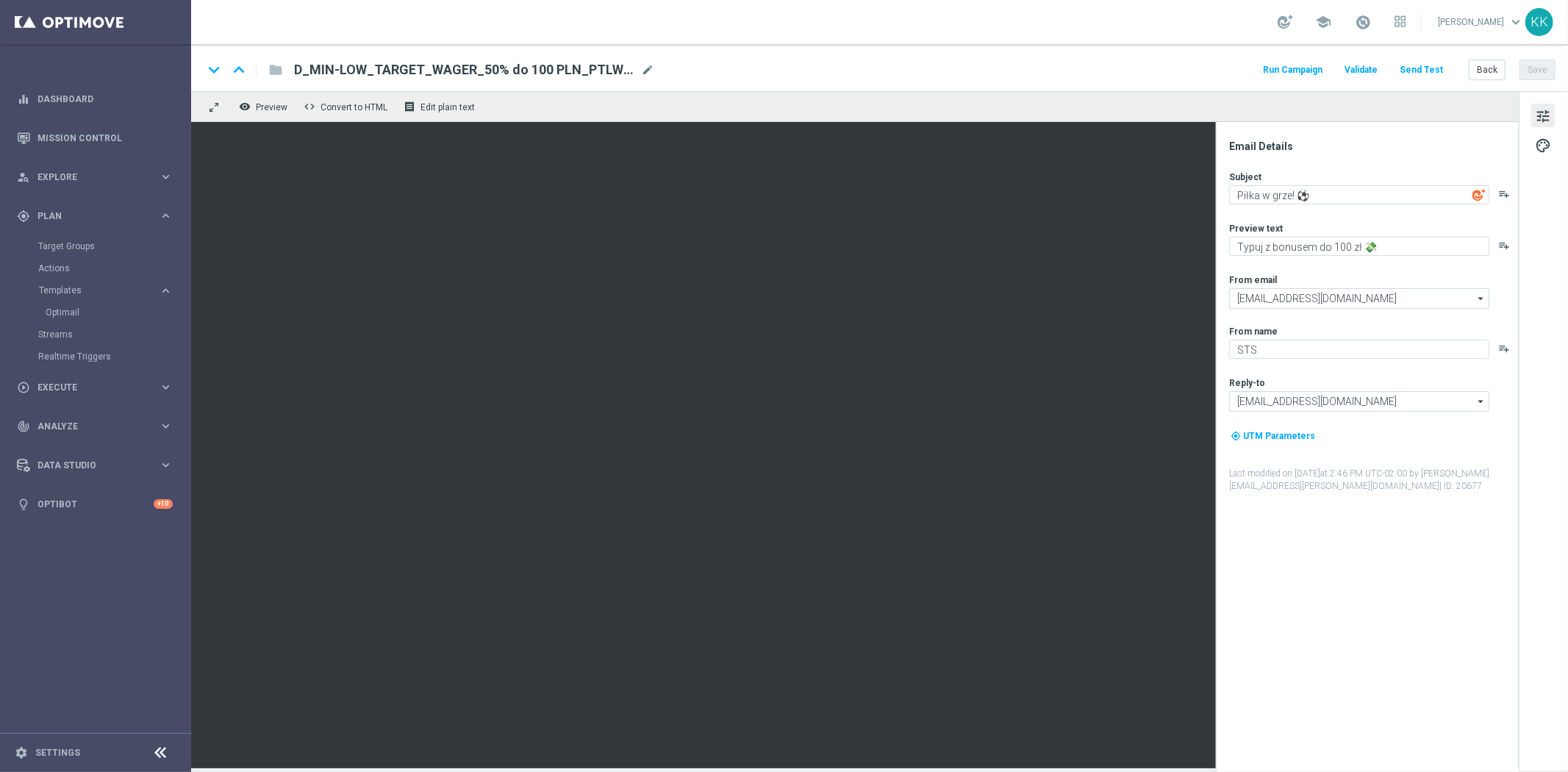
click at [1437, 68] on button "Send Test" at bounding box center [1421, 71] width 48 height 20
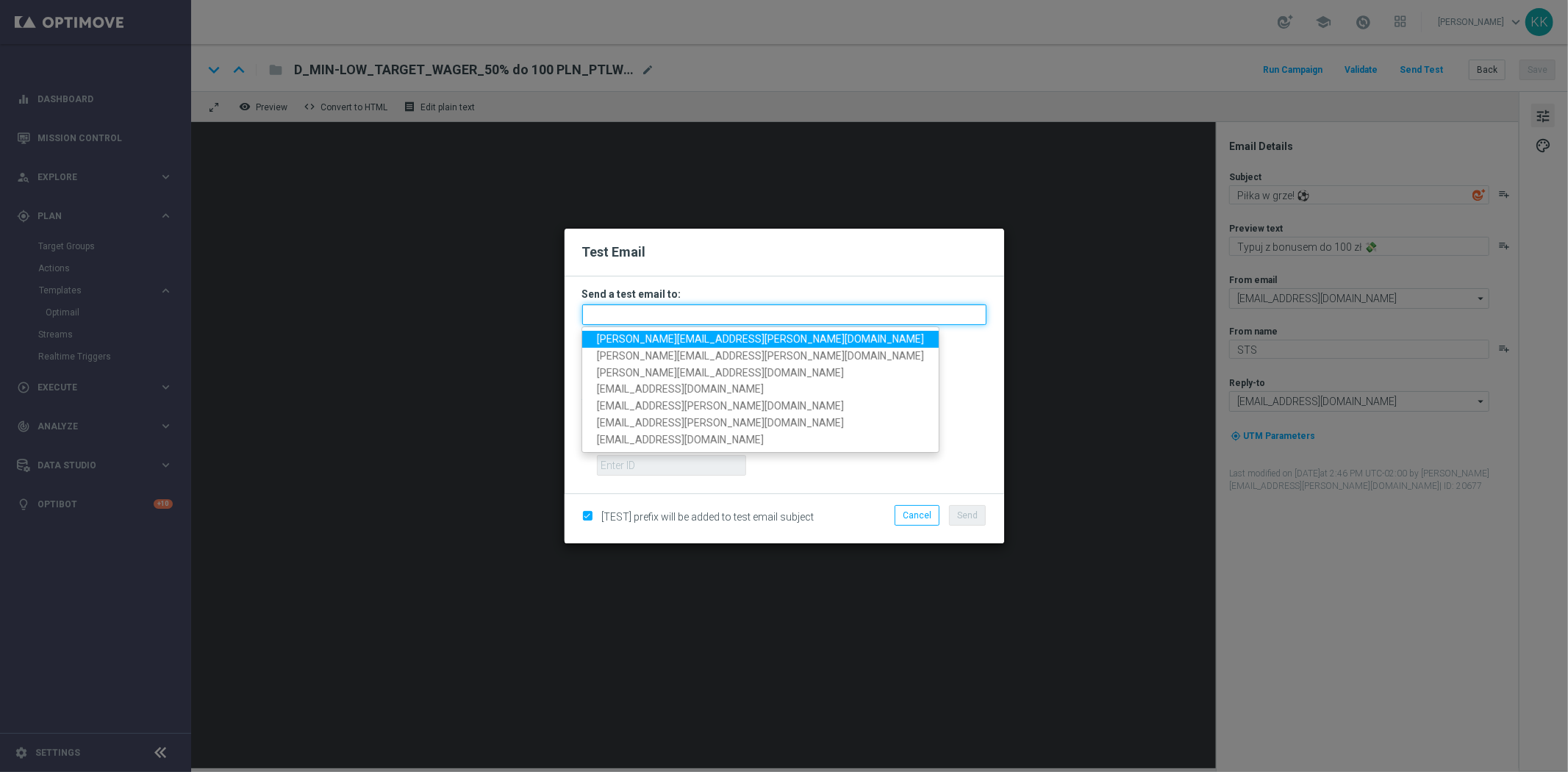
click at [773, 310] on input "text" at bounding box center [784, 314] width 404 height 21
click at [699, 340] on span "katarzyna.kaminska@sts.pl" at bounding box center [760, 338] width 327 height 12
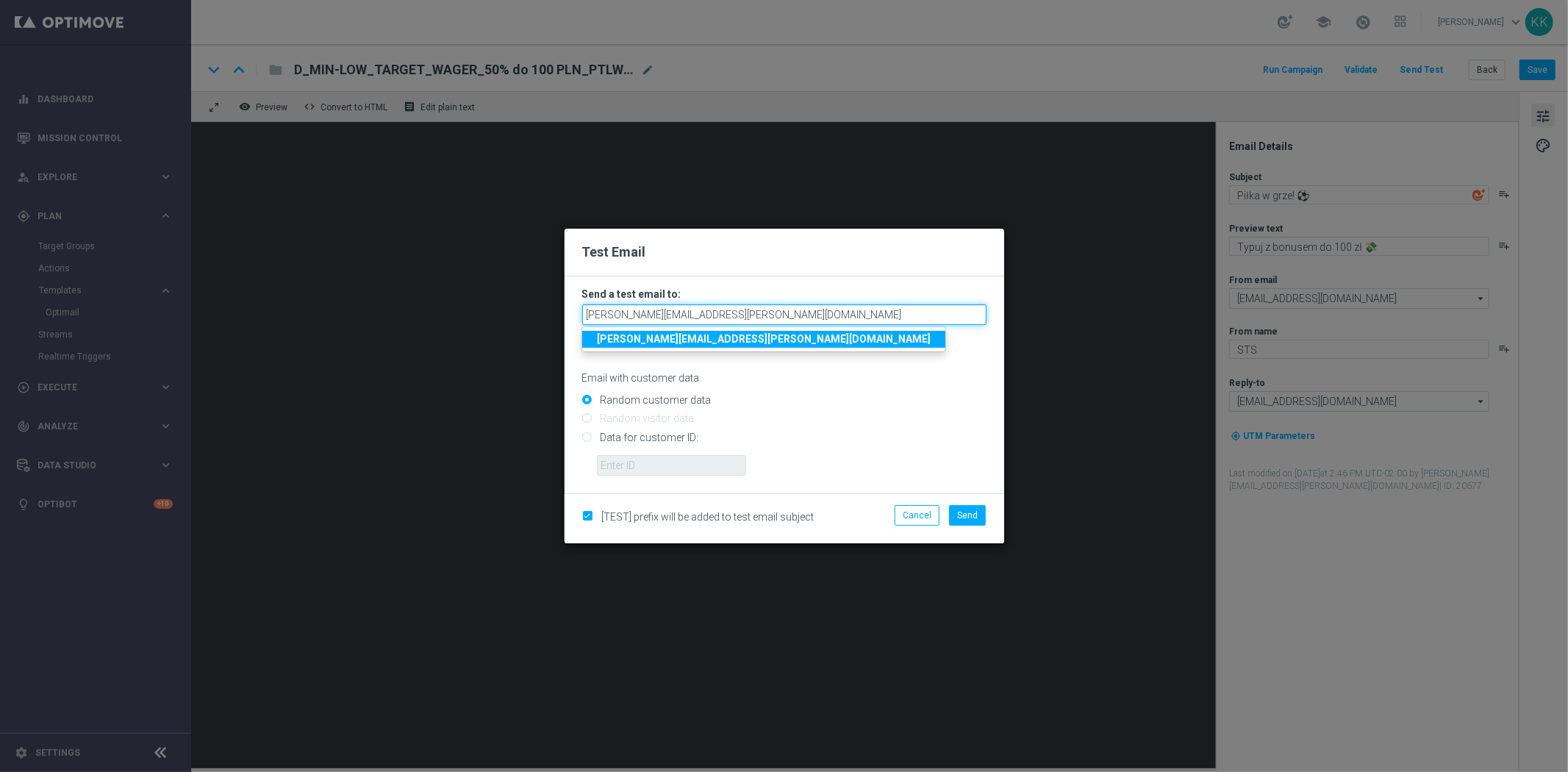
click at [857, 304] on input "katarzyna.kaminska@sts.pl" at bounding box center [784, 314] width 404 height 21
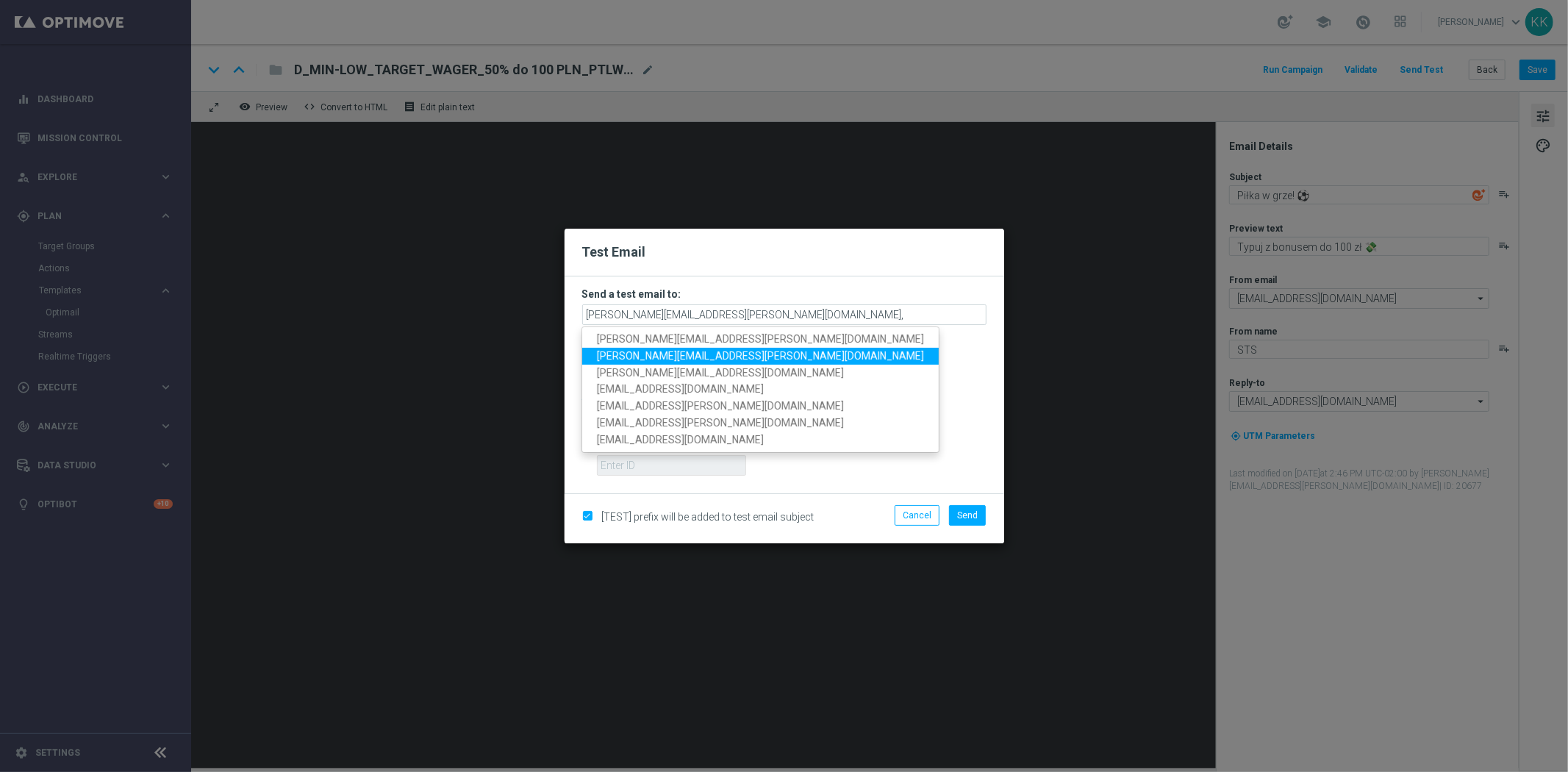
click at [687, 361] on span "tomasz.kowalczyk@sts.pl" at bounding box center [760, 355] width 327 height 12
type input "katarzyna.kaminska@sts.pl,tomasz.kowalczyk@sts.pl"
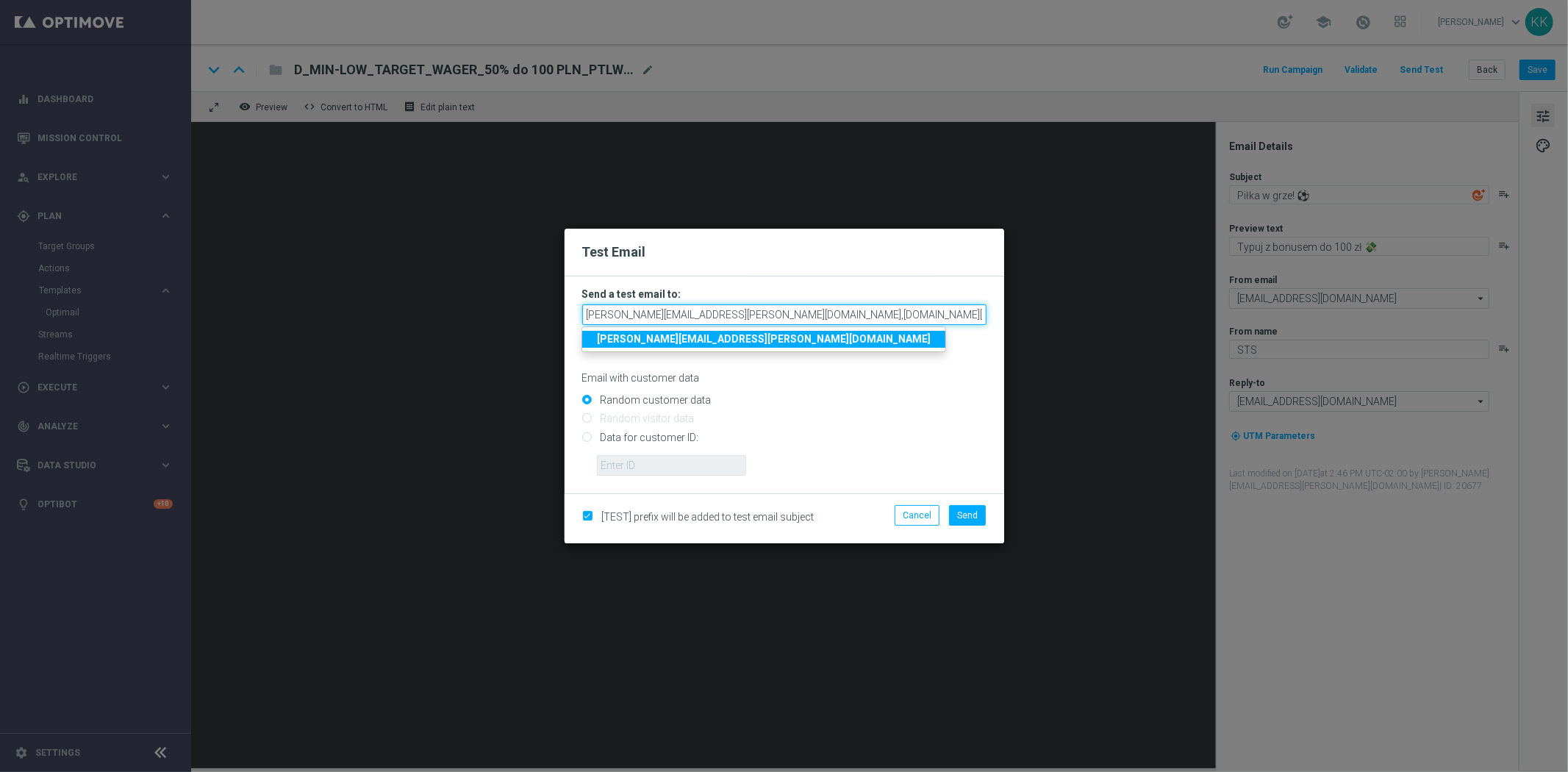
drag, startPoint x: 839, startPoint y: 305, endPoint x: 486, endPoint y: 324, distance: 353.5
click at [486, 324] on modal-container "Test Email Send a test email to: katarzyna.kaminska@sts.pl,tomasz.kowalczyk@sts…" at bounding box center [784, 386] width 1568 height 772
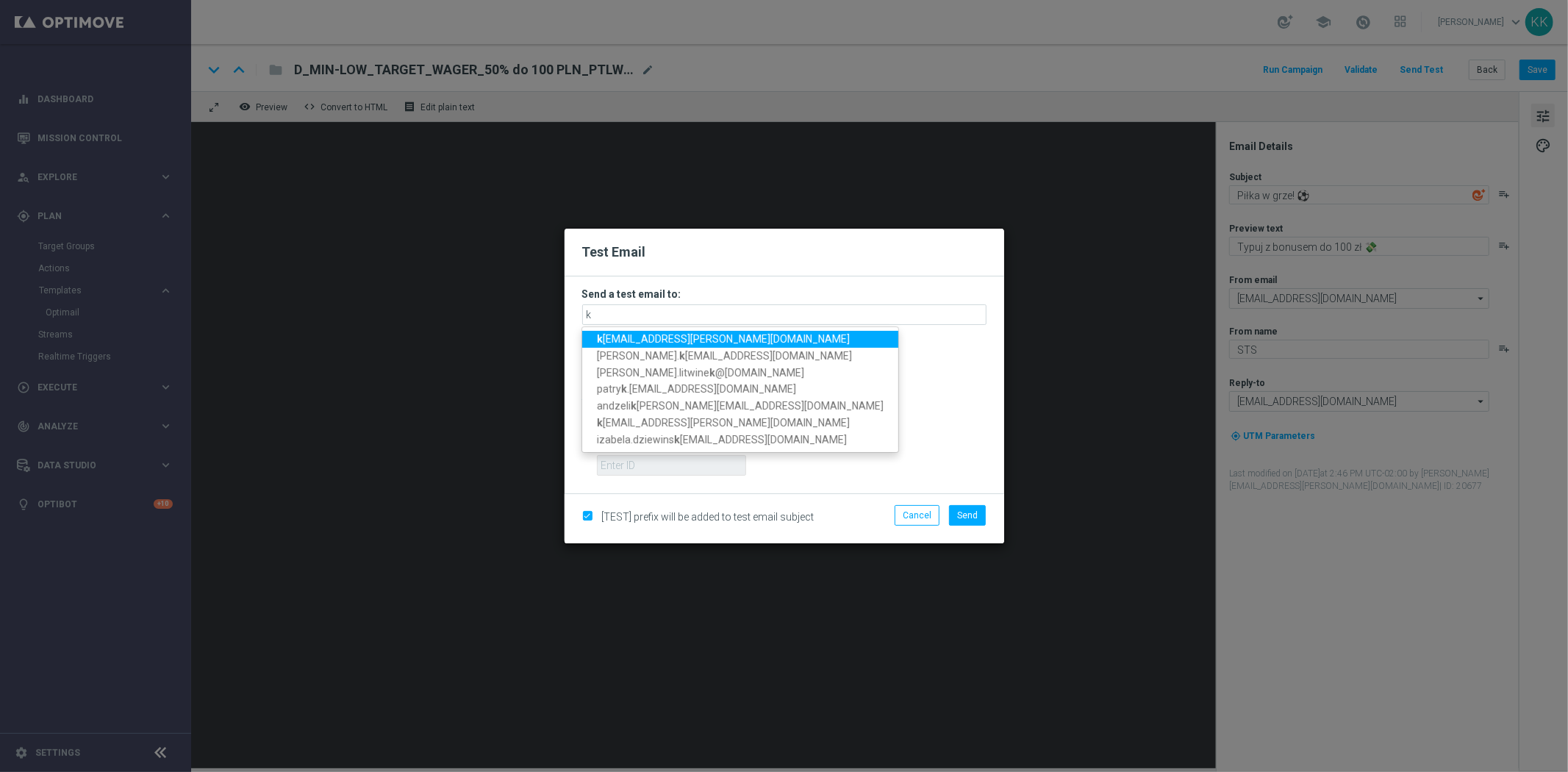
click at [671, 335] on span "k atarzyna.kaminska@sts.pl" at bounding box center [723, 338] width 253 height 12
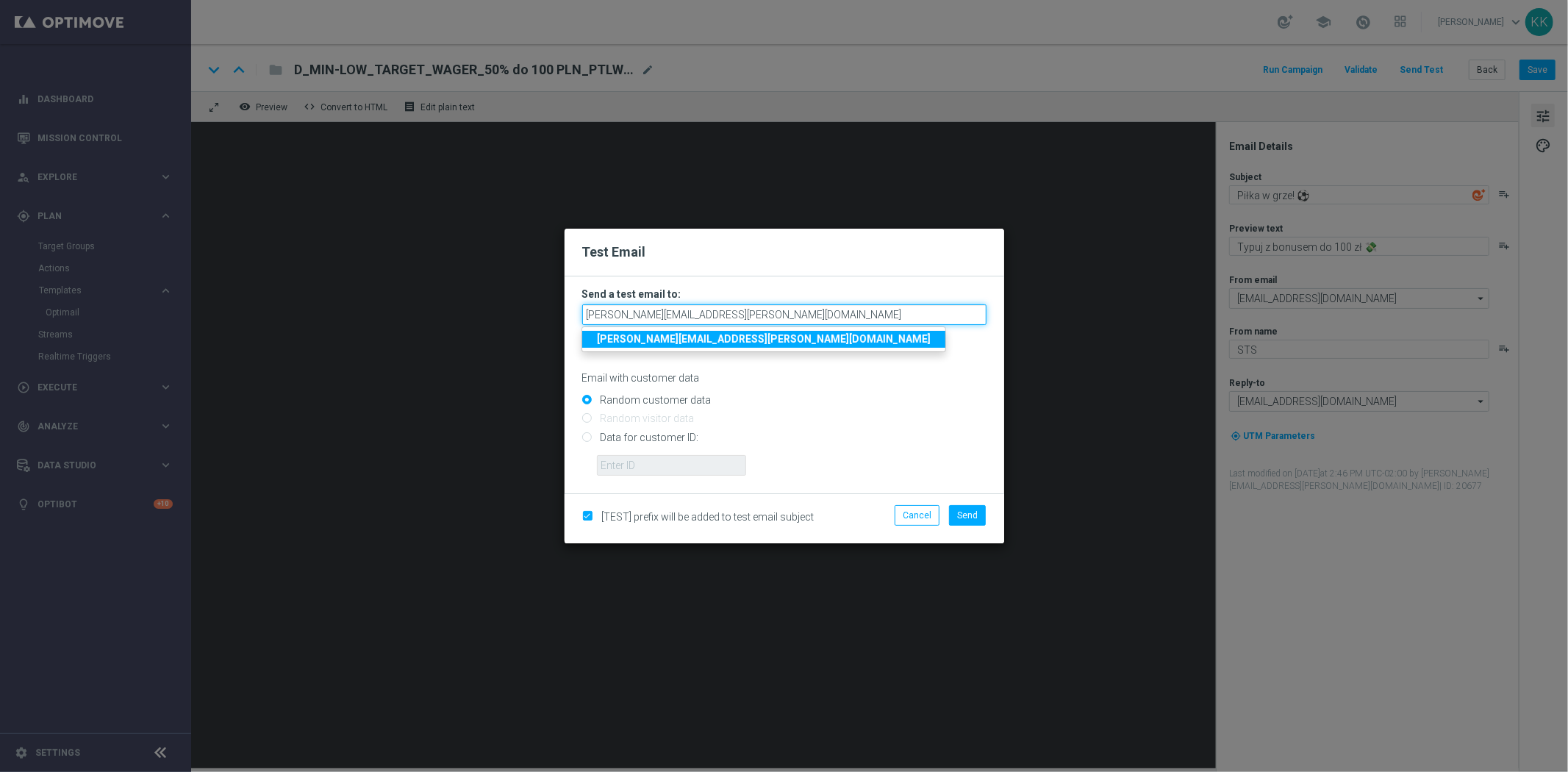
click at [751, 312] on input "katarzyna.kaminska@sts.pl" at bounding box center [784, 314] width 404 height 21
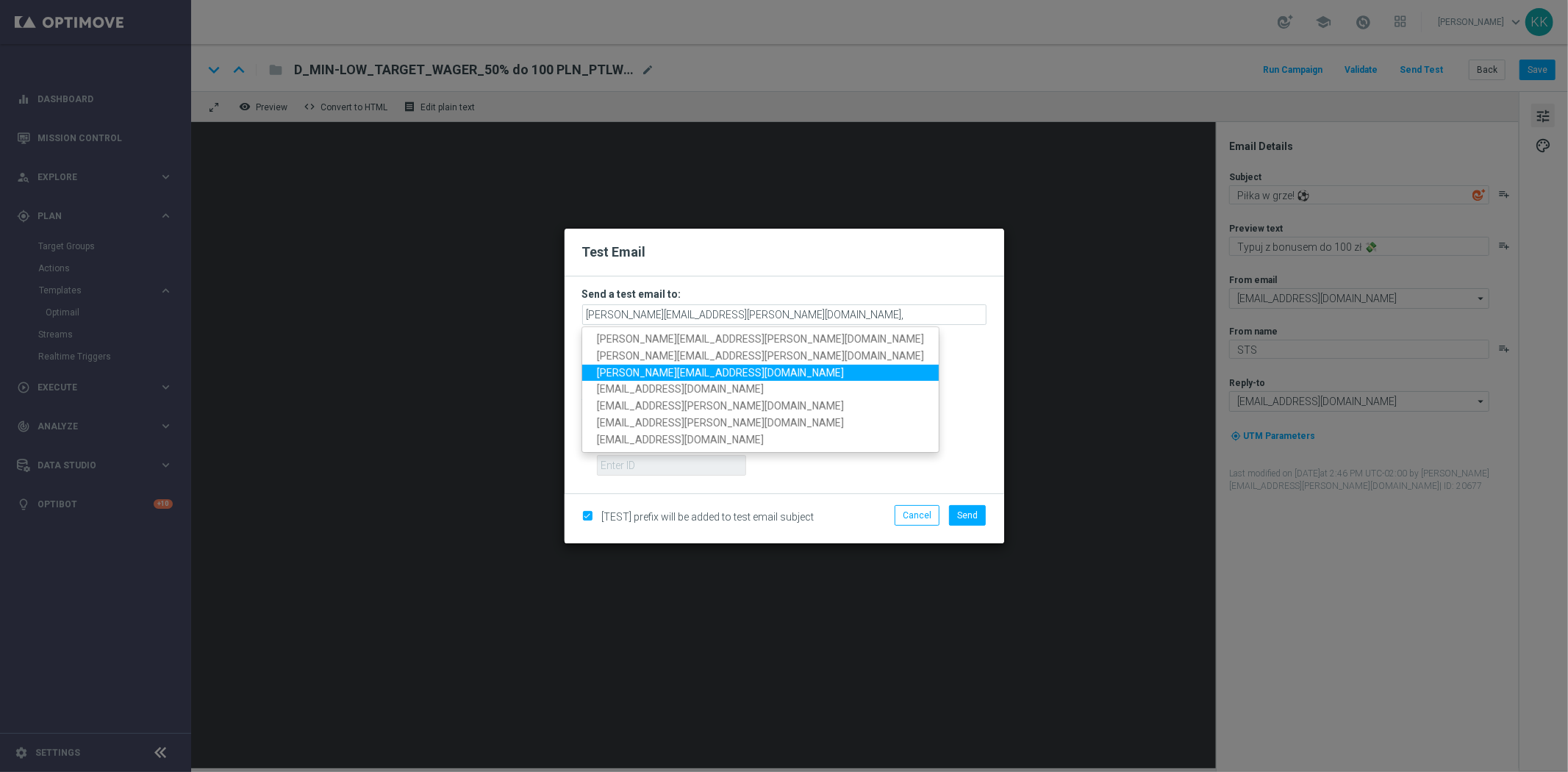
click at [728, 366] on link "antoni.litwinek@sts.pl" at bounding box center [760, 372] width 356 height 17
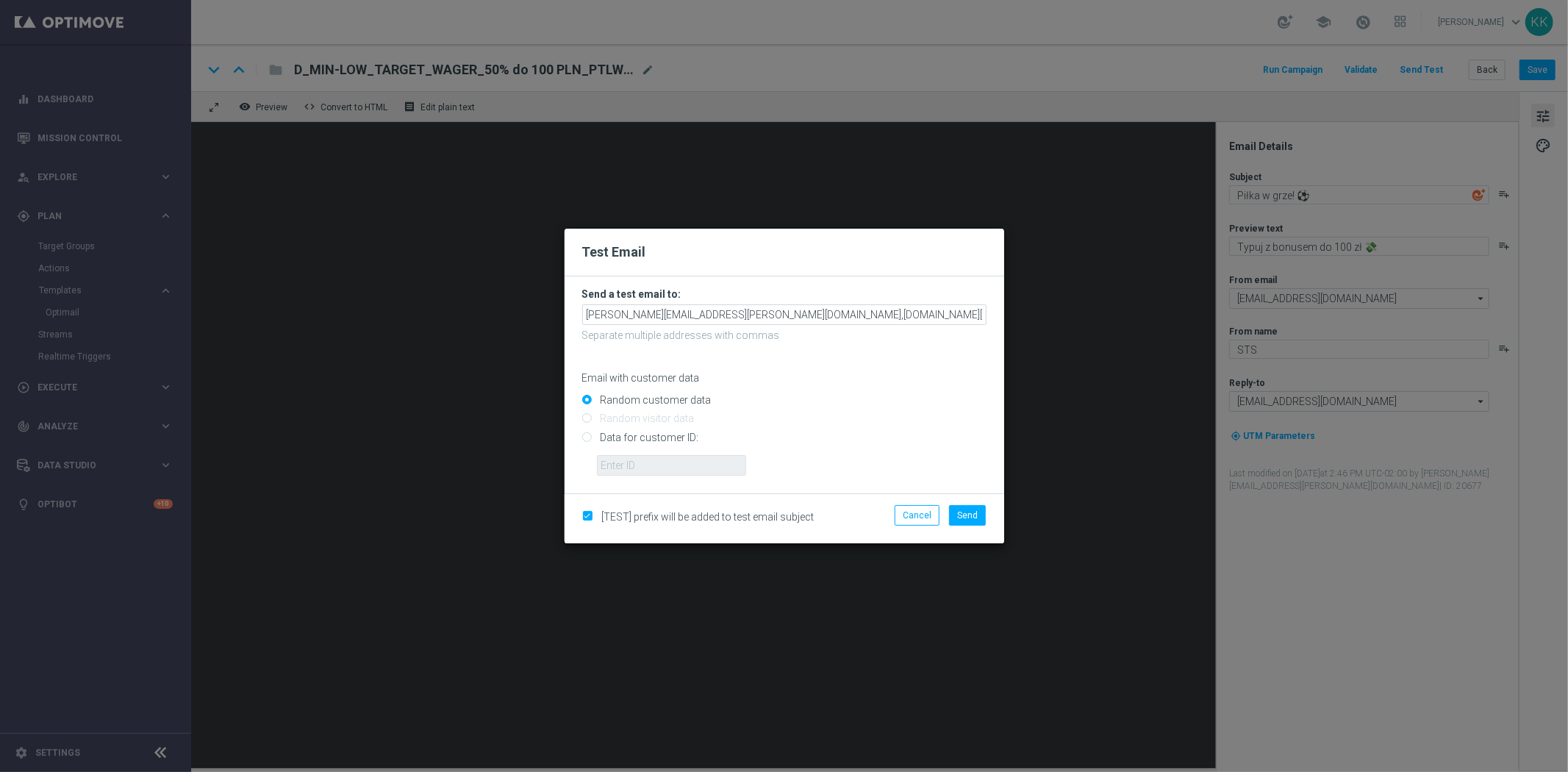
click at [877, 325] on form "Send a test email to: katarzyna.kaminska@sts.pl,antoni.litwinek@sts.pl Separate…" at bounding box center [784, 381] width 404 height 189
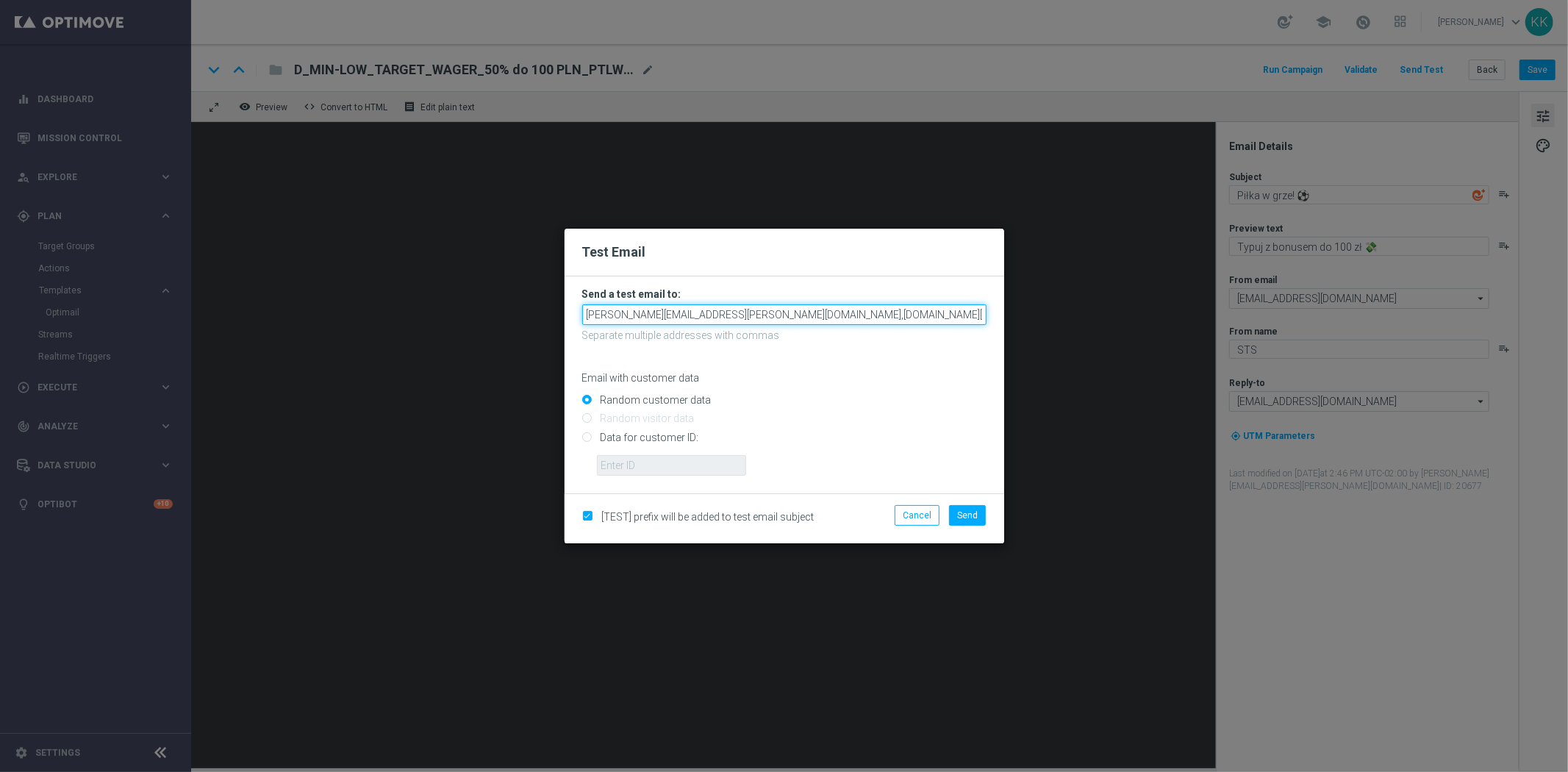
click at [876, 314] on input "katarzyna.kaminska@sts.pl,antoni.litwinek@sts.pl" at bounding box center [784, 314] width 404 height 21
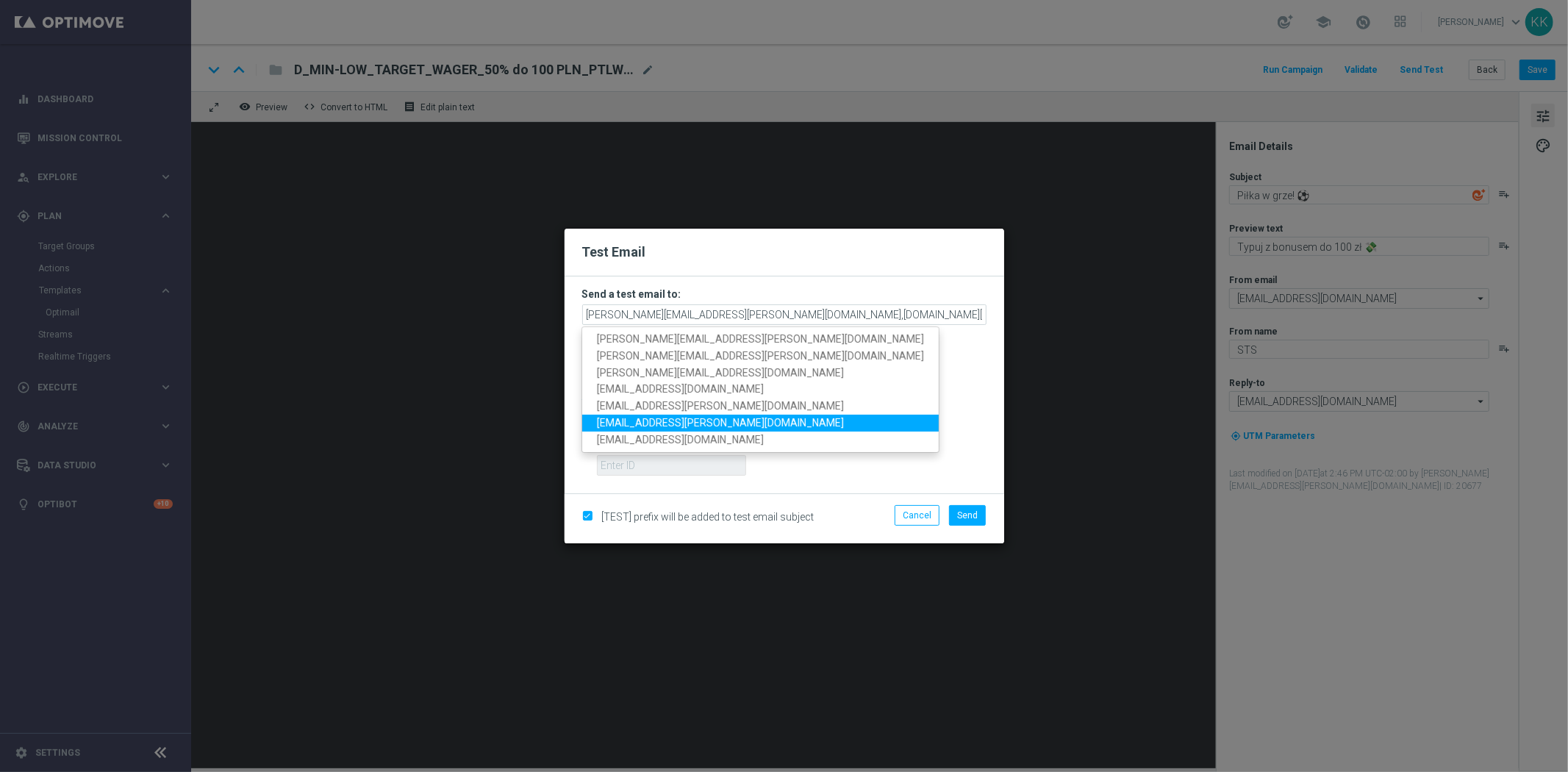
click at [718, 417] on link "krystian.potoczny@sts.pl" at bounding box center [760, 423] width 356 height 17
type input "katarzyna.kaminska@sts.pl,antoni.litwinek@sts.pl,krystian.potoczny@sts.pl"
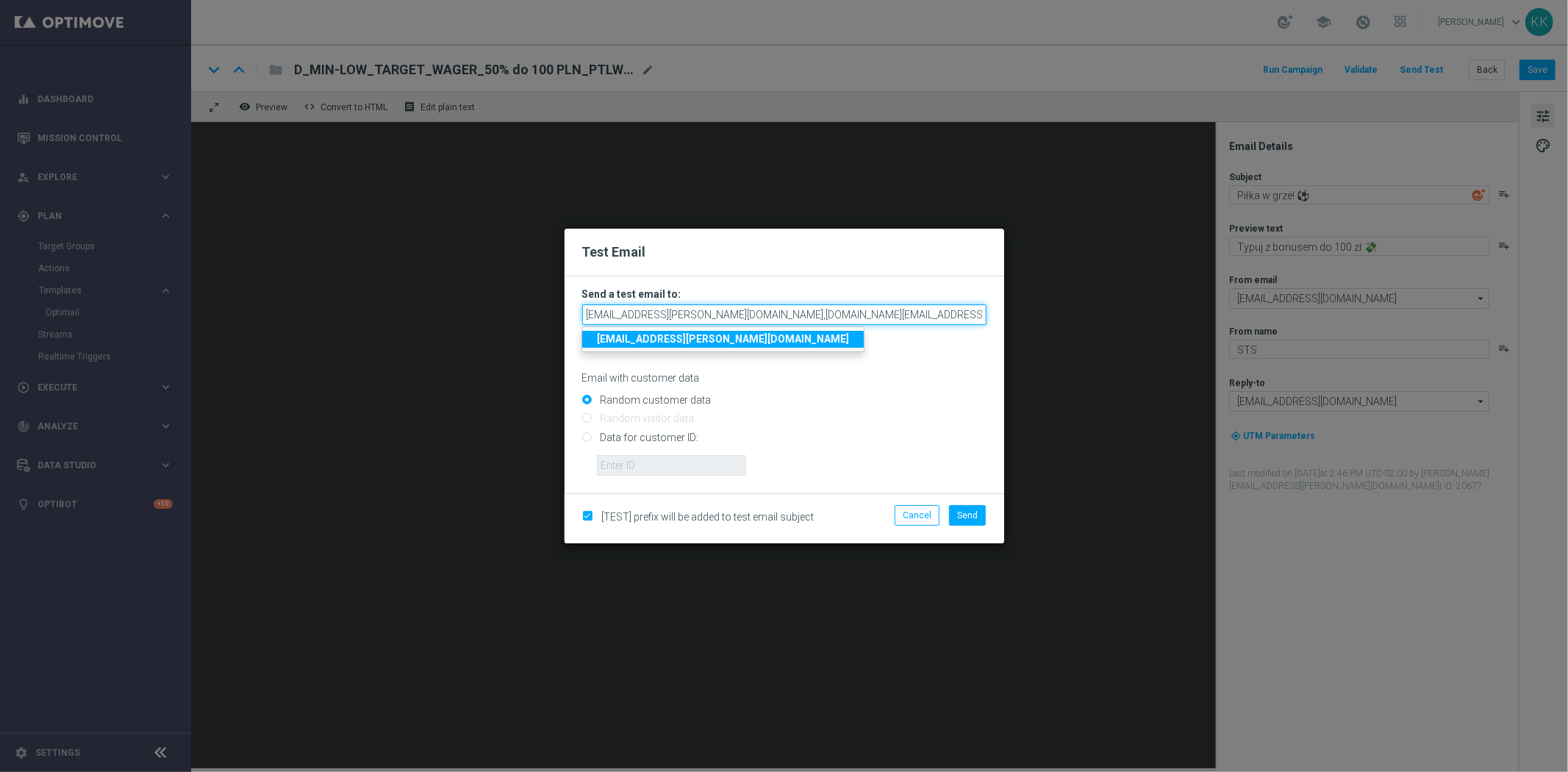
drag, startPoint x: 929, startPoint y: 310, endPoint x: 409, endPoint y: 324, distance: 520.2
click at [294, 328] on modal-container "Test Email Send a test email to: katarzyna.kaminska@sts.pl,antoni.litwinek@sts.…" at bounding box center [784, 386] width 1568 height 772
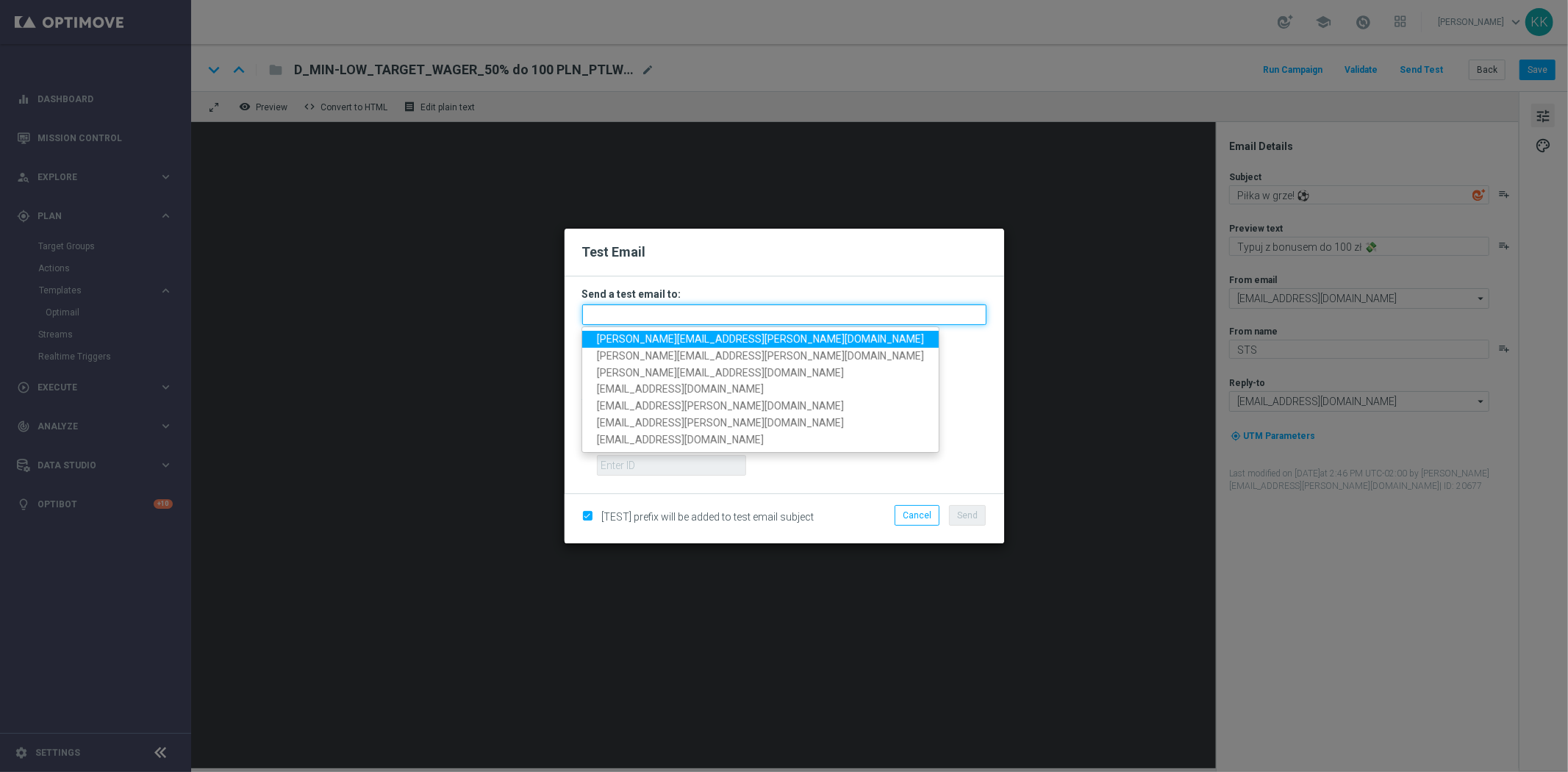
type input "katarzyna.kaminska@sts.pl,antoni.litwinek@sts.pl,krystian.potoczny@sts.pl"
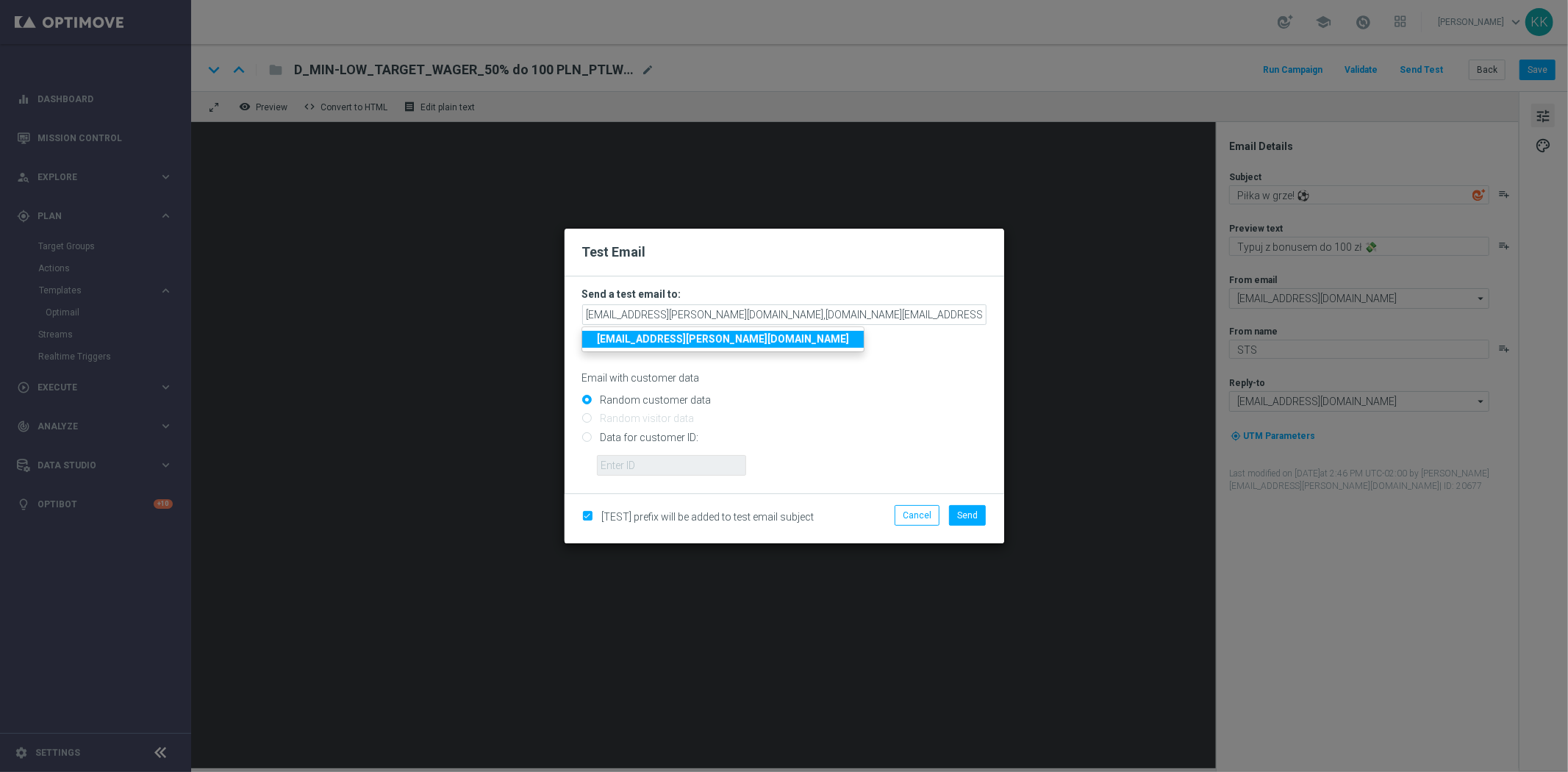
click at [897, 401] on input "Random customer data" at bounding box center [784, 407] width 404 height 21
click at [985, 517] on button "Send" at bounding box center [967, 515] width 36 height 21
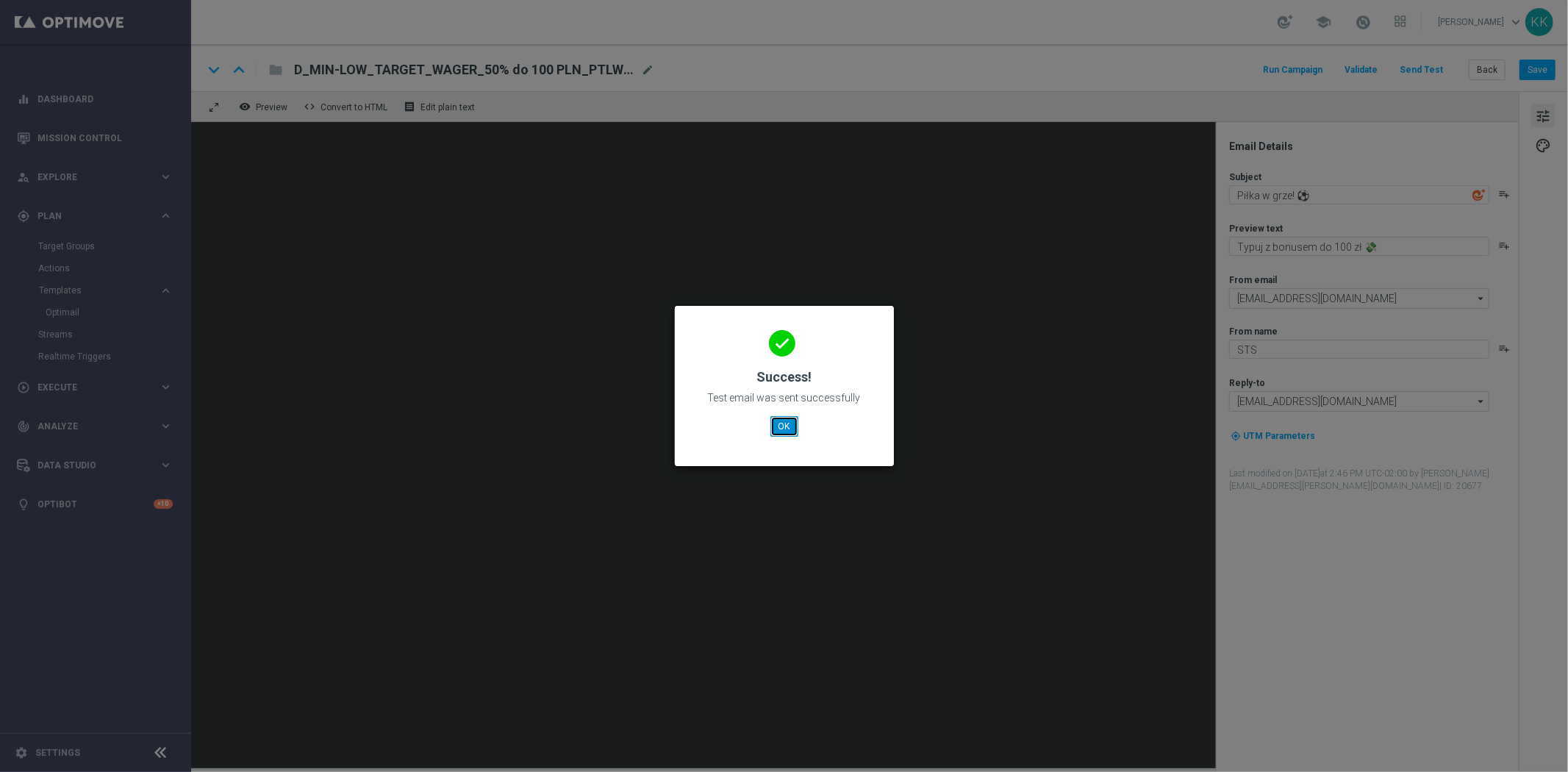
click at [788, 429] on button "OK" at bounding box center [784, 426] width 28 height 21
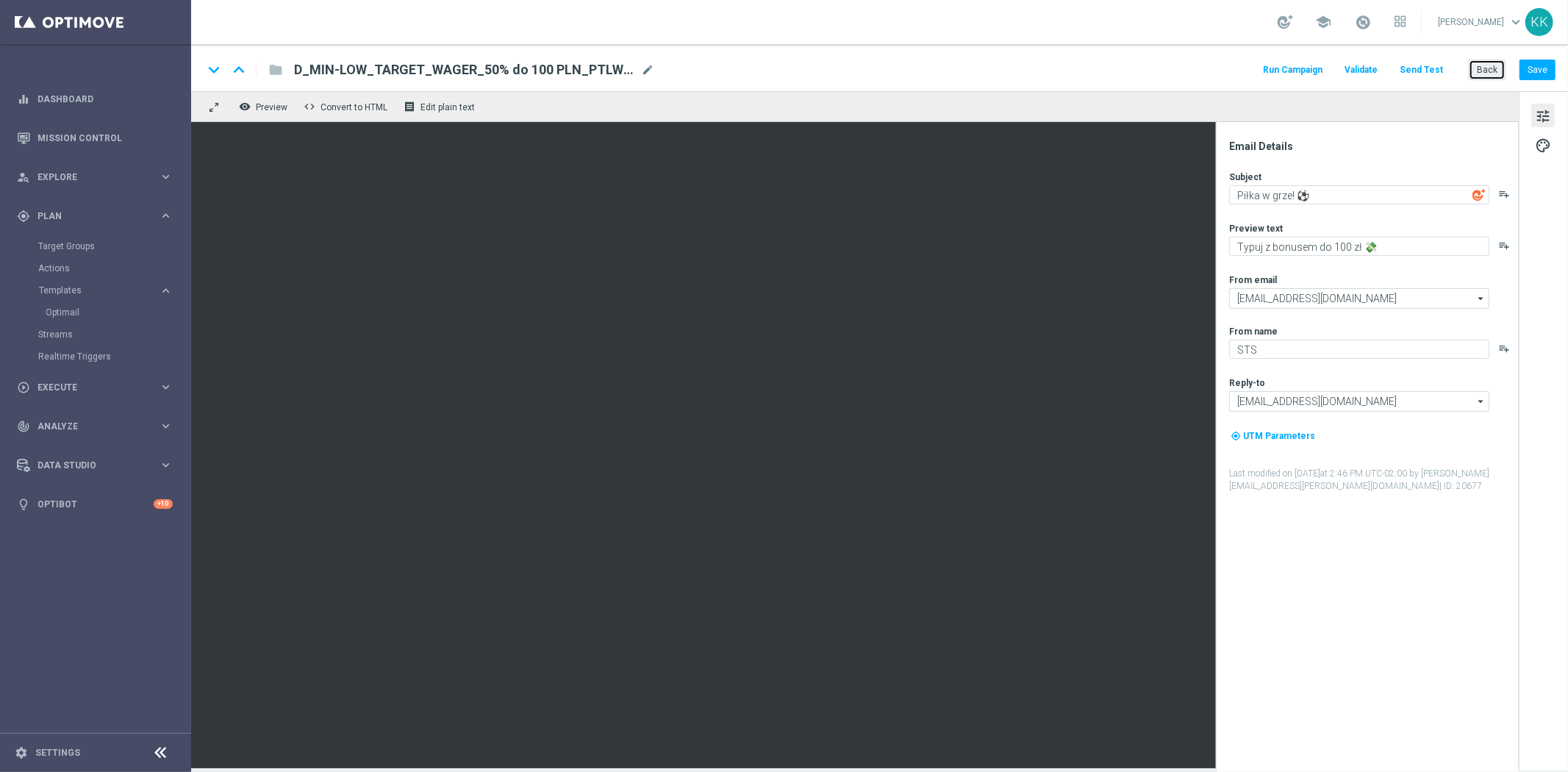
click at [1480, 68] on button "Back" at bounding box center [1487, 70] width 36 height 21
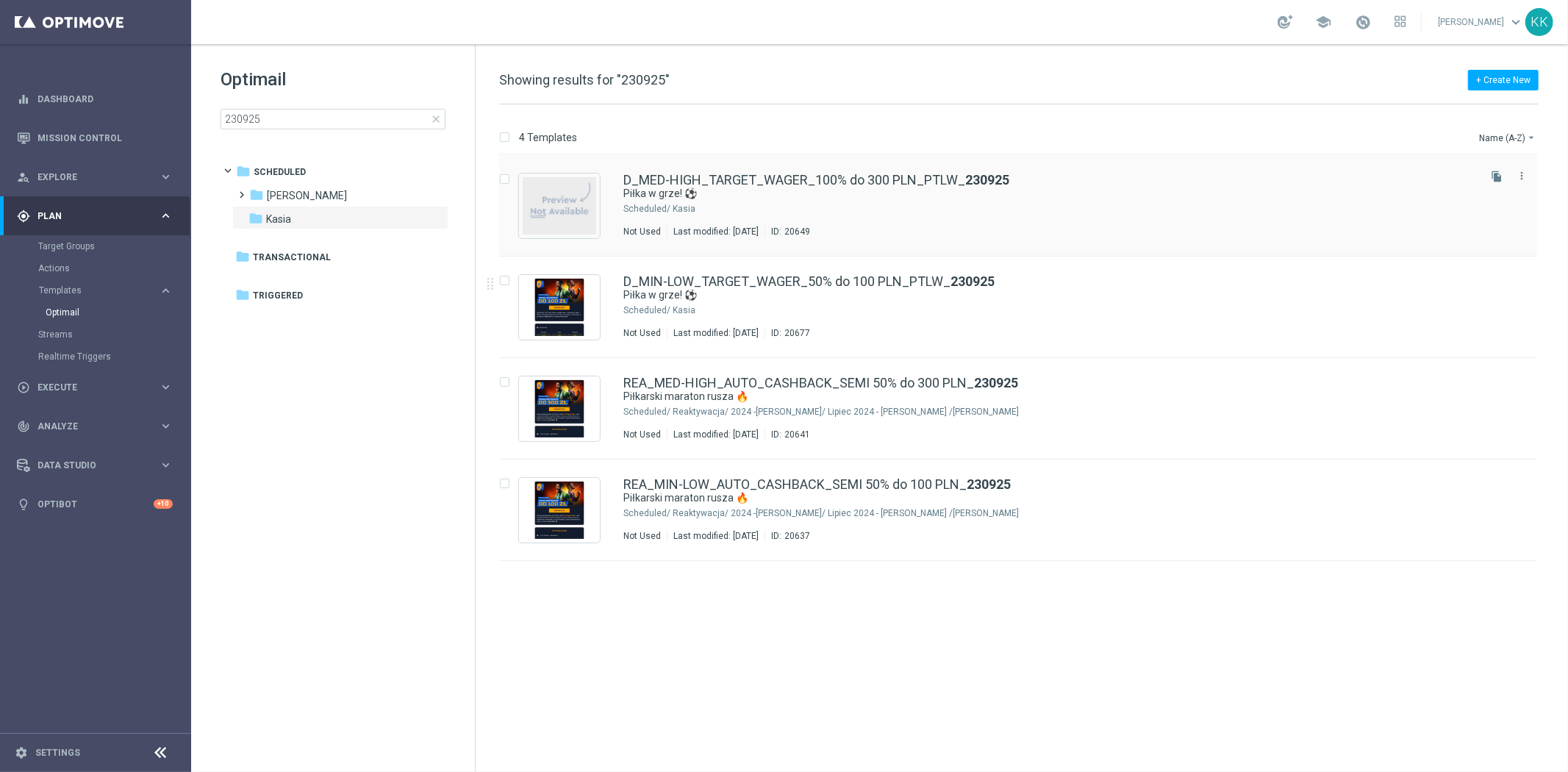
click at [782, 203] on div "Kasia" at bounding box center [1074, 208] width 802 height 12
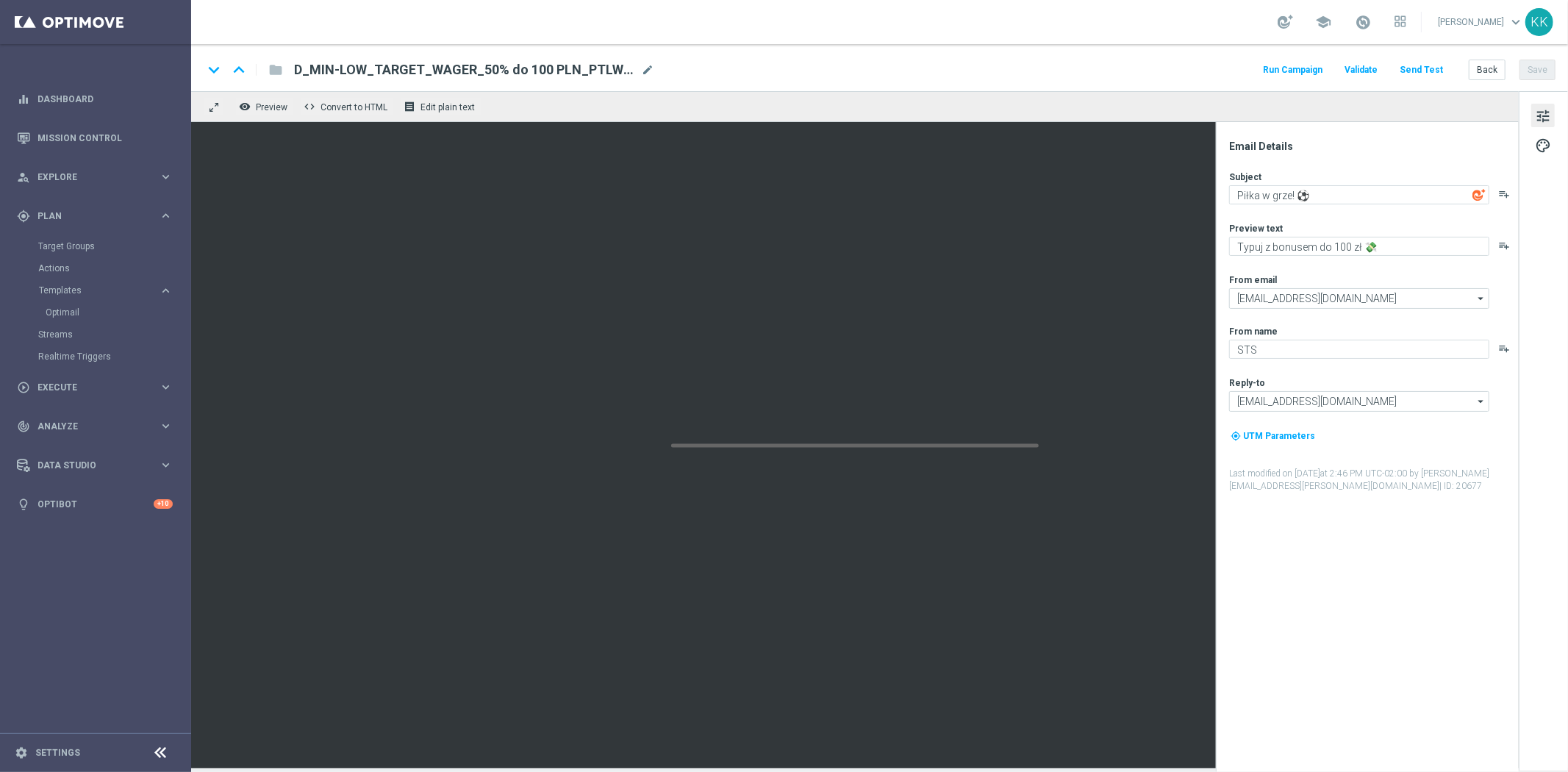
type textarea "Typuj z bonusem do 300 zł 💸"
click at [1421, 63] on button "Send Test" at bounding box center [1421, 71] width 48 height 20
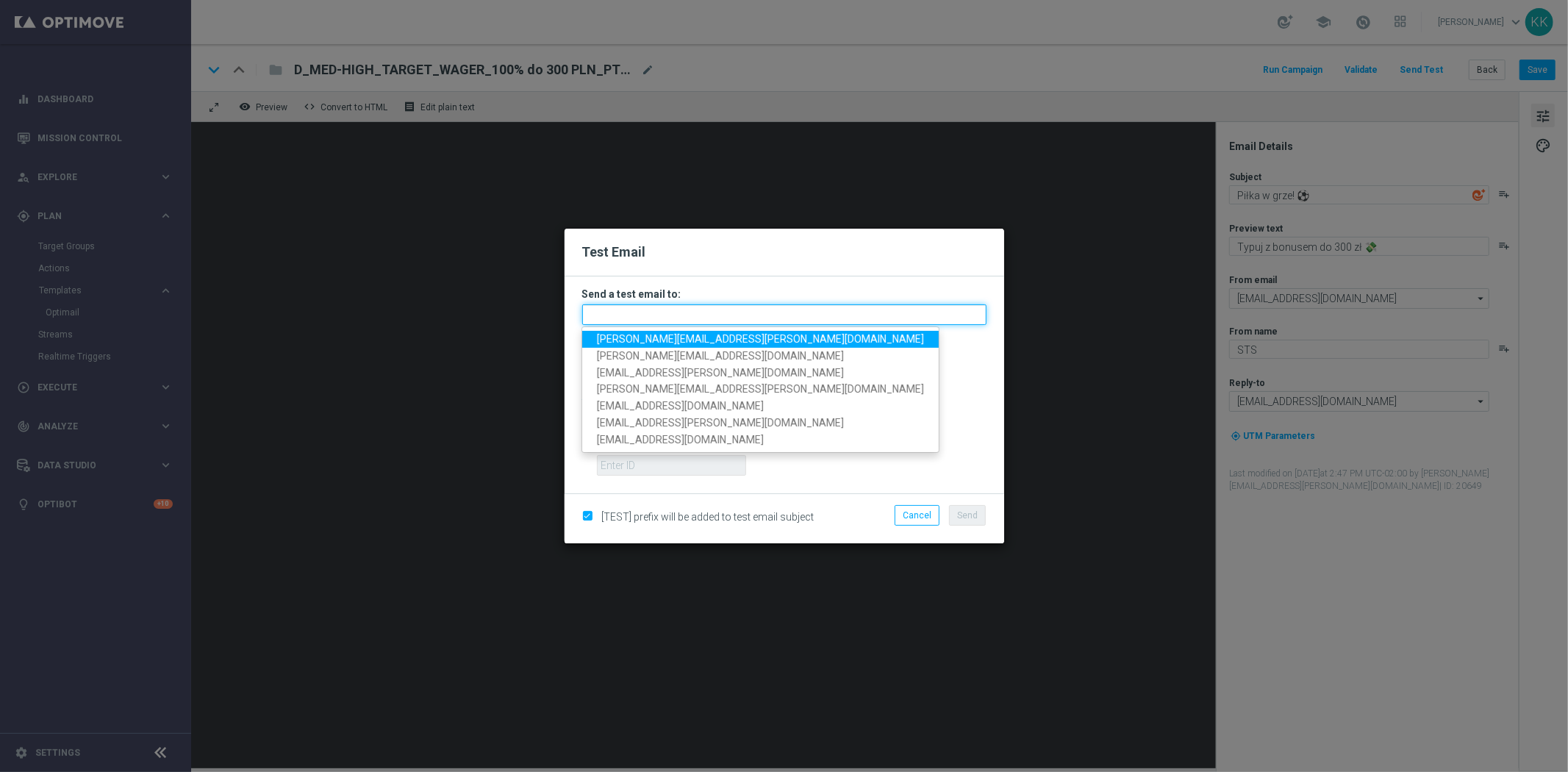
click at [739, 307] on input "text" at bounding box center [784, 314] width 404 height 21
paste input "katarzyna.kaminska@sts.pl,antoni.litwinek@sts.pl,krystian.potoczny@sts.pl"
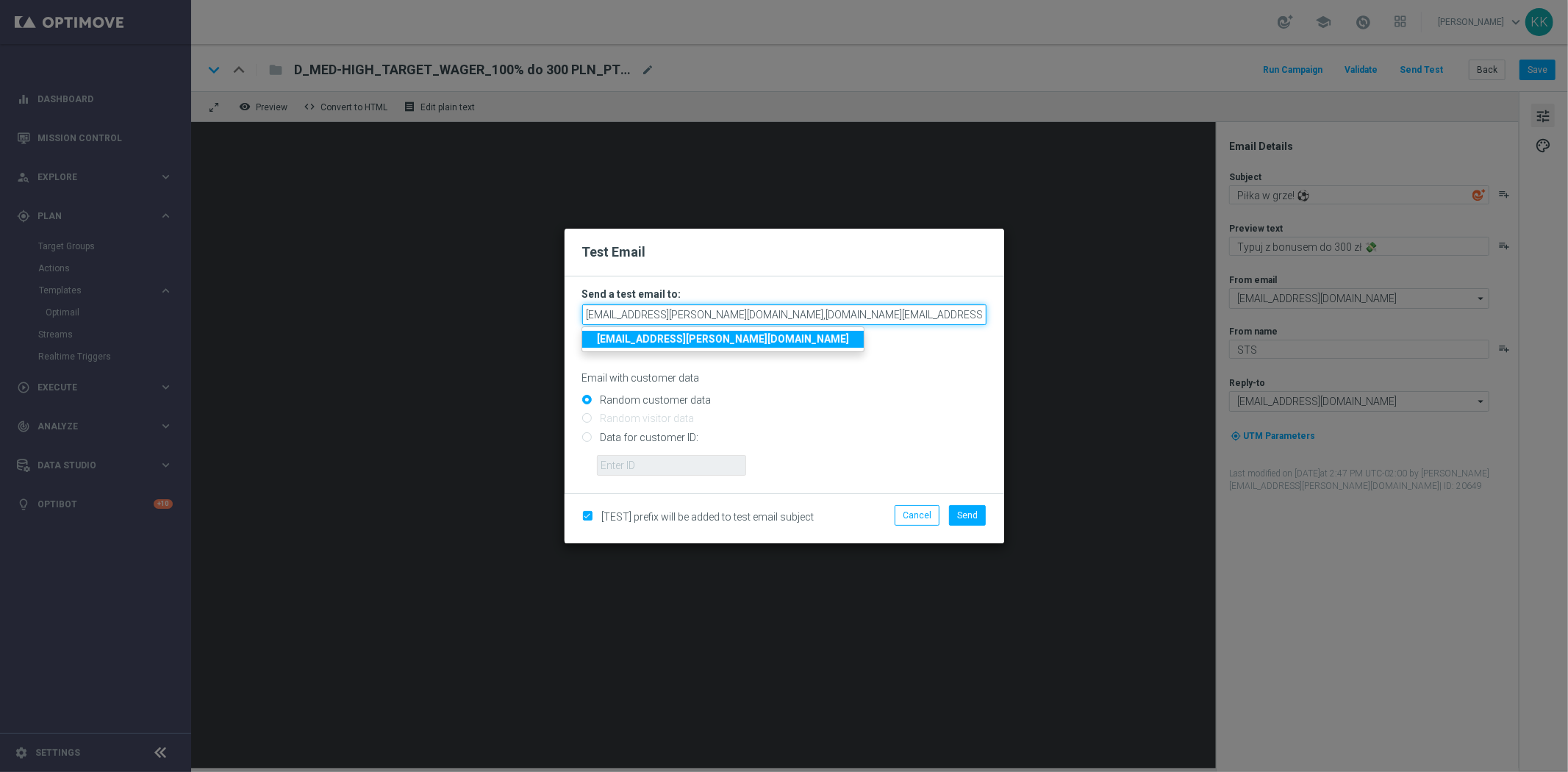
type input "katarzyna.kaminska@sts.pl,antoni.litwinek@sts.pl,krystian.potoczny@sts.pl"
click at [871, 390] on div "Random customer data" at bounding box center [784, 397] width 404 height 19
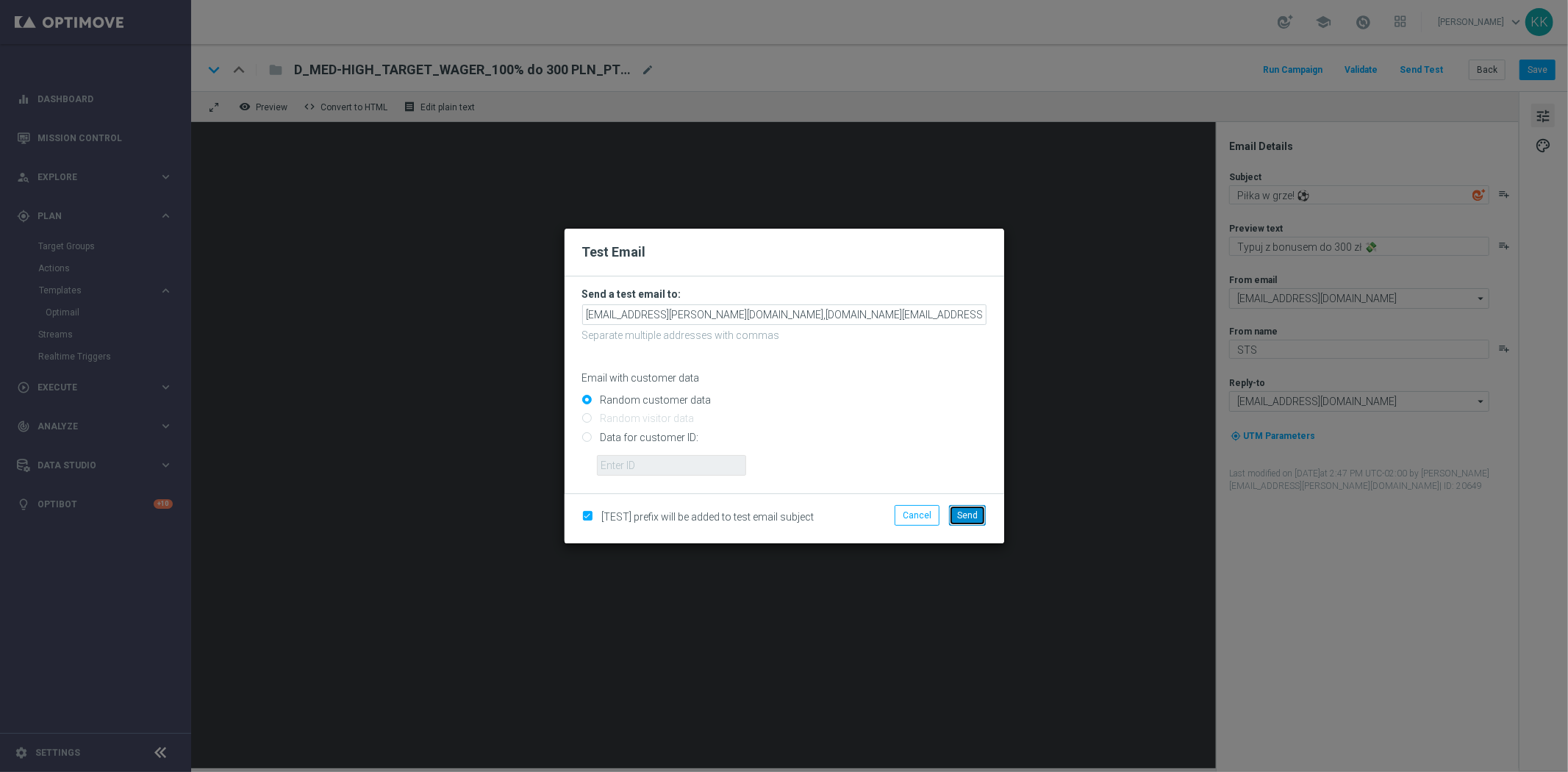
click at [967, 523] on button "Send" at bounding box center [967, 515] width 36 height 21
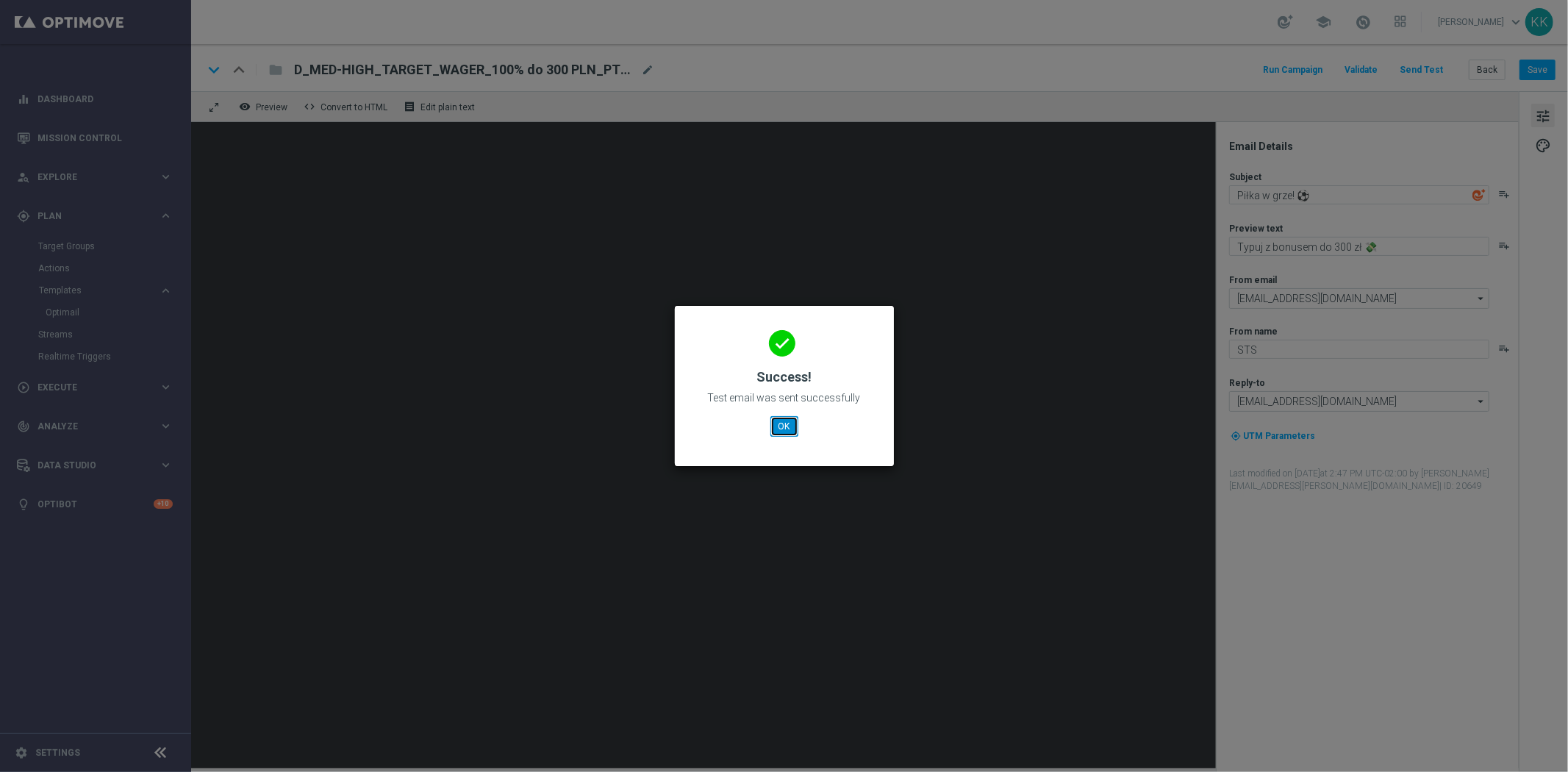
click at [782, 430] on button "OK" at bounding box center [784, 426] width 28 height 21
